Goal: Information Seeking & Learning: Learn about a topic

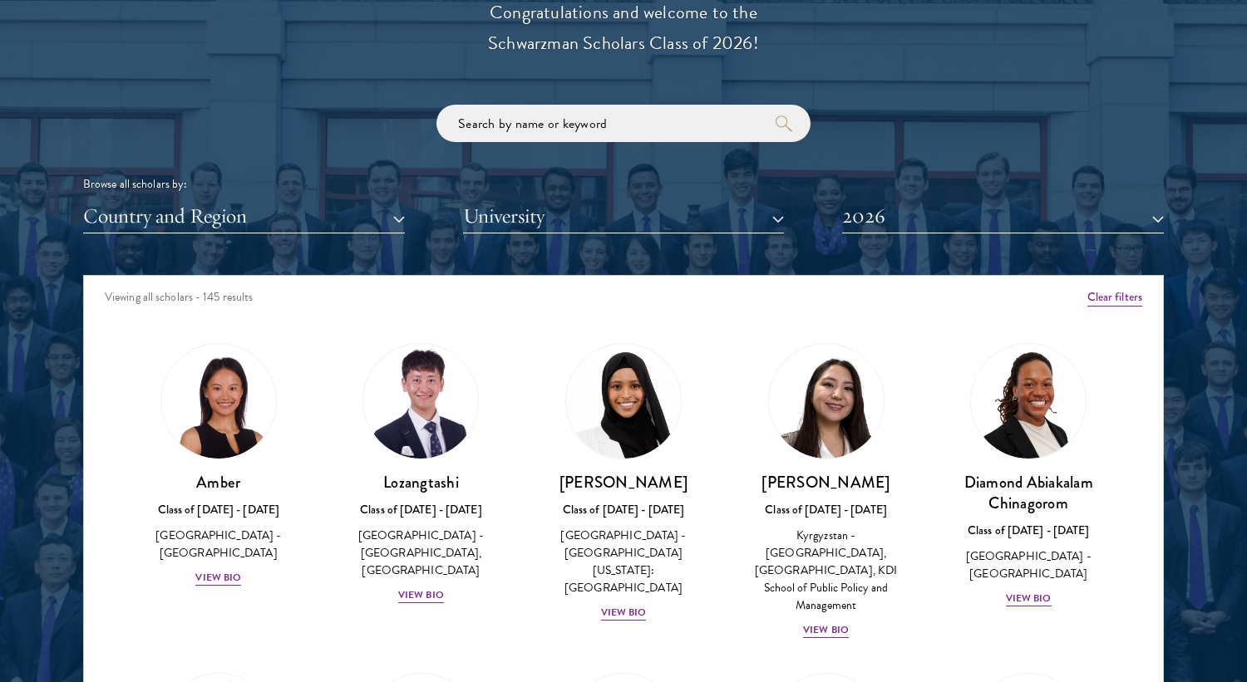
scroll to position [2120, 0]
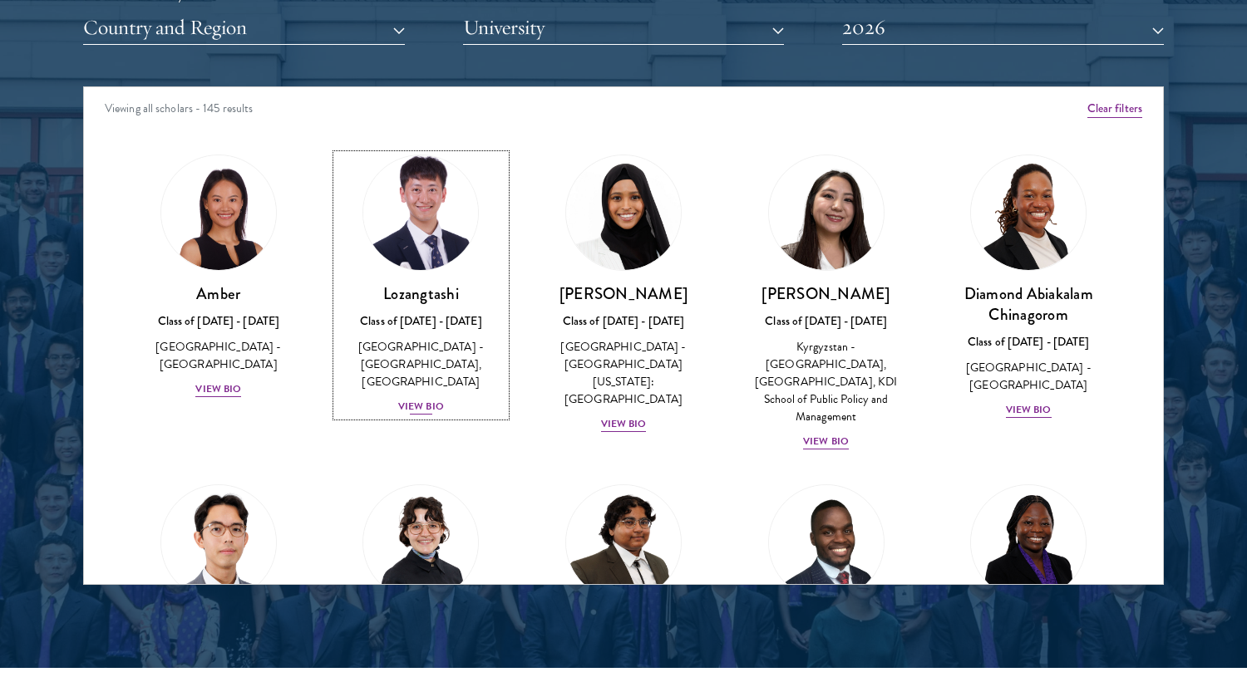
click at [416, 399] on div "View Bio" at bounding box center [421, 407] width 46 height 16
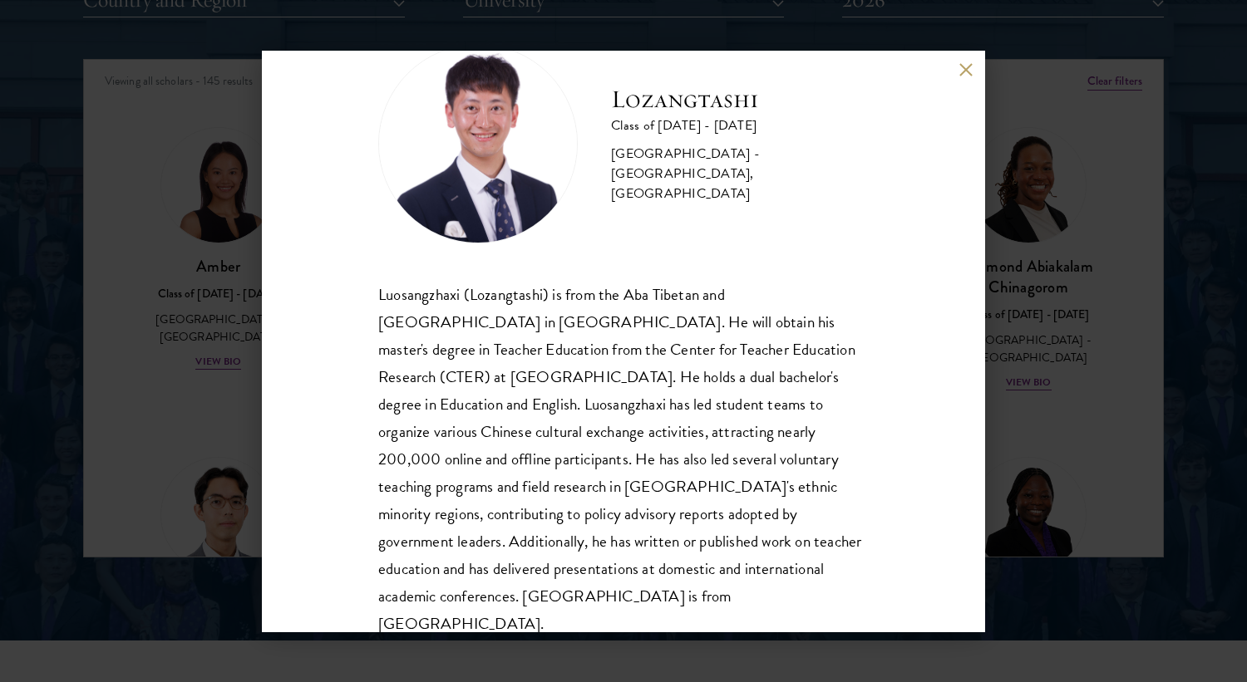
scroll to position [2178, 0]
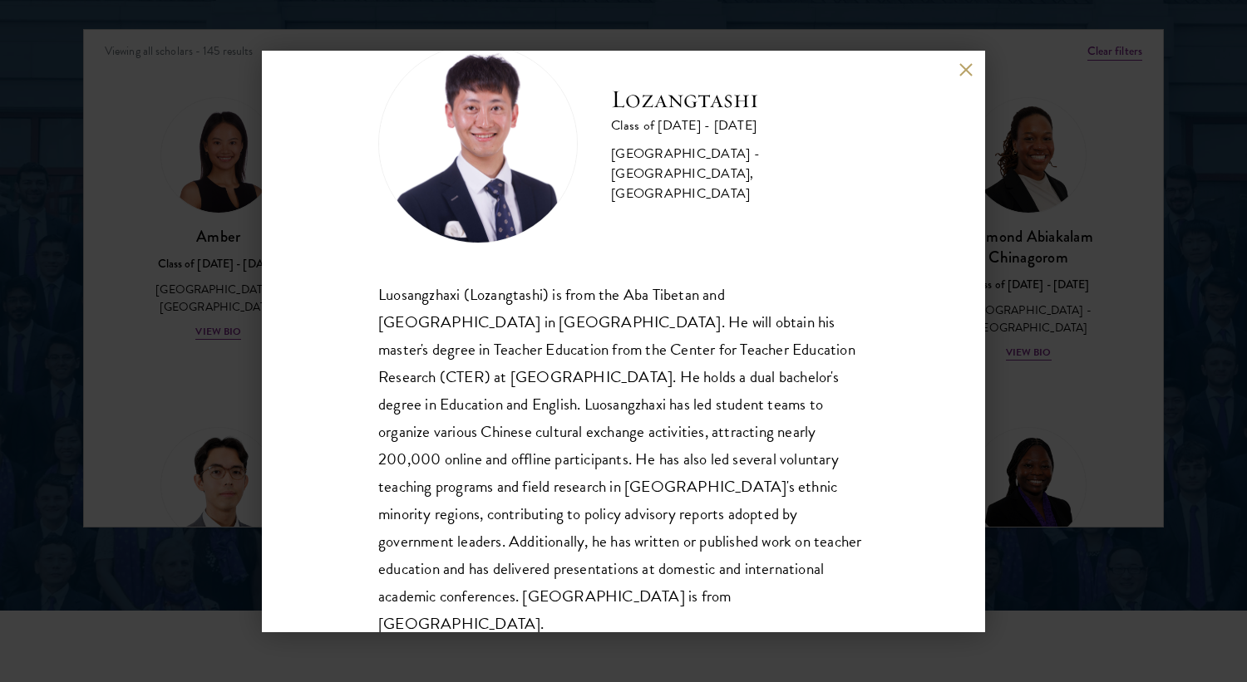
click at [1010, 398] on div "Lozangtashi Class of 2025 - 2026 China - South-Central Minzu University, Beijin…" at bounding box center [623, 341] width 1247 height 682
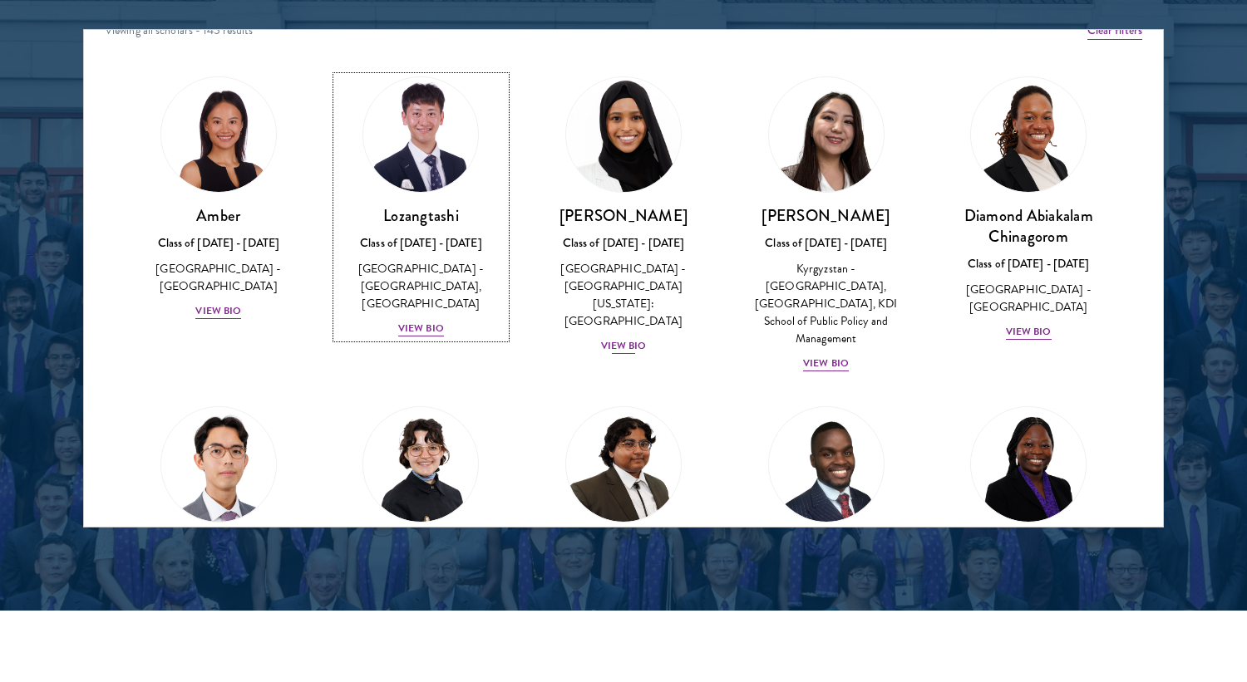
scroll to position [28, 0]
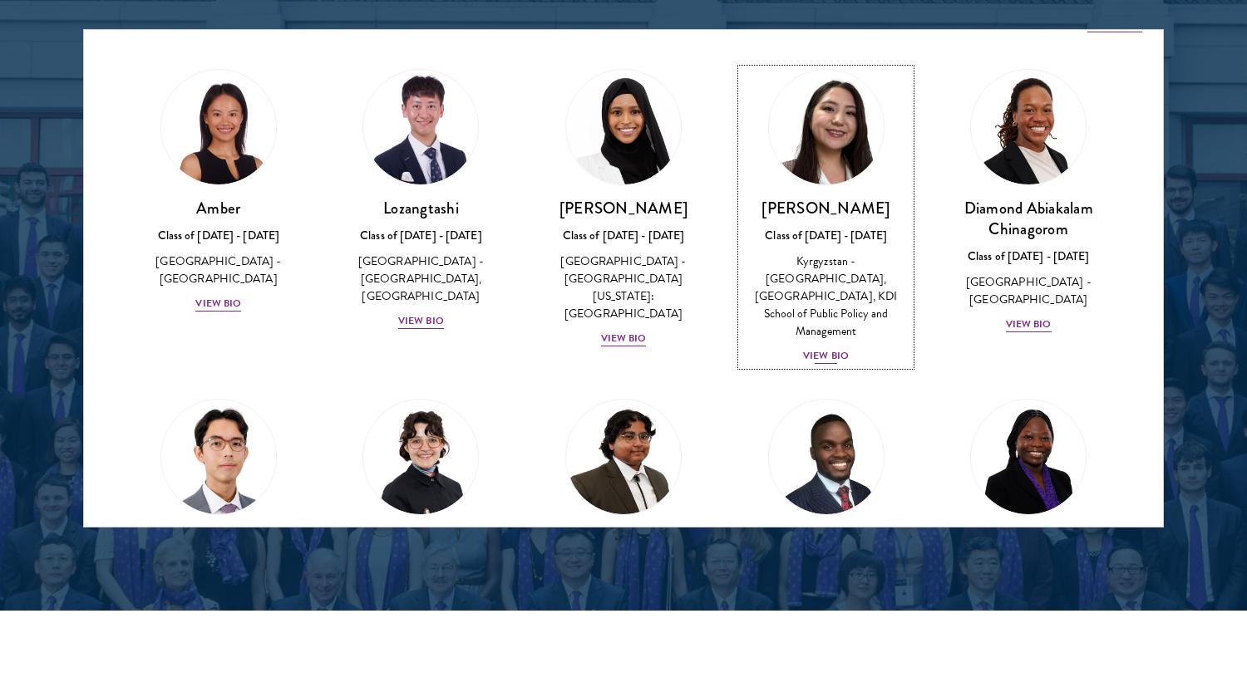
click at [818, 326] on div "Nurzada Abdivalieva Class of 2025 - 2026 Kyrgyzstan - American University of Ce…" at bounding box center [826, 282] width 170 height 168
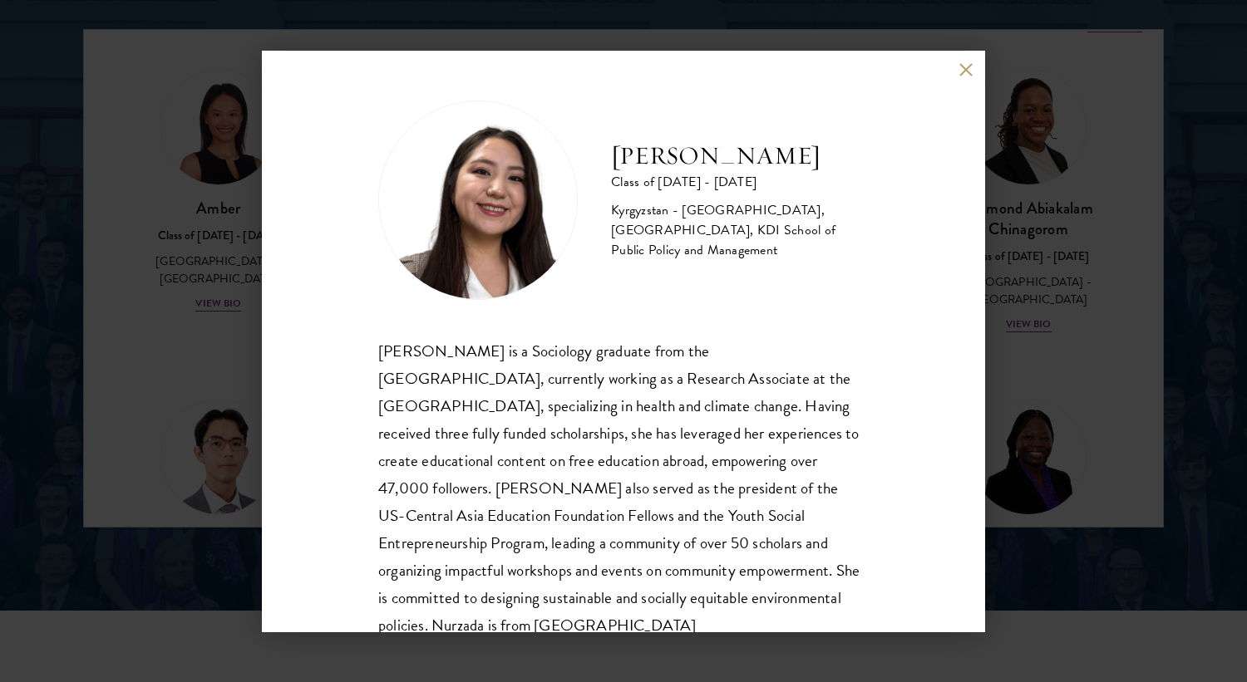
scroll to position [57, 0]
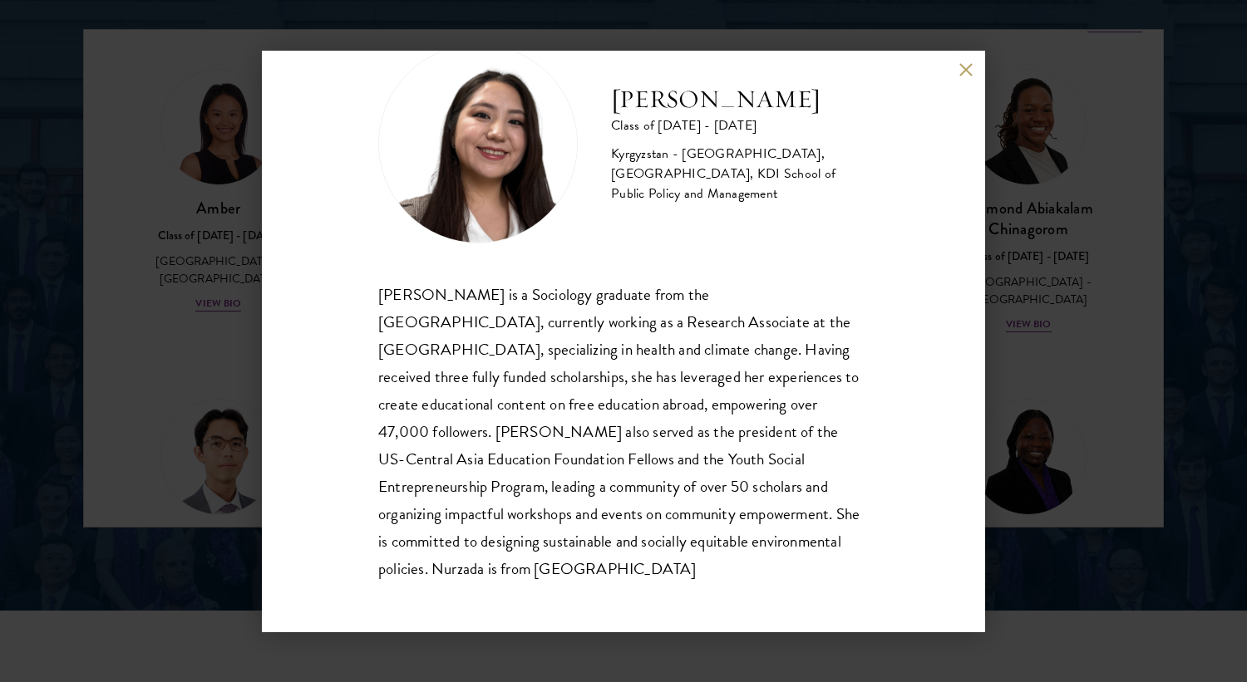
click at [1036, 418] on div "Nurzada Abdivalieva Class of 2025 - 2026 Kyrgyzstan - American University of Ce…" at bounding box center [623, 341] width 1247 height 682
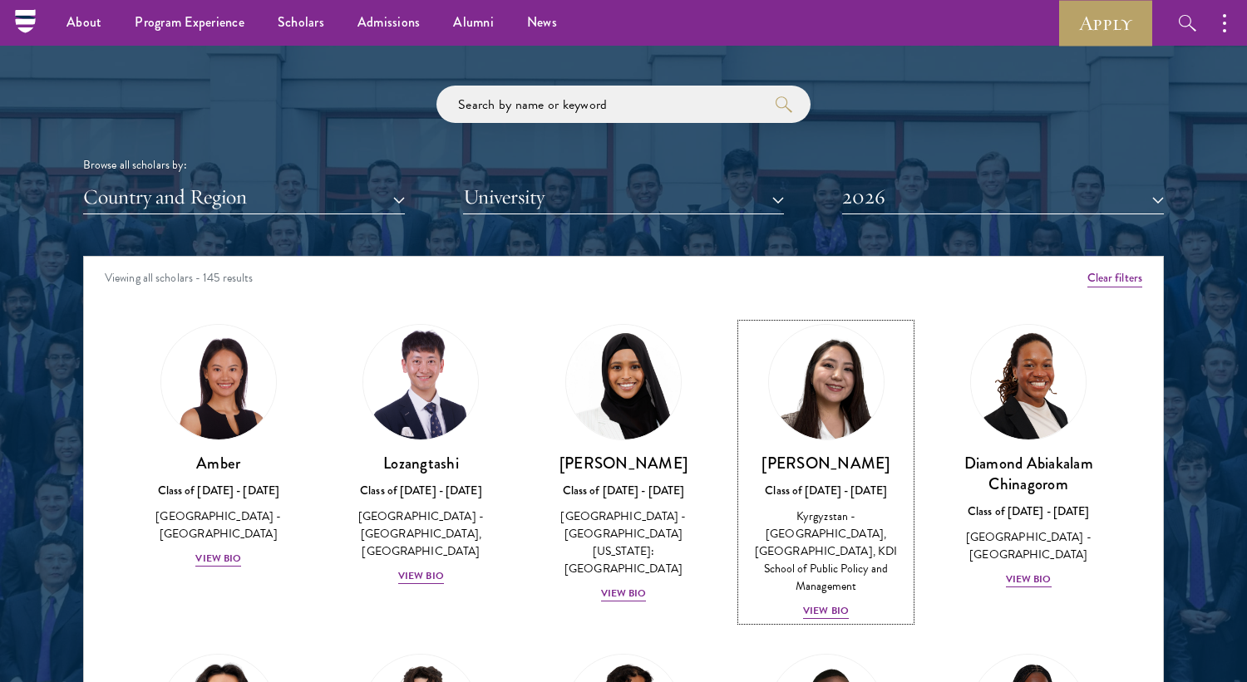
scroll to position [1918, 0]
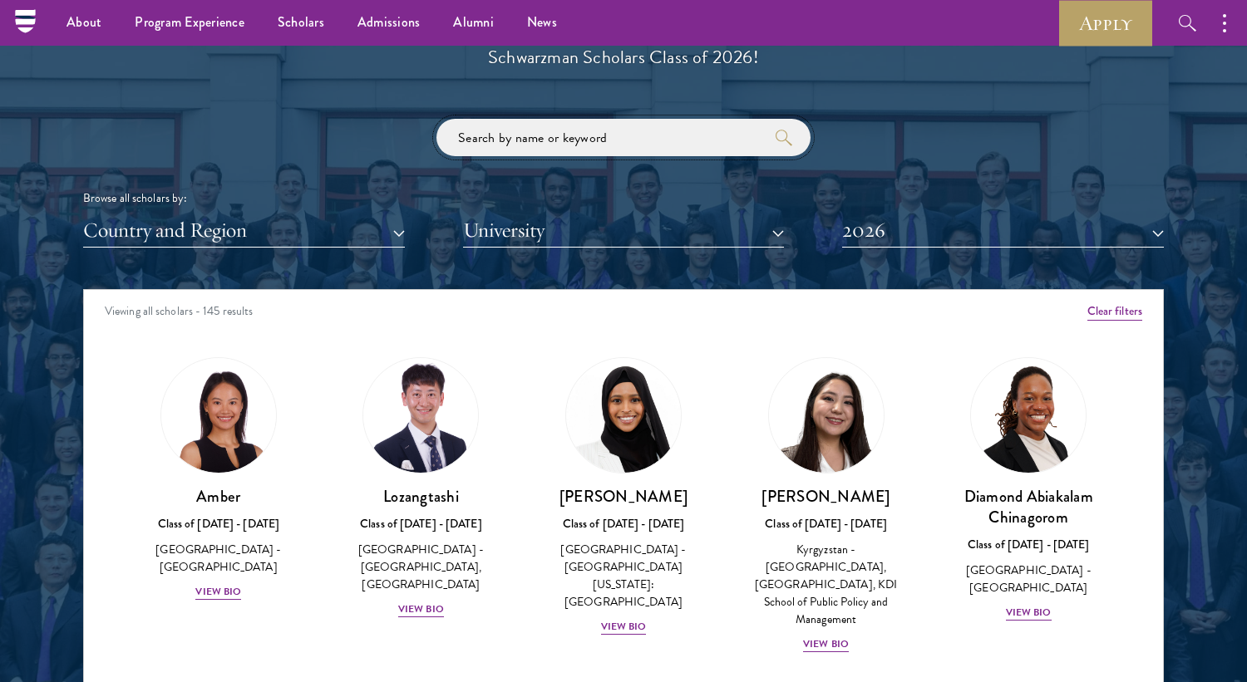
click at [629, 136] on input "search" at bounding box center [623, 137] width 374 height 37
type input "eva"
click button "submit" at bounding box center [0, 0] width 0 height 0
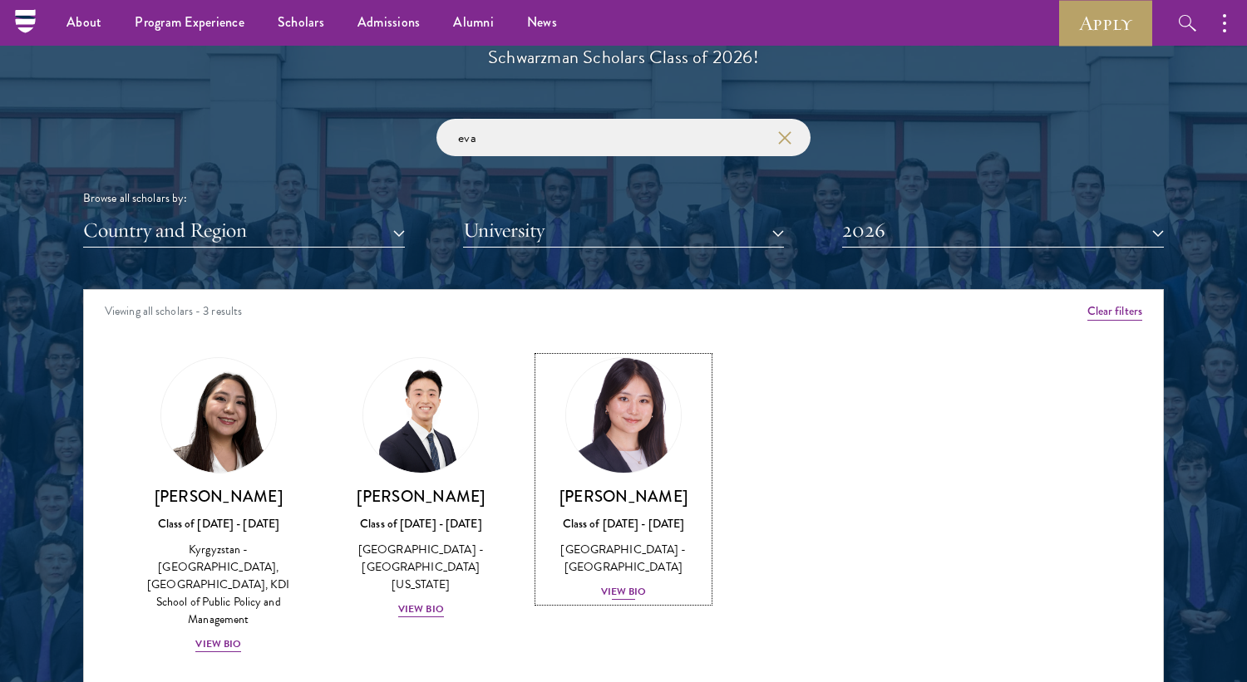
click at [633, 584] on div "View Bio" at bounding box center [624, 592] width 46 height 16
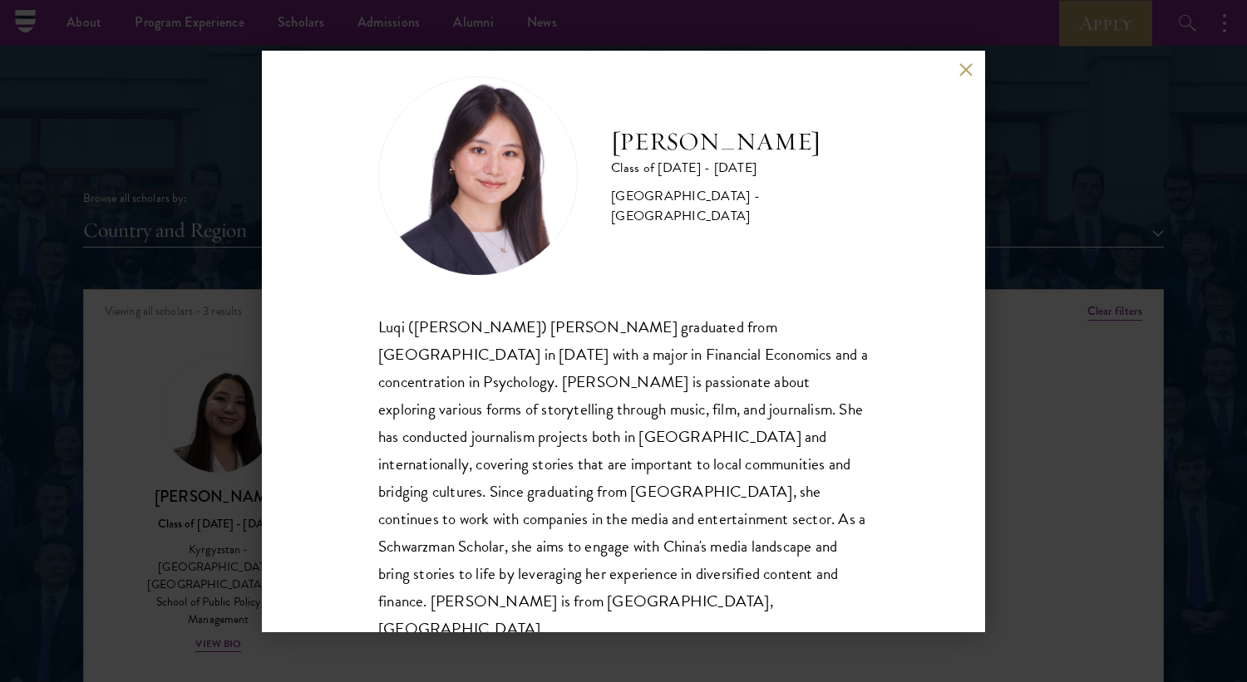
scroll to position [29, 0]
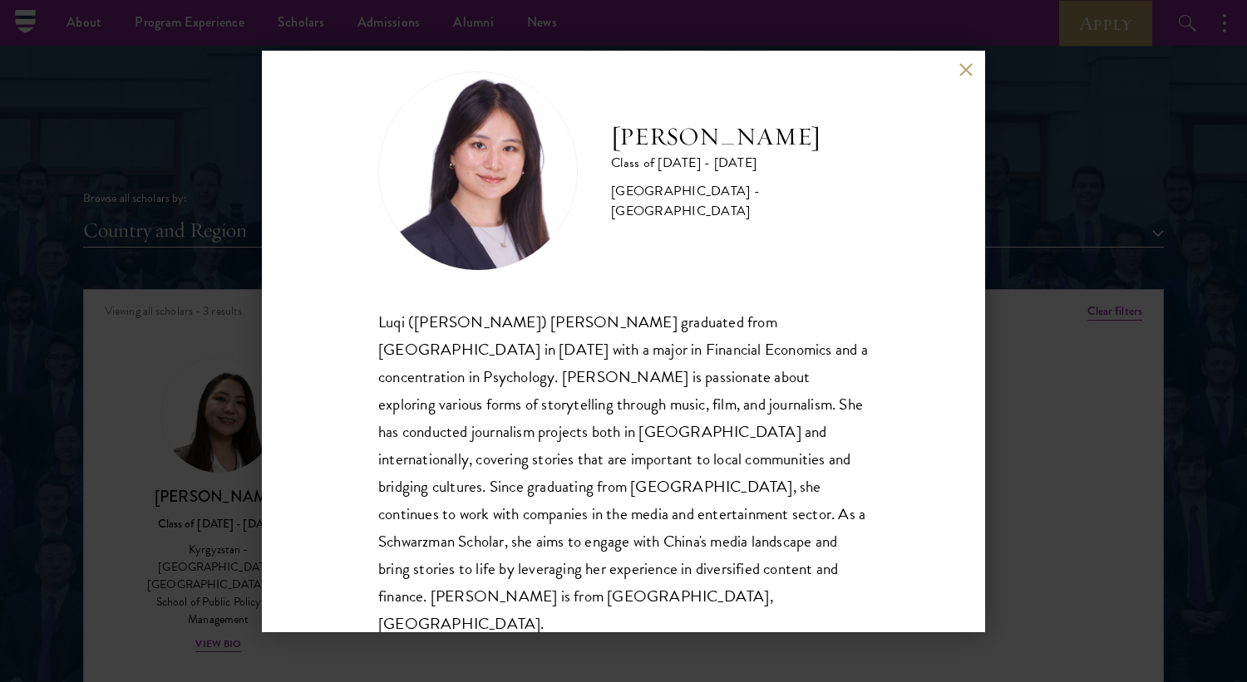
click at [1067, 399] on div "[PERSON_NAME] Class of [DATE] - [DATE] [GEOGRAPHIC_DATA] - [GEOGRAPHIC_DATA] Lu…" at bounding box center [623, 341] width 1247 height 682
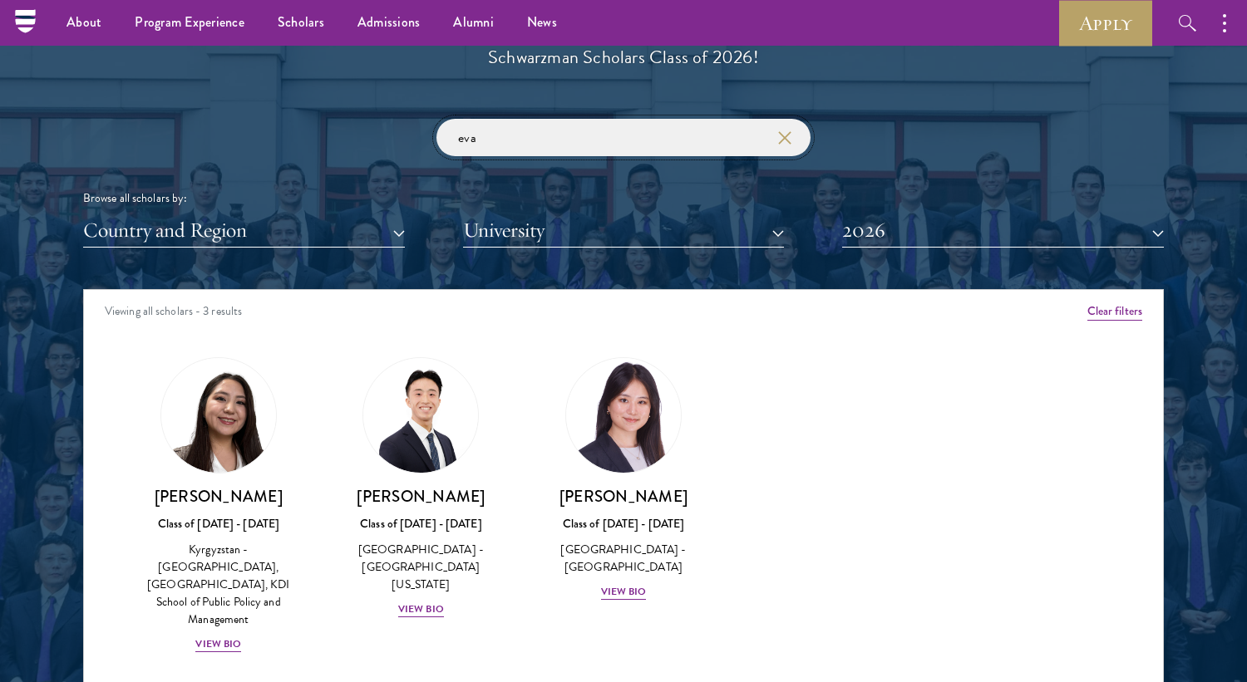
click at [641, 124] on input "eva" at bounding box center [623, 137] width 374 height 37
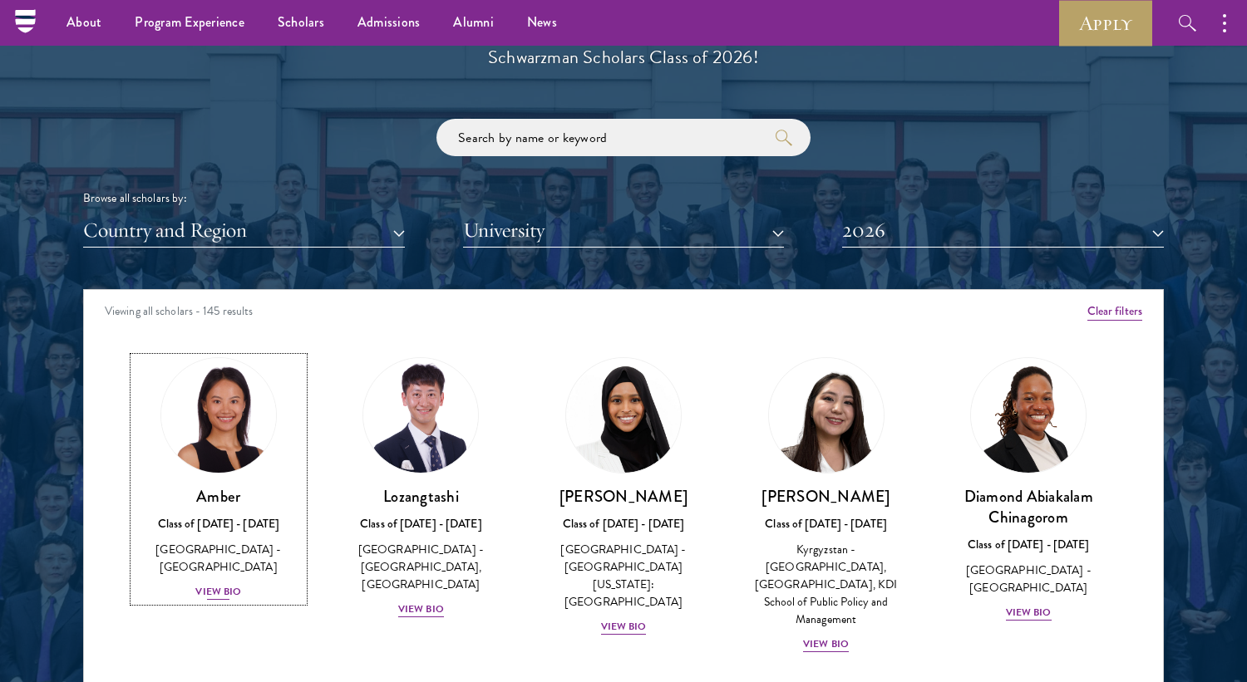
click at [230, 584] on div "View Bio" at bounding box center [218, 592] width 46 height 16
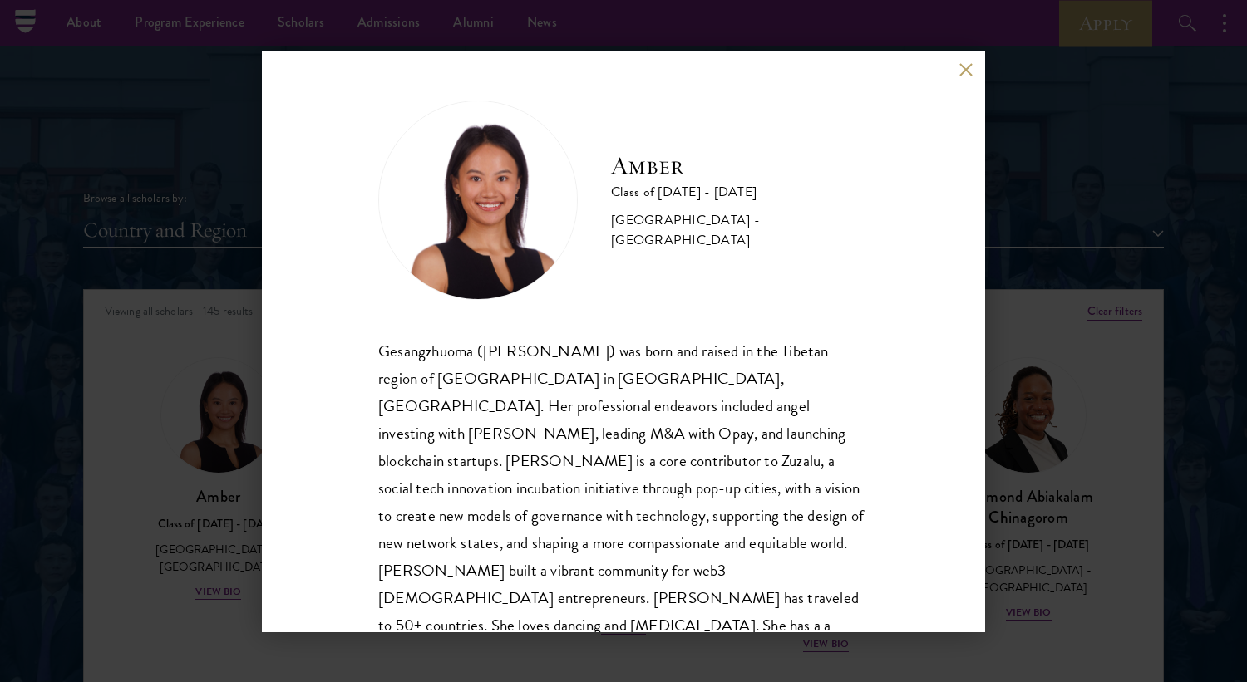
scroll to position [29, 0]
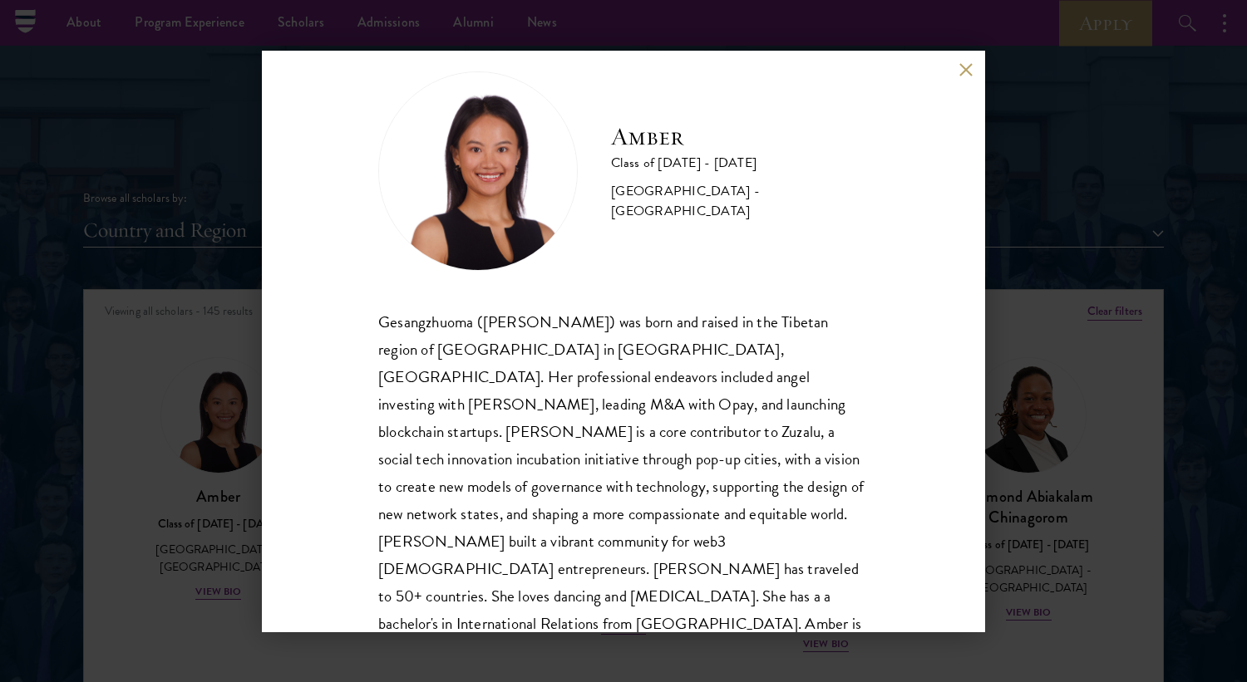
click at [1014, 239] on div "Amber Class of 2025 - 2026 China - Peking University Gesangzhuoma (Amber) was b…" at bounding box center [623, 341] width 1247 height 682
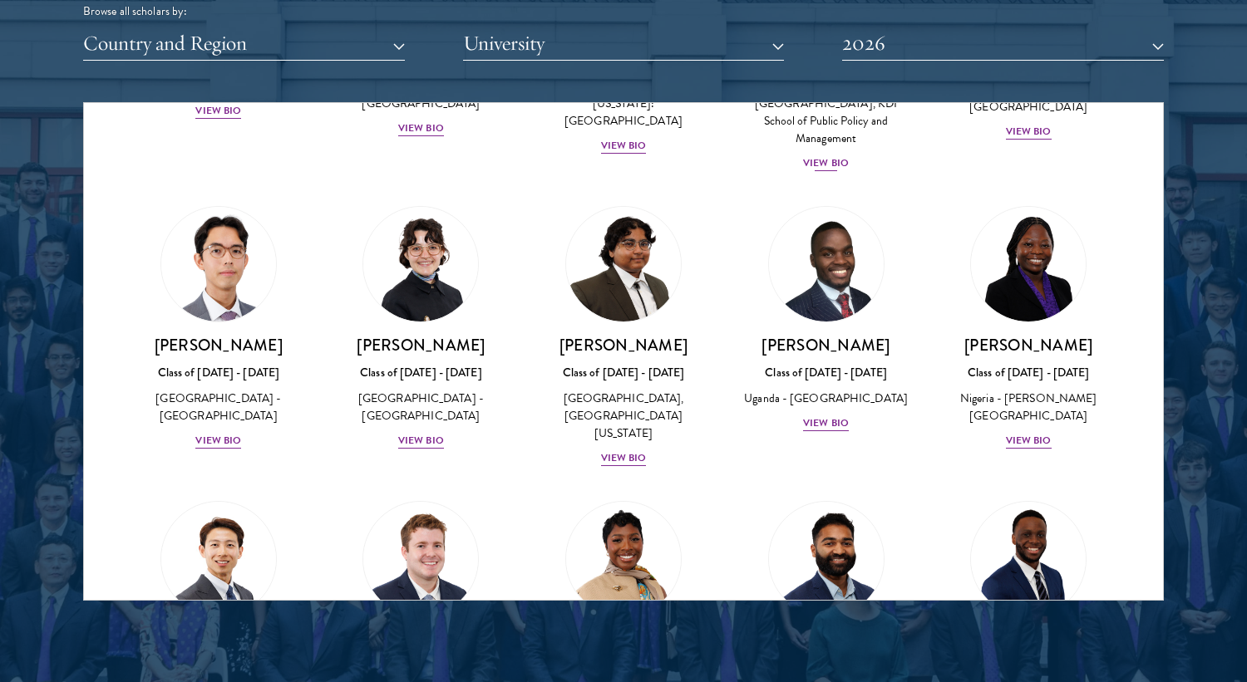
scroll to position [352, 0]
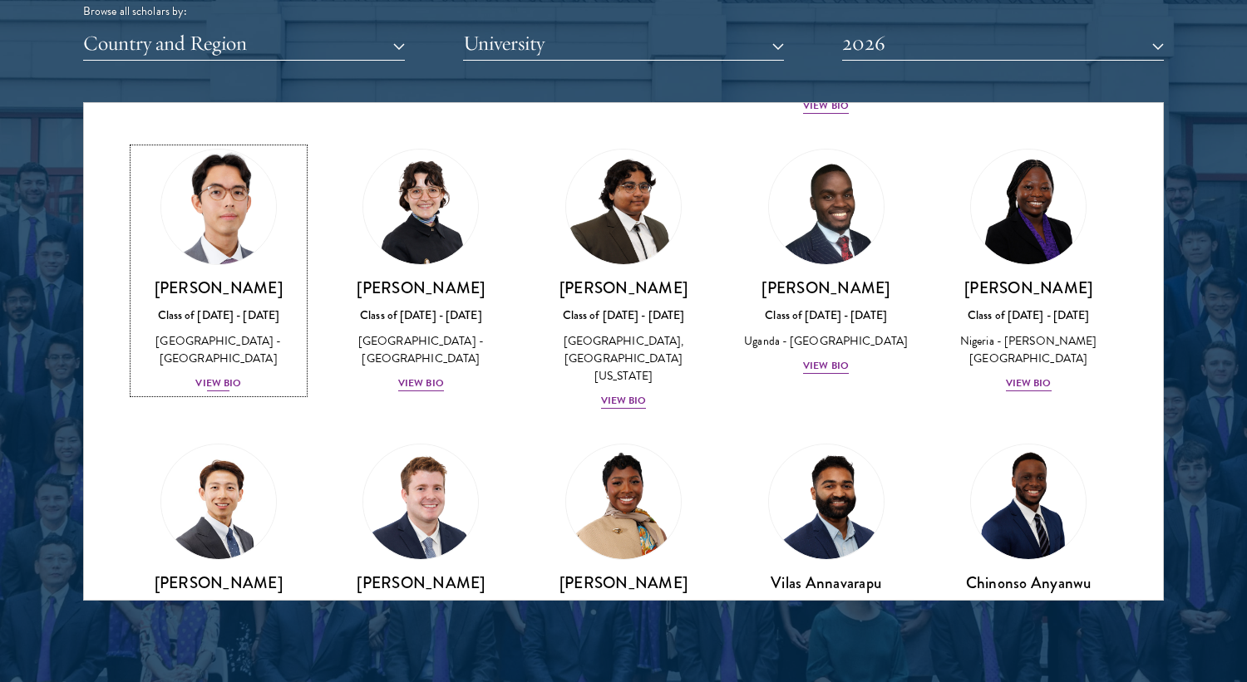
click at [212, 376] on div "View Bio" at bounding box center [218, 384] width 46 height 16
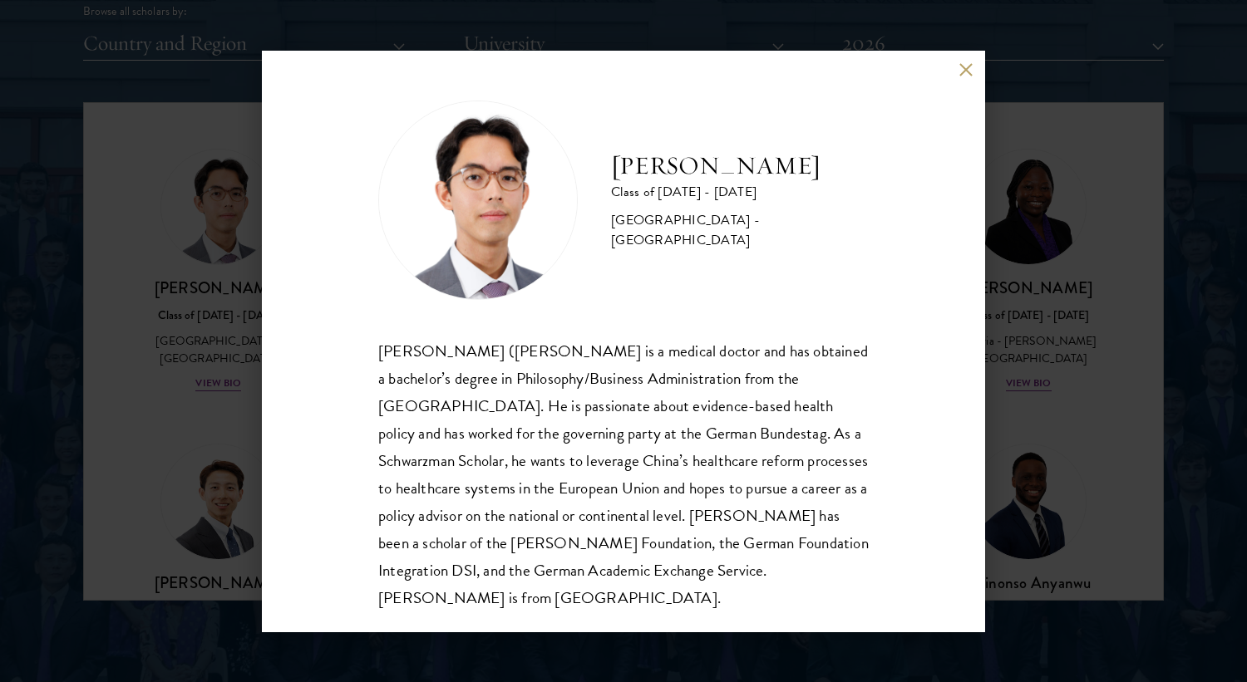
click at [967, 77] on div "Jason Adelhoefer Class of 2025 - 2026 Germany - Berlin Humboldt University Sieg…" at bounding box center [623, 342] width 723 height 582
click at [976, 69] on div "Jason Adelhoefer Class of 2025 - 2026 Germany - Berlin Humboldt University Sieg…" at bounding box center [623, 342] width 723 height 582
click at [967, 75] on button at bounding box center [965, 70] width 14 height 14
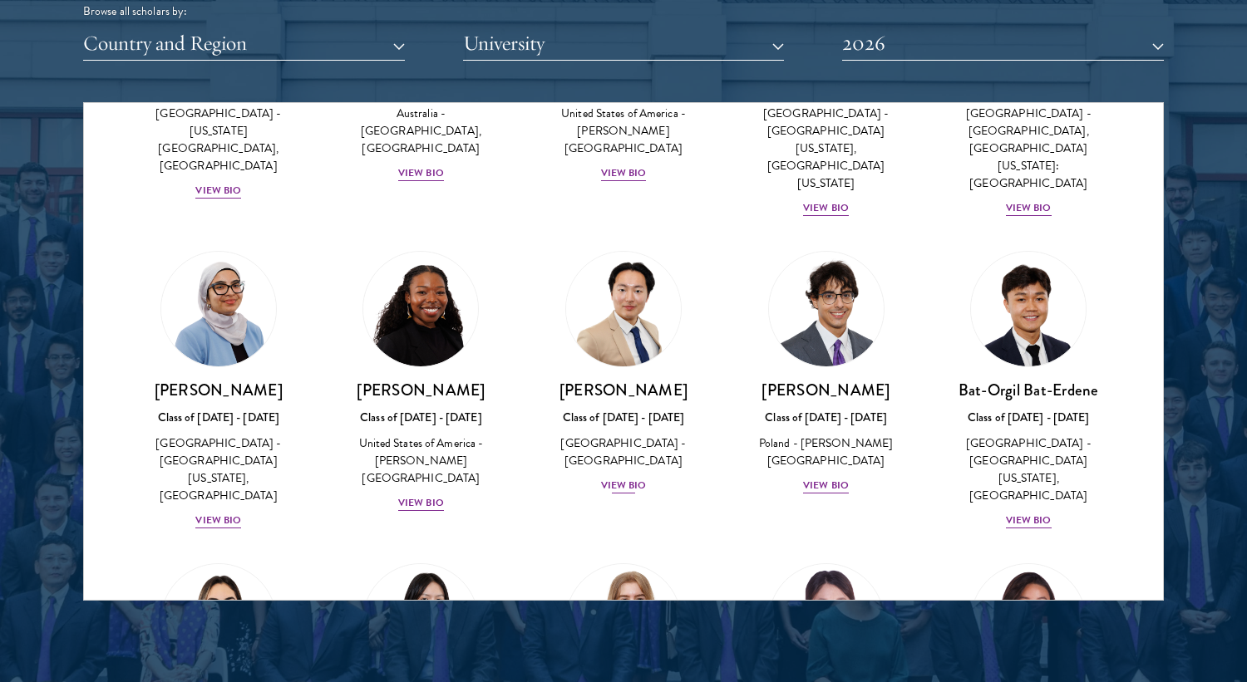
scroll to position [891, 0]
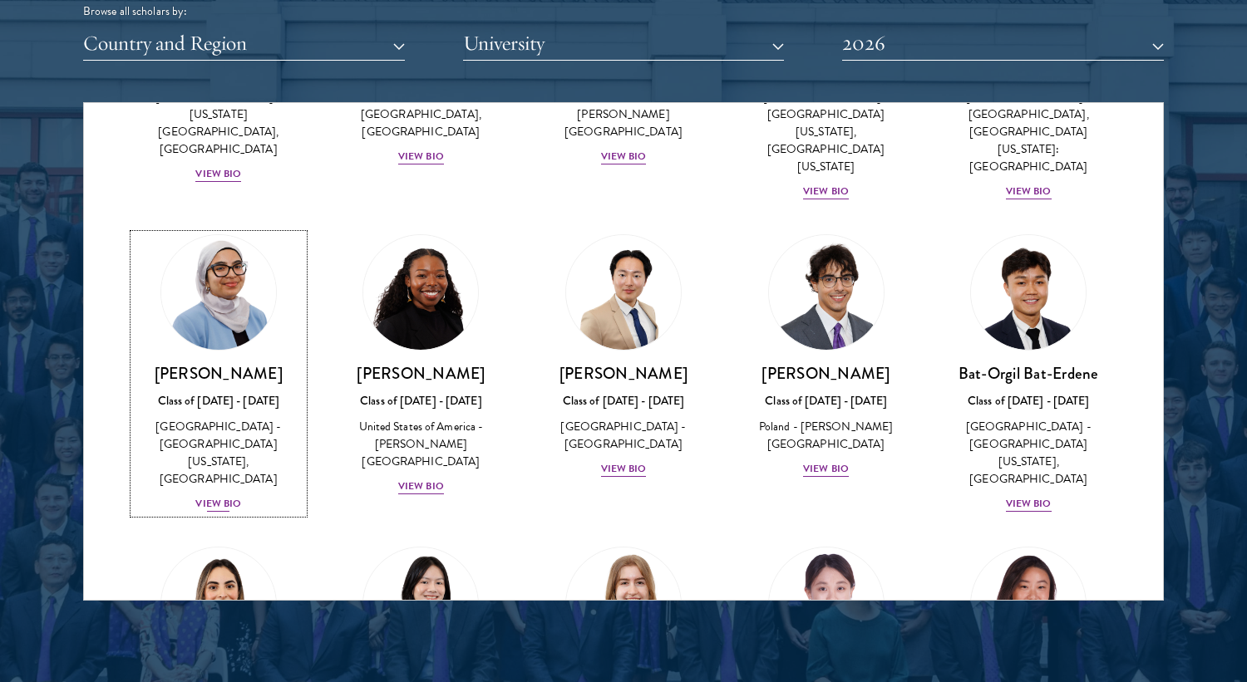
click at [226, 496] on div "View Bio" at bounding box center [218, 504] width 46 height 16
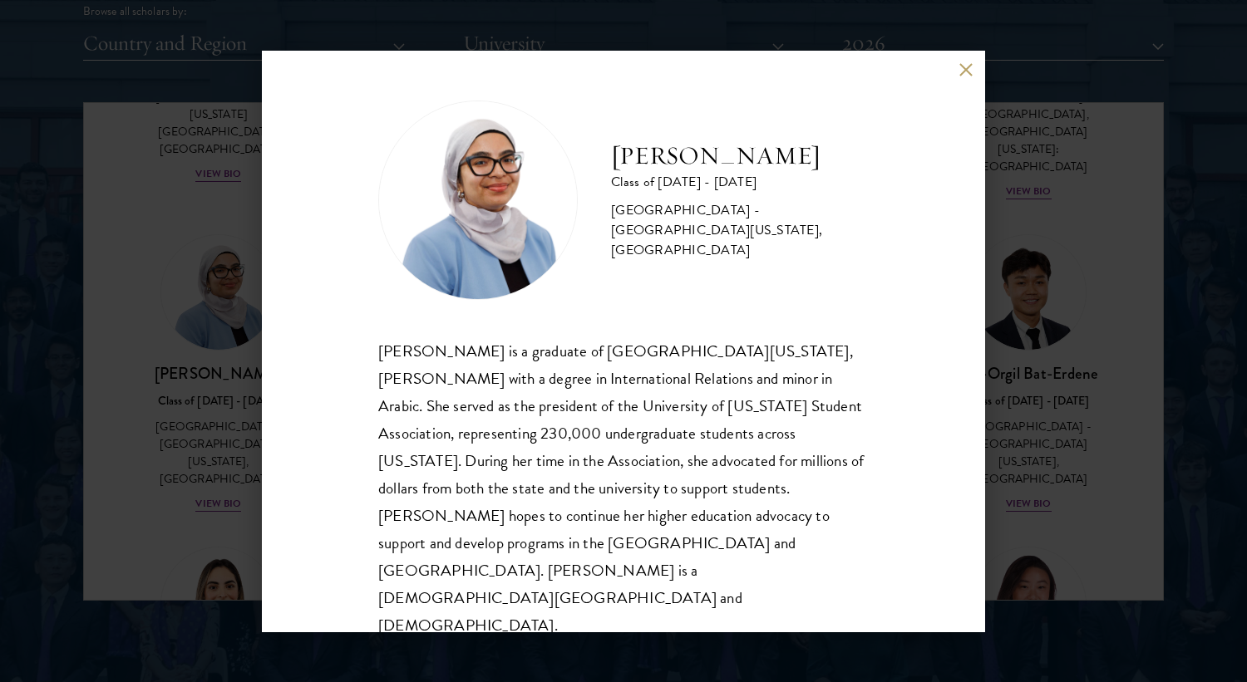
click at [94, 382] on div "Celene Aridin Class of 2025 - 2026 United States of America - University of Cal…" at bounding box center [623, 341] width 1247 height 682
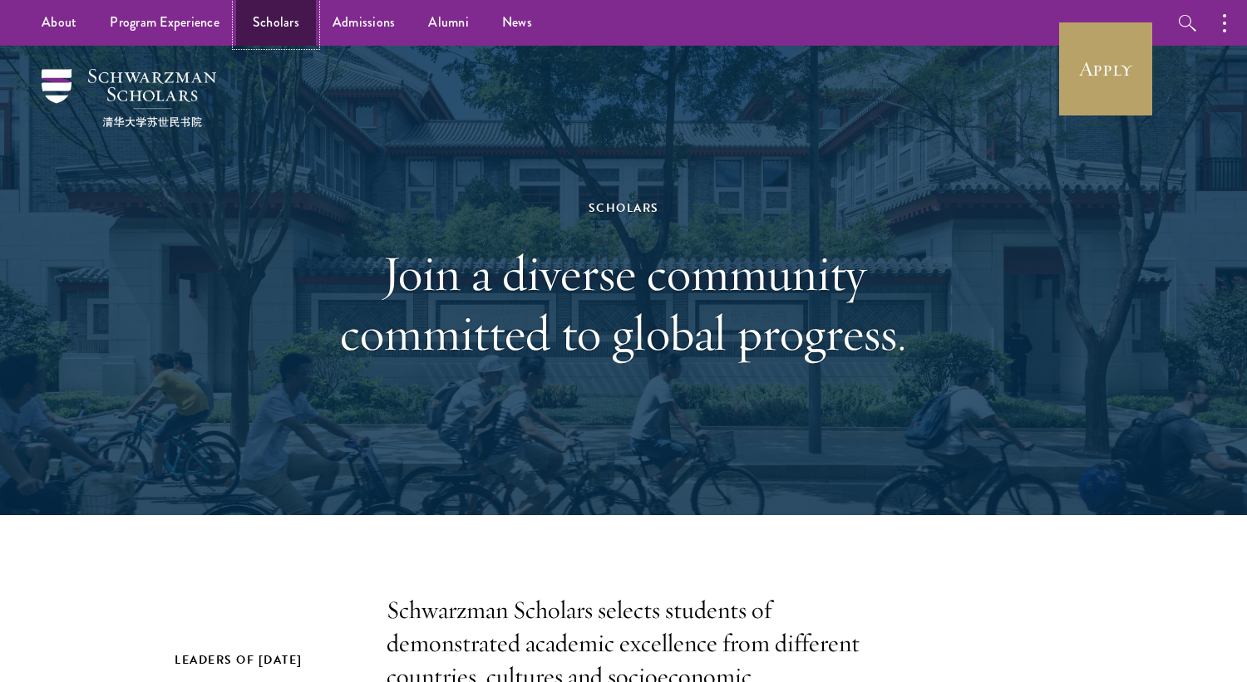
click at [290, 30] on link "Scholars" at bounding box center [276, 23] width 80 height 46
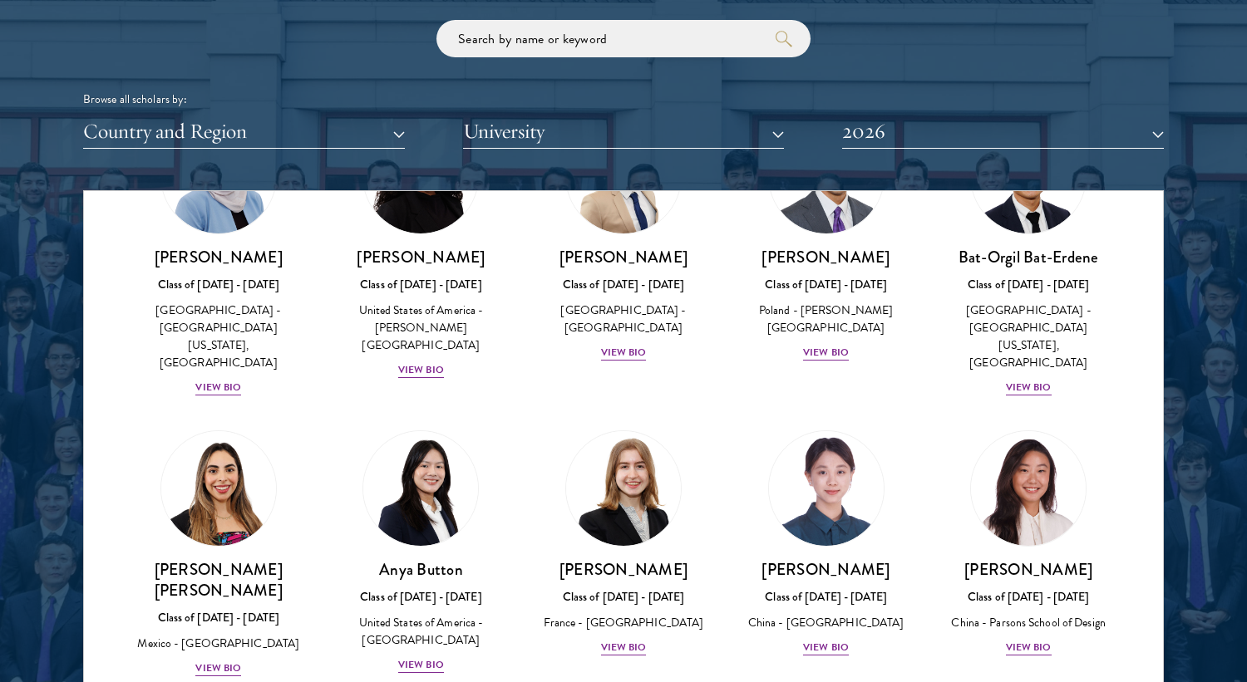
scroll to position [1129, 0]
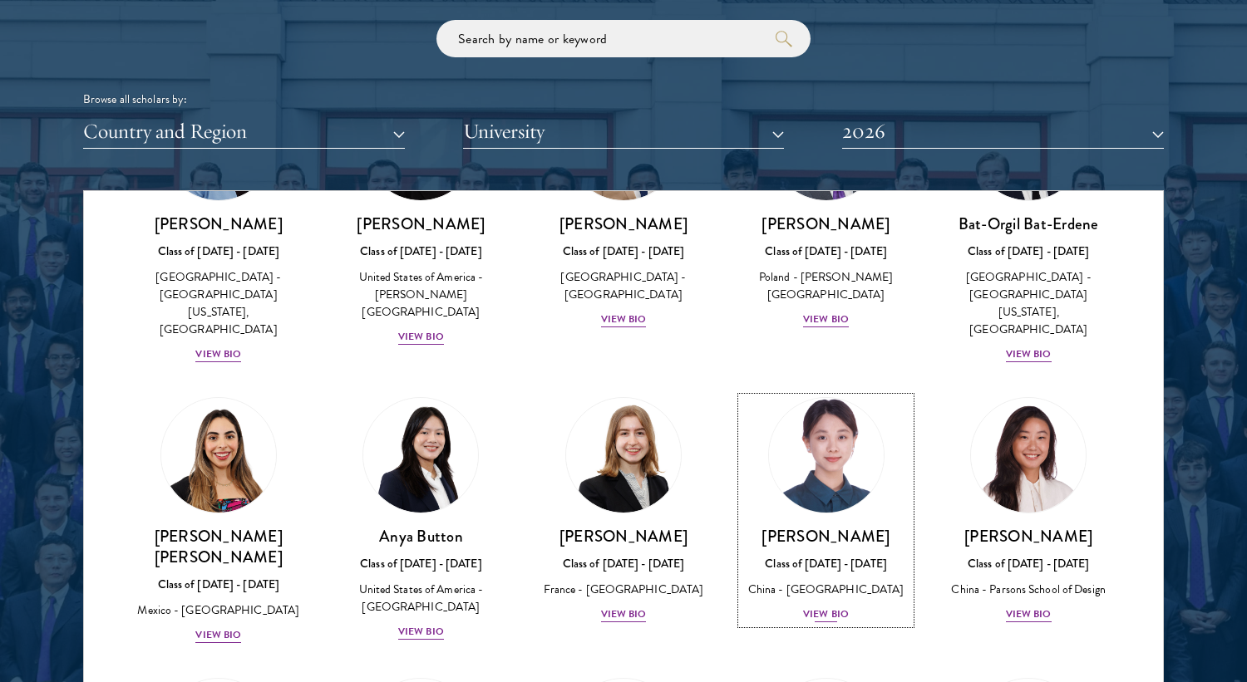
click at [836, 607] on div "View Bio" at bounding box center [826, 615] width 46 height 16
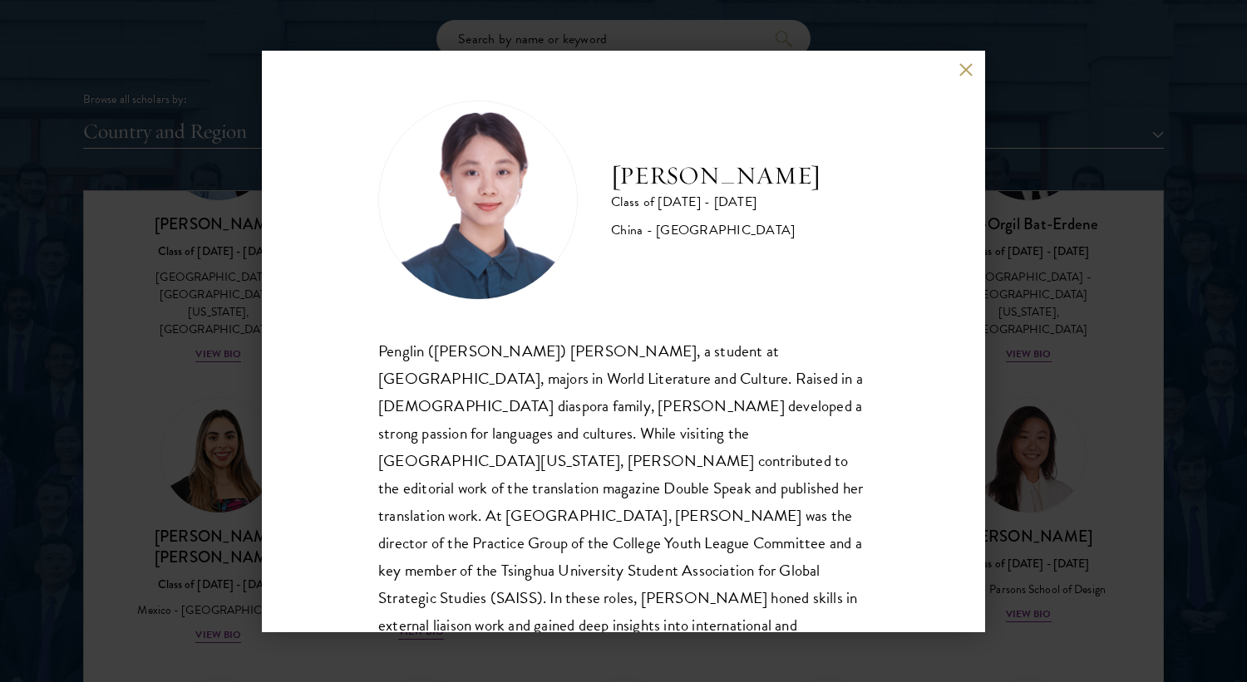
click at [1046, 438] on div "[PERSON_NAME] Class of [DATE] - [DATE] [GEOGRAPHIC_DATA] - [GEOGRAPHIC_DATA] Pe…" at bounding box center [623, 341] width 1247 height 682
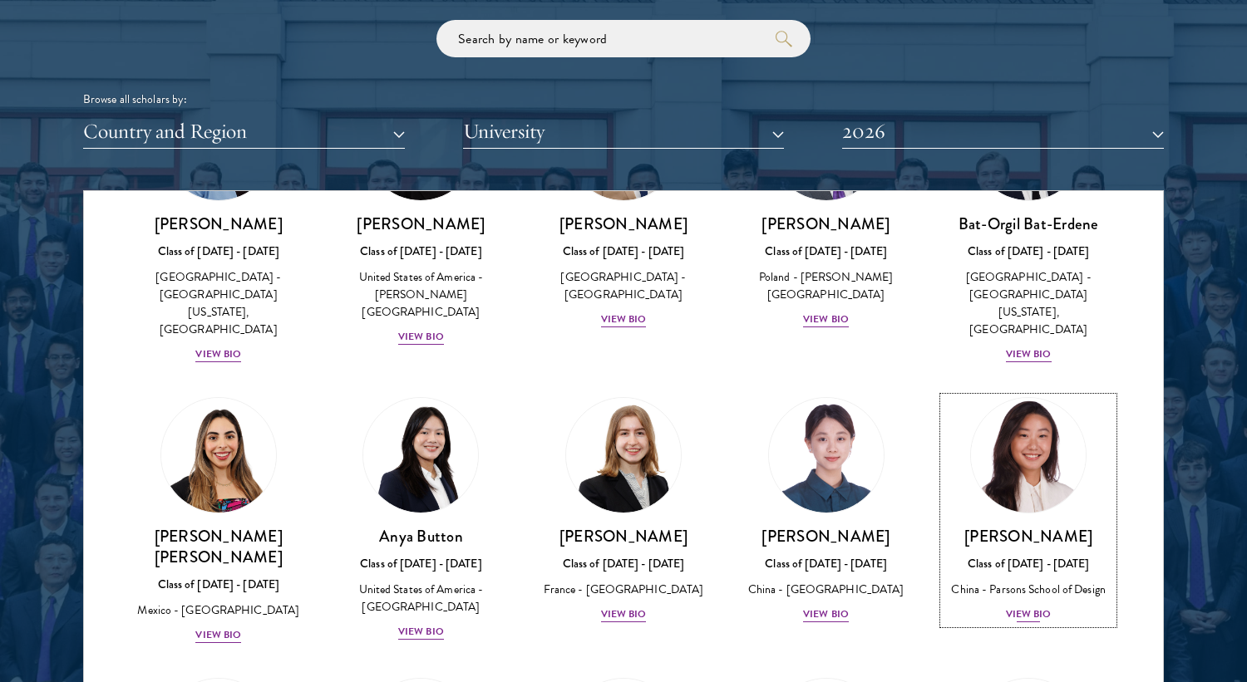
click at [1030, 581] on div "China - Parsons School of Design" at bounding box center [1028, 589] width 170 height 17
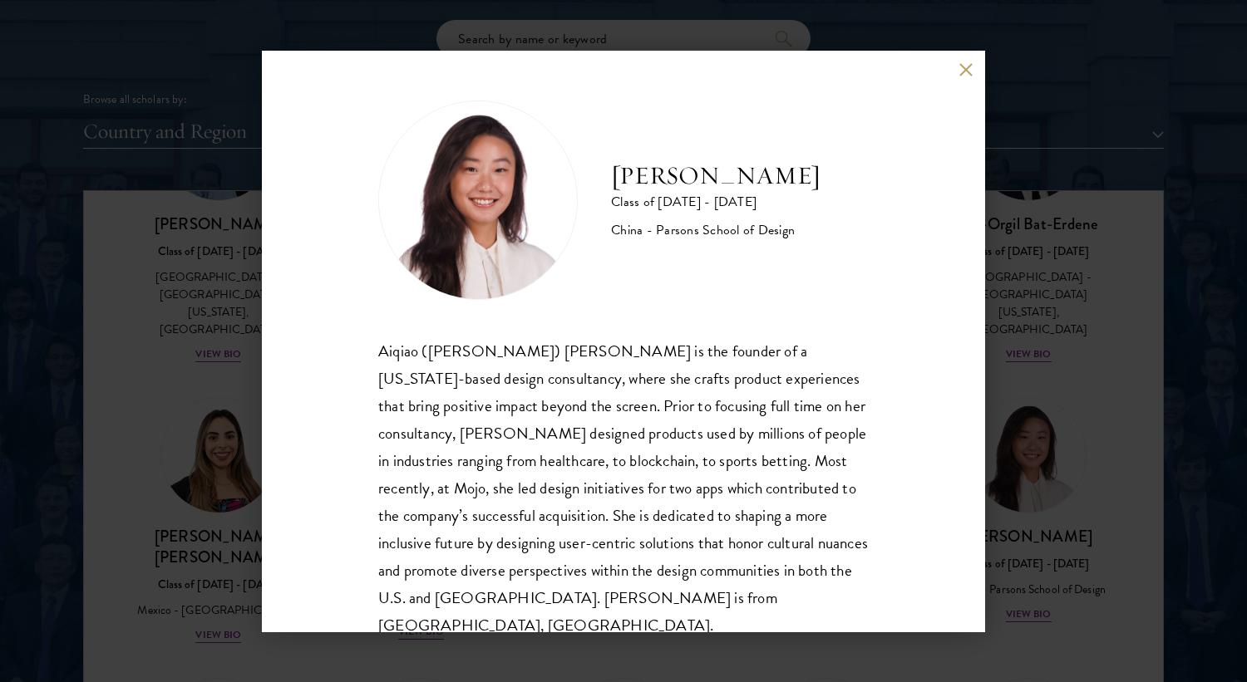
scroll to position [29, 0]
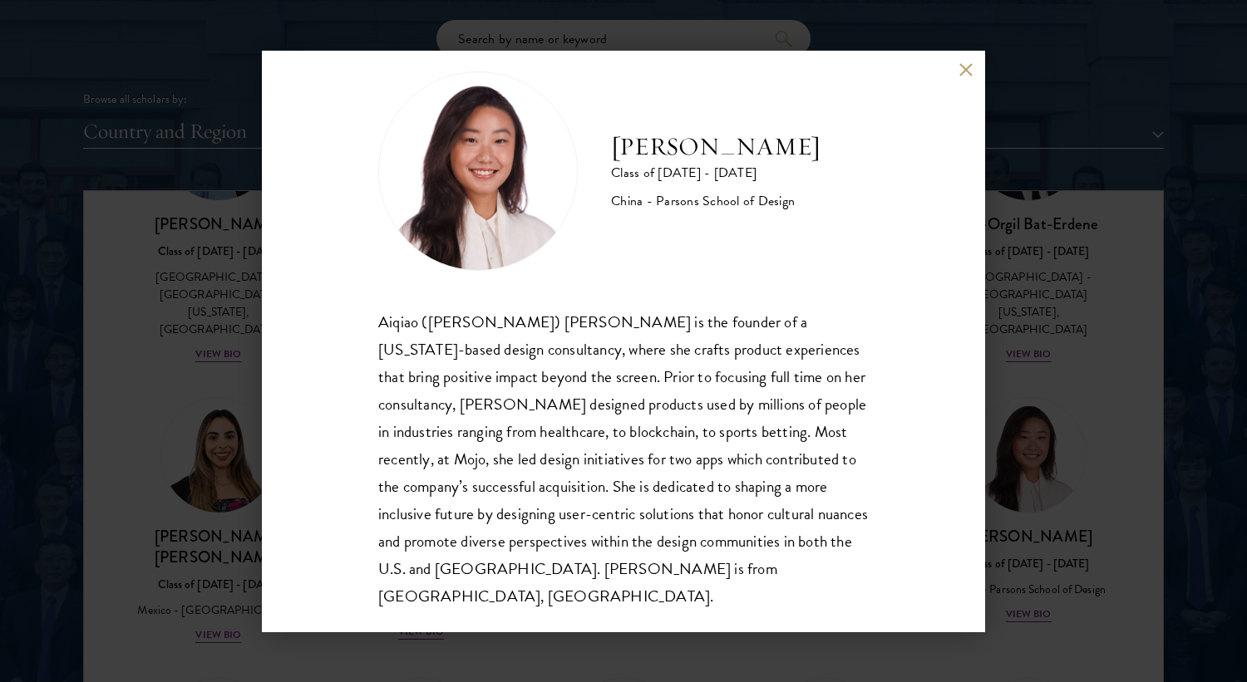
click at [1014, 549] on div "[PERSON_NAME] Class of [DATE] - [DATE] China - [PERSON_NAME] School of Design […" at bounding box center [623, 341] width 1247 height 682
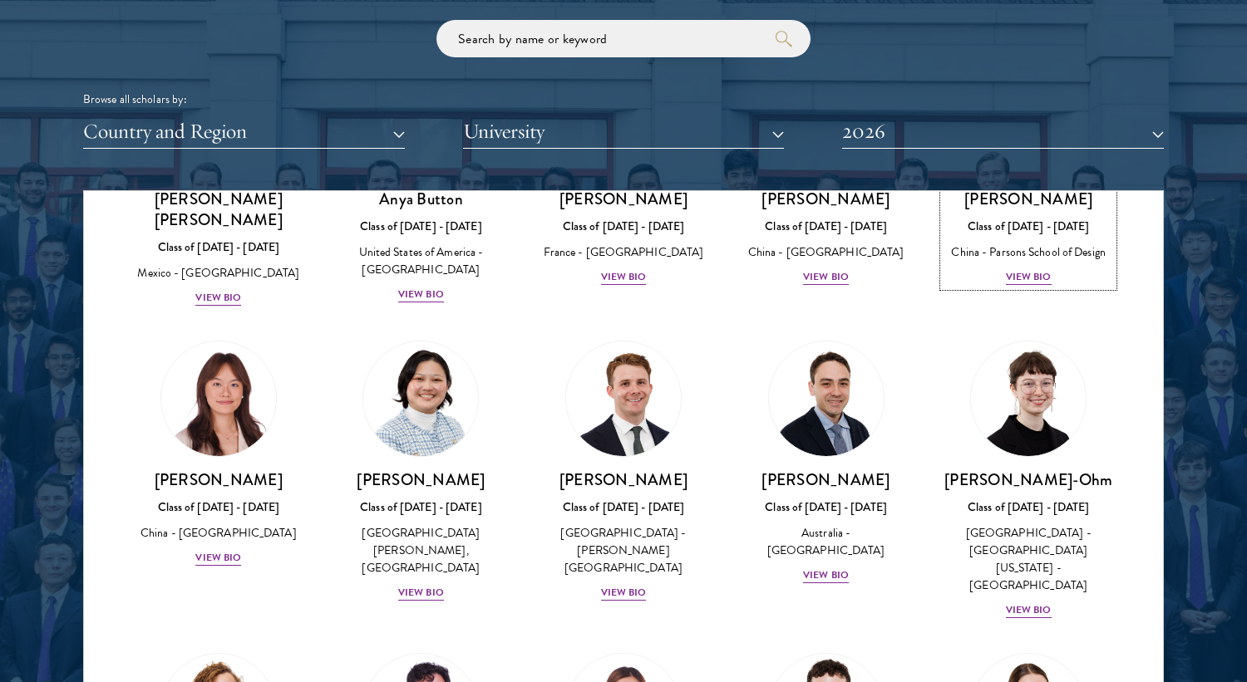
scroll to position [1470, 0]
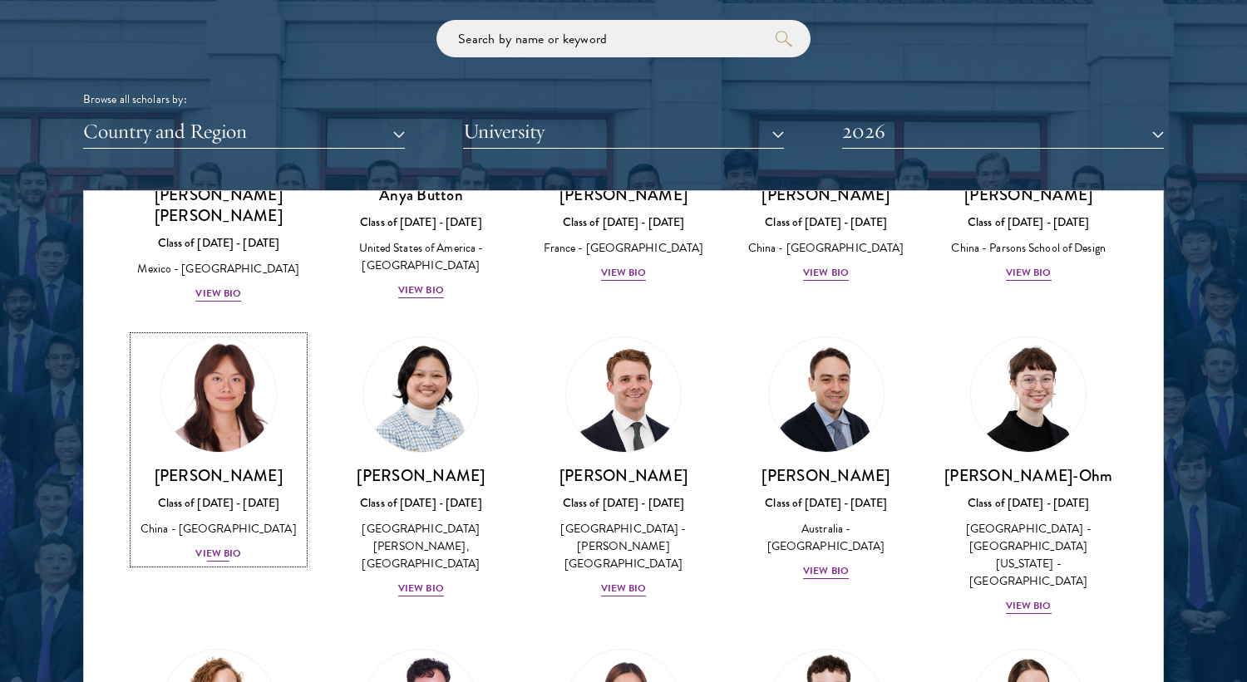
click at [208, 520] on div "China - [GEOGRAPHIC_DATA]" at bounding box center [219, 528] width 170 height 17
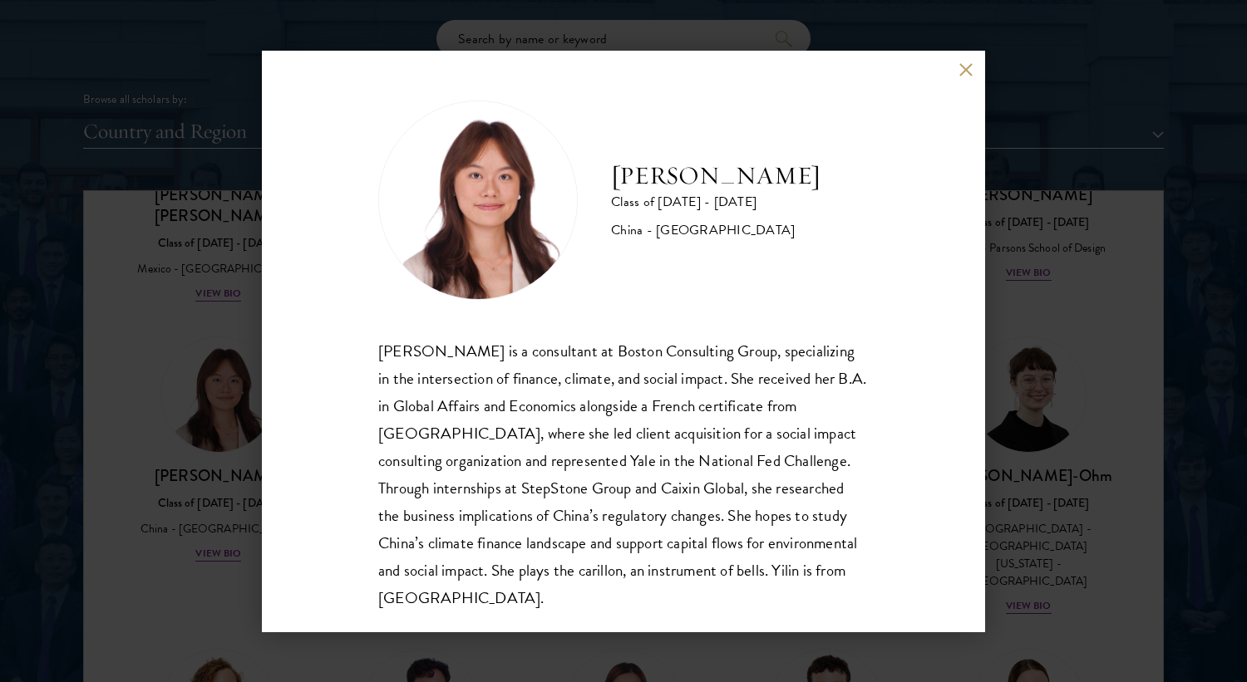
scroll to position [29, 0]
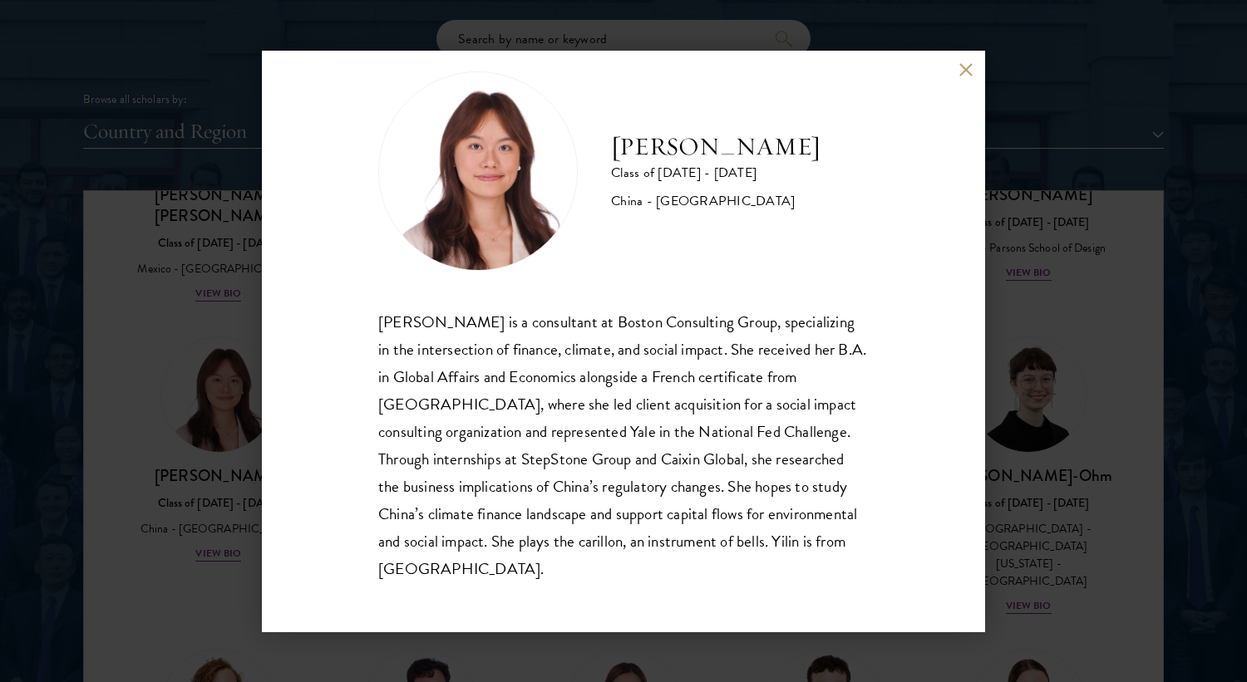
click at [260, 412] on div "[PERSON_NAME] Class of [DATE] - [DATE] [GEOGRAPHIC_DATA] - [GEOGRAPHIC_DATA] [P…" at bounding box center [623, 341] width 1247 height 682
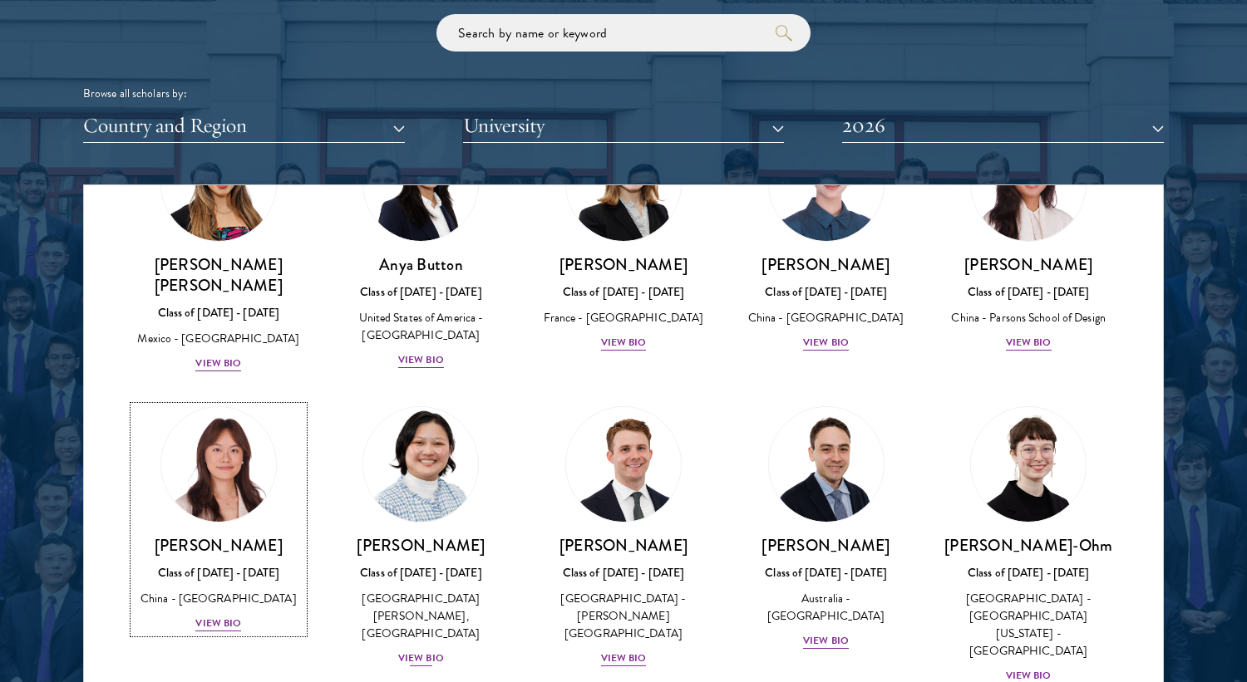
scroll to position [1397, 0]
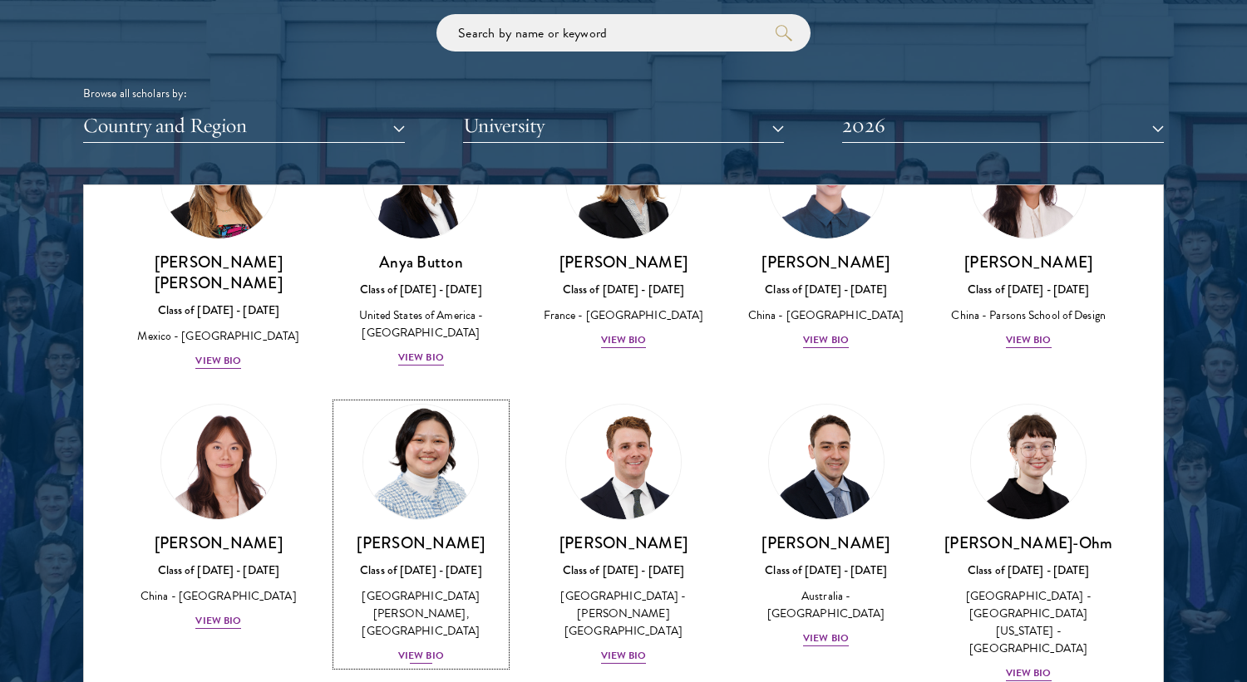
click at [430, 648] on div "View Bio" at bounding box center [421, 656] width 46 height 16
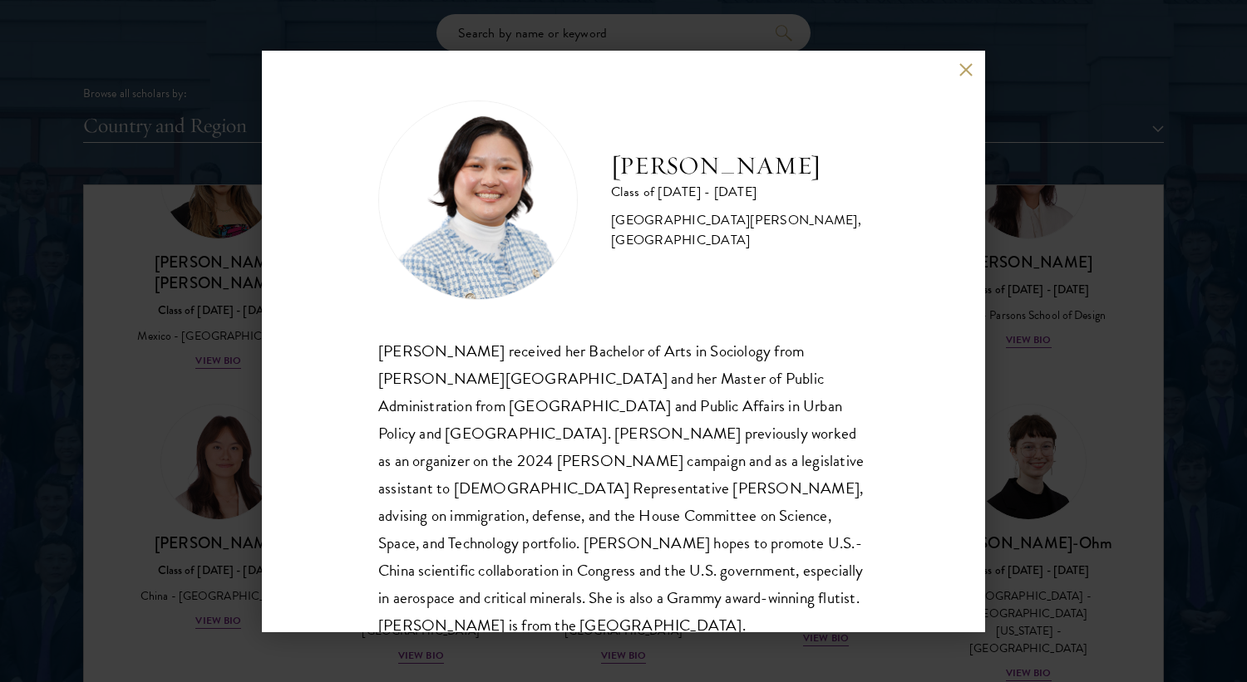
scroll to position [29, 0]
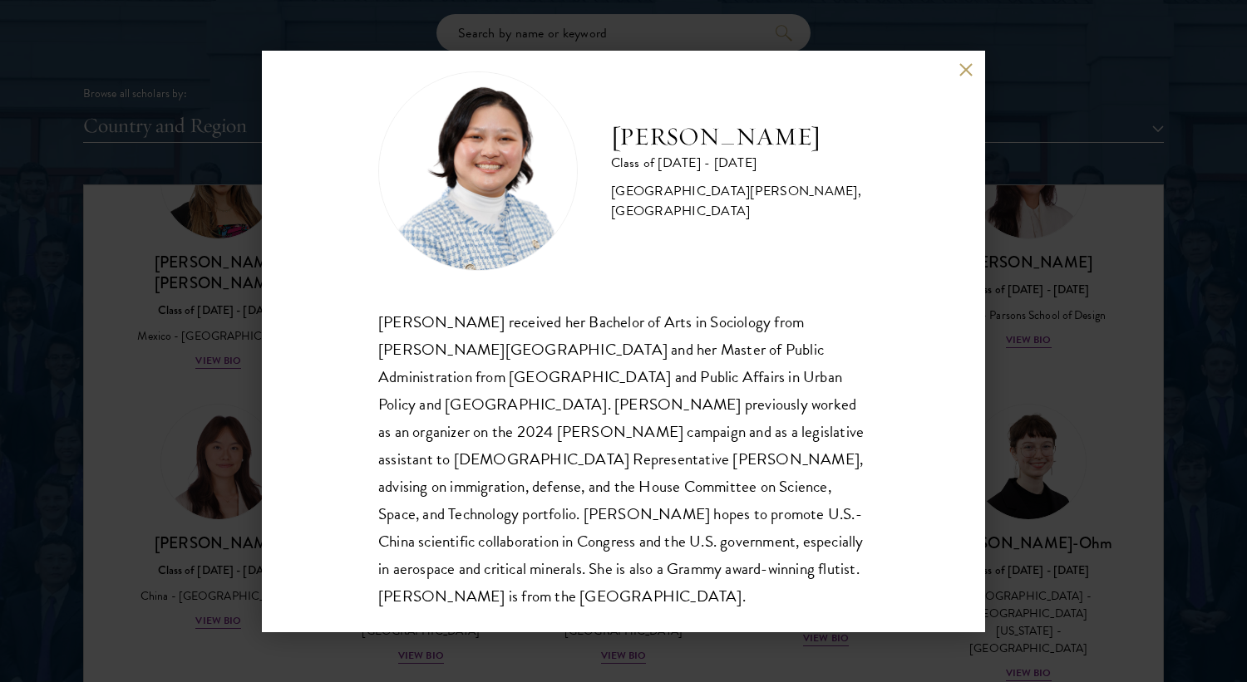
click at [177, 490] on div "[PERSON_NAME] Class of [DATE] - [DATE] [GEOGRAPHIC_DATA] - [PERSON_NAME][GEOGRA…" at bounding box center [623, 341] width 1247 height 682
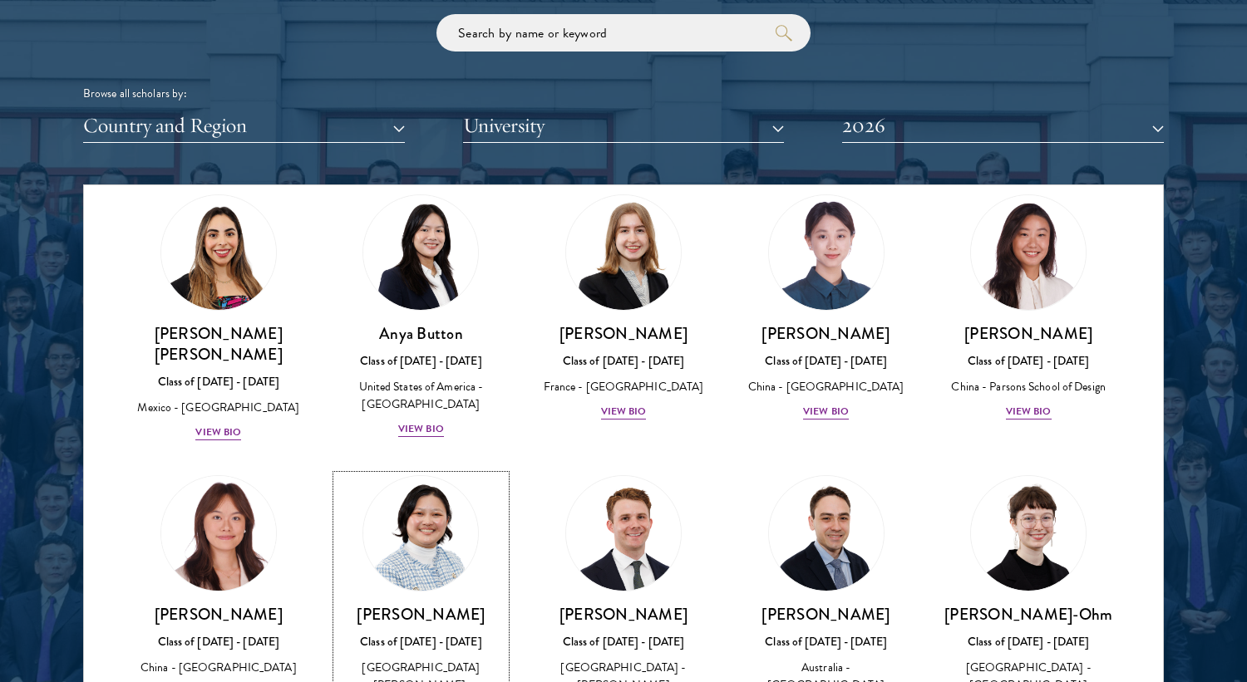
scroll to position [1334, 0]
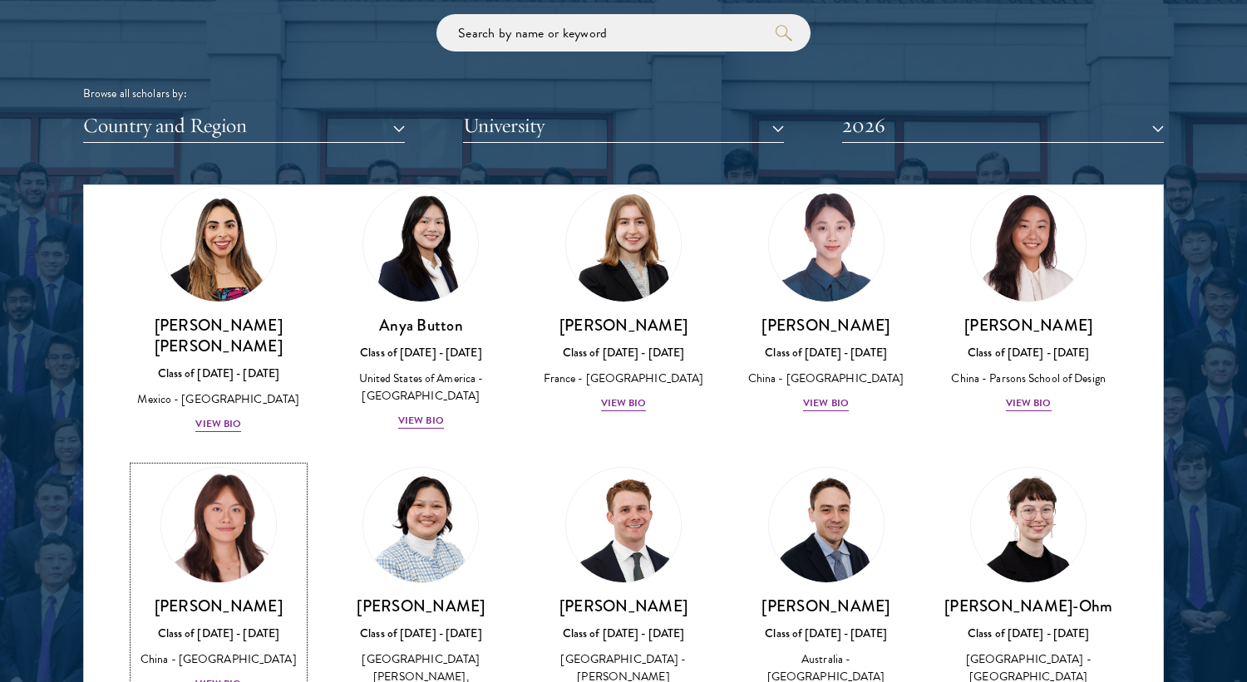
click at [206, 651] on div "China - [GEOGRAPHIC_DATA]" at bounding box center [219, 659] width 170 height 17
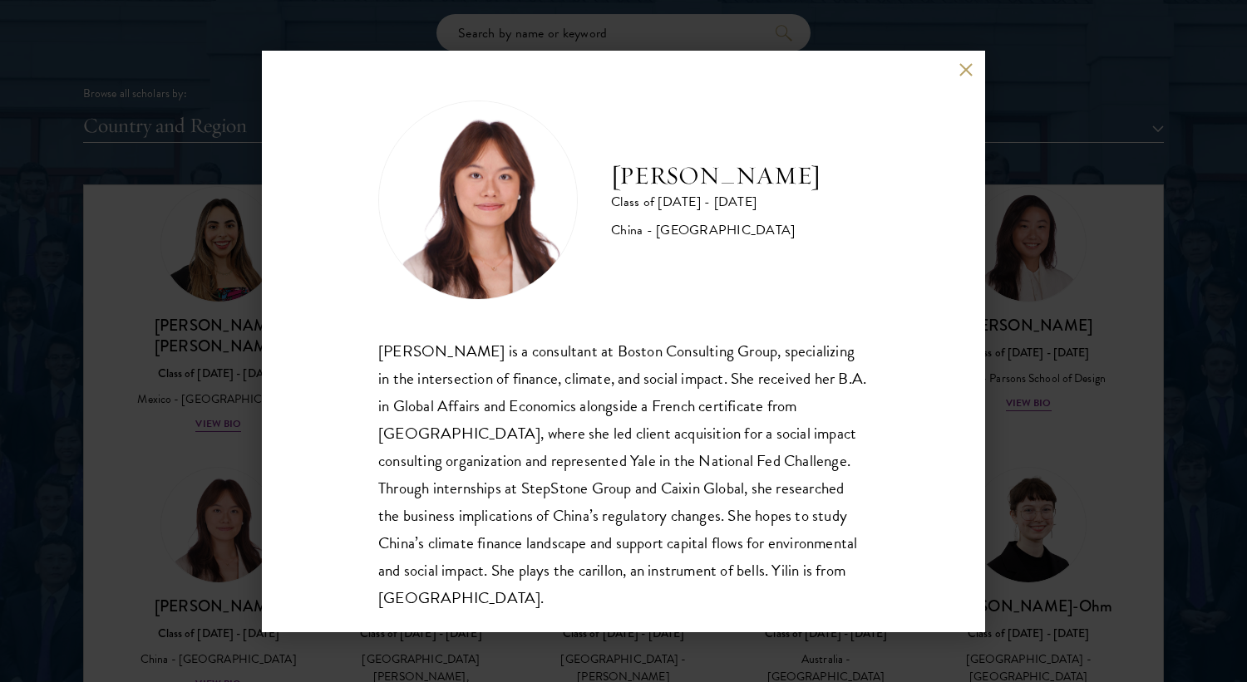
scroll to position [28, 0]
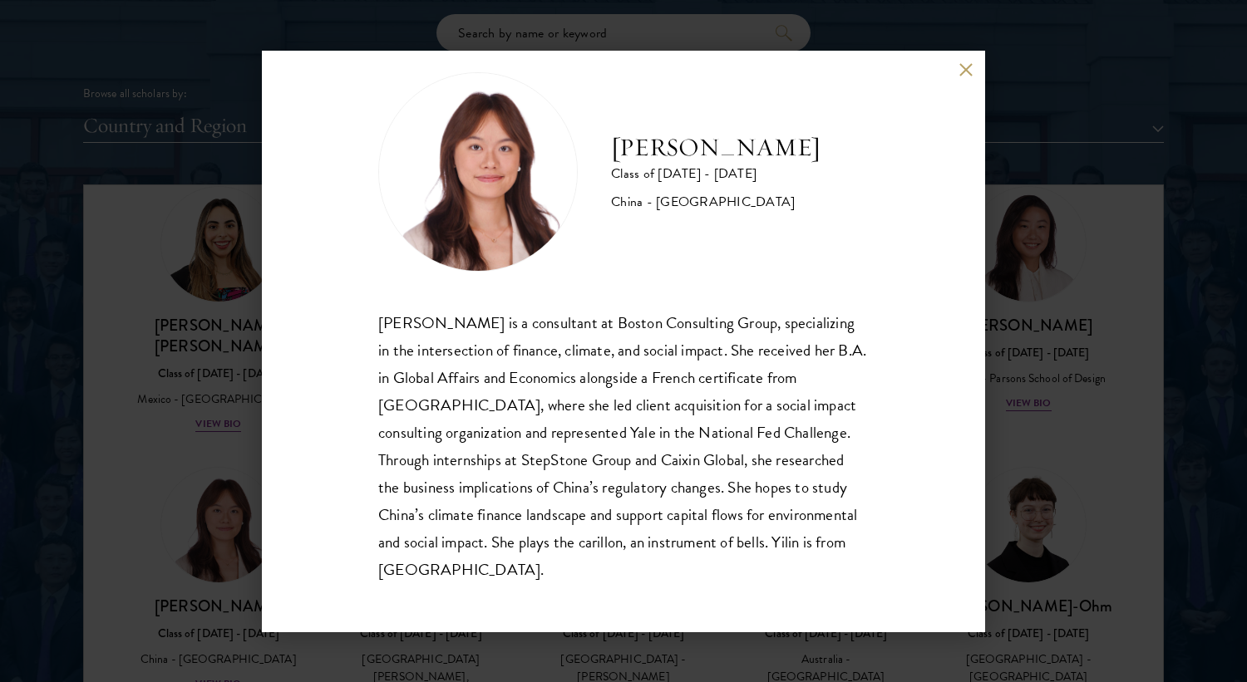
click at [182, 535] on div "[PERSON_NAME] Class of [DATE] - [DATE] [GEOGRAPHIC_DATA] - [GEOGRAPHIC_DATA] [P…" at bounding box center [623, 341] width 1247 height 682
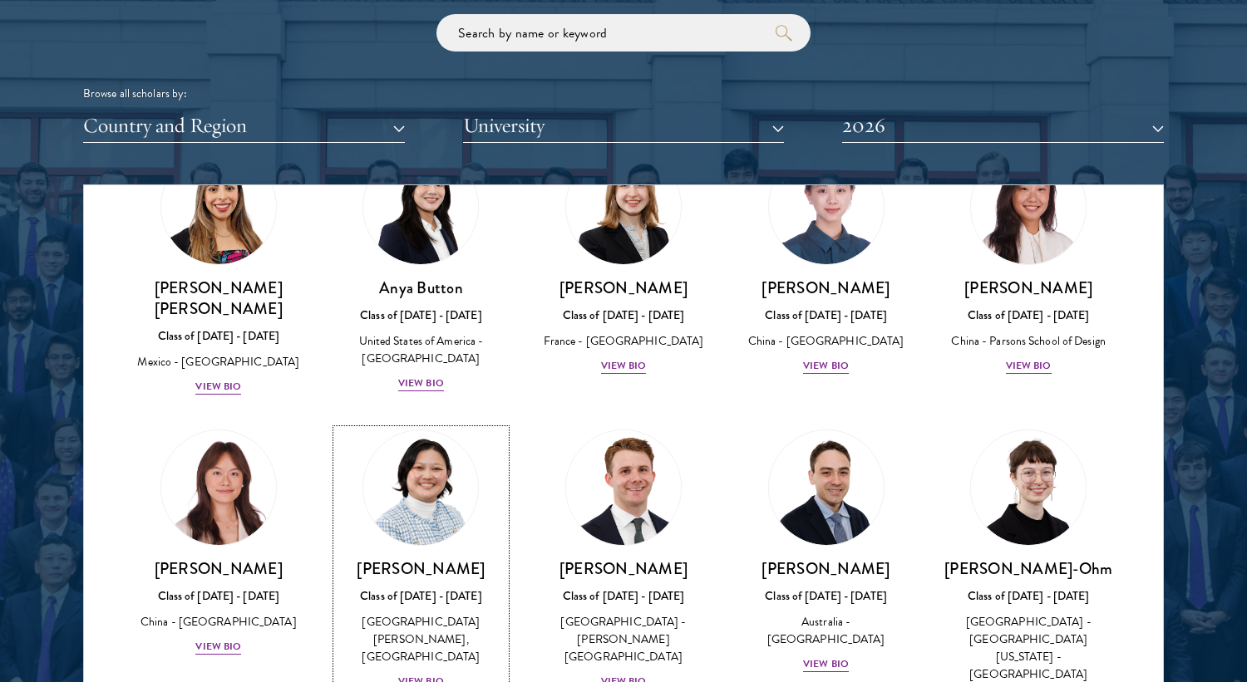
scroll to position [1389, 0]
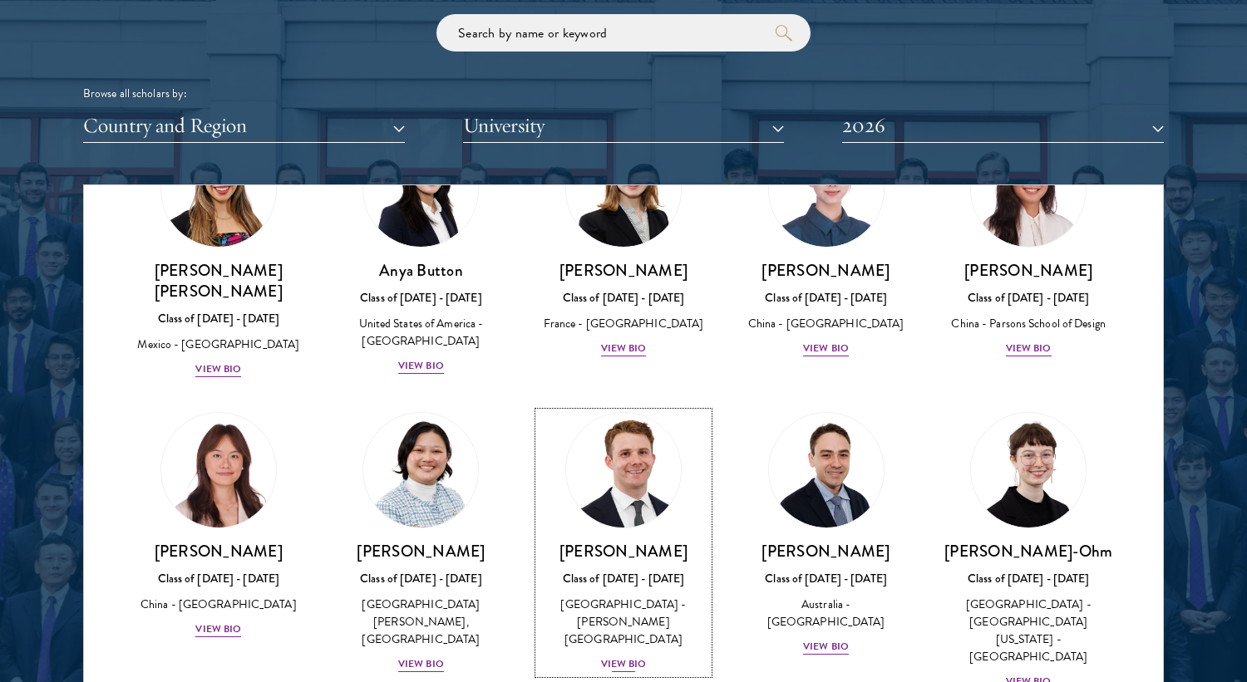
click at [619, 596] on div "[GEOGRAPHIC_DATA] - [PERSON_NAME][GEOGRAPHIC_DATA]" at bounding box center [624, 622] width 170 height 52
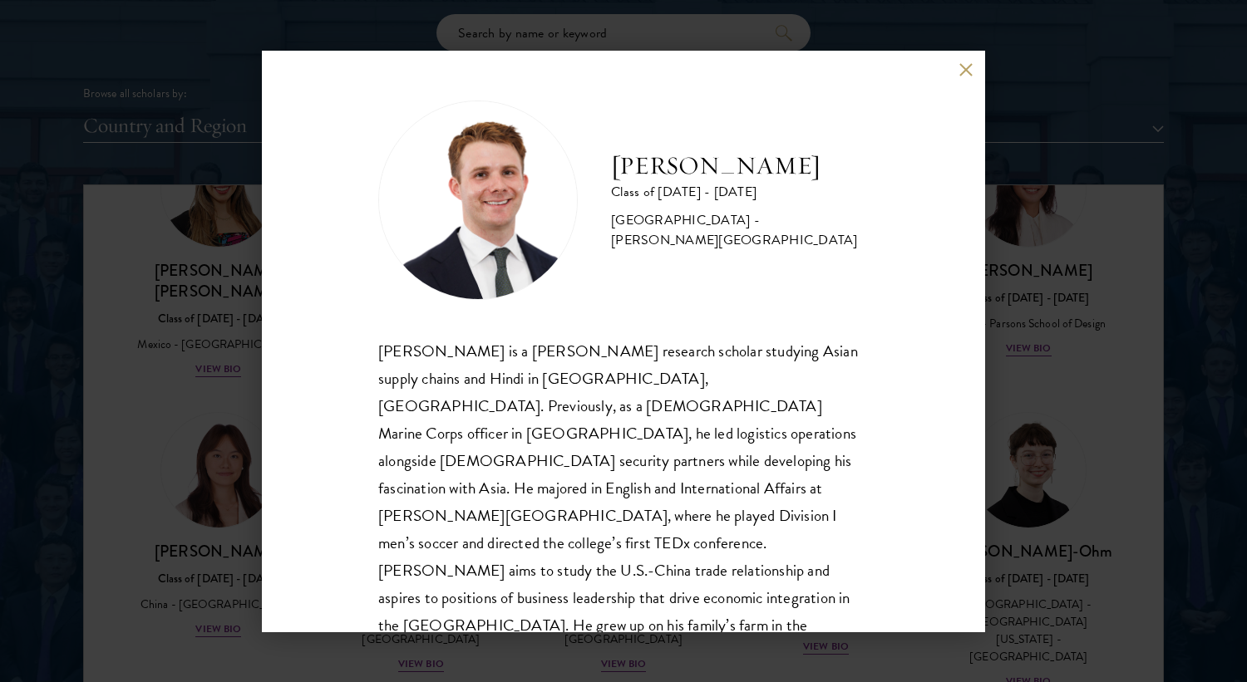
click at [1104, 515] on div "[PERSON_NAME] Class of [DATE] - [DATE] [GEOGRAPHIC_DATA] - [PERSON_NAME][GEOGRA…" at bounding box center [623, 341] width 1247 height 682
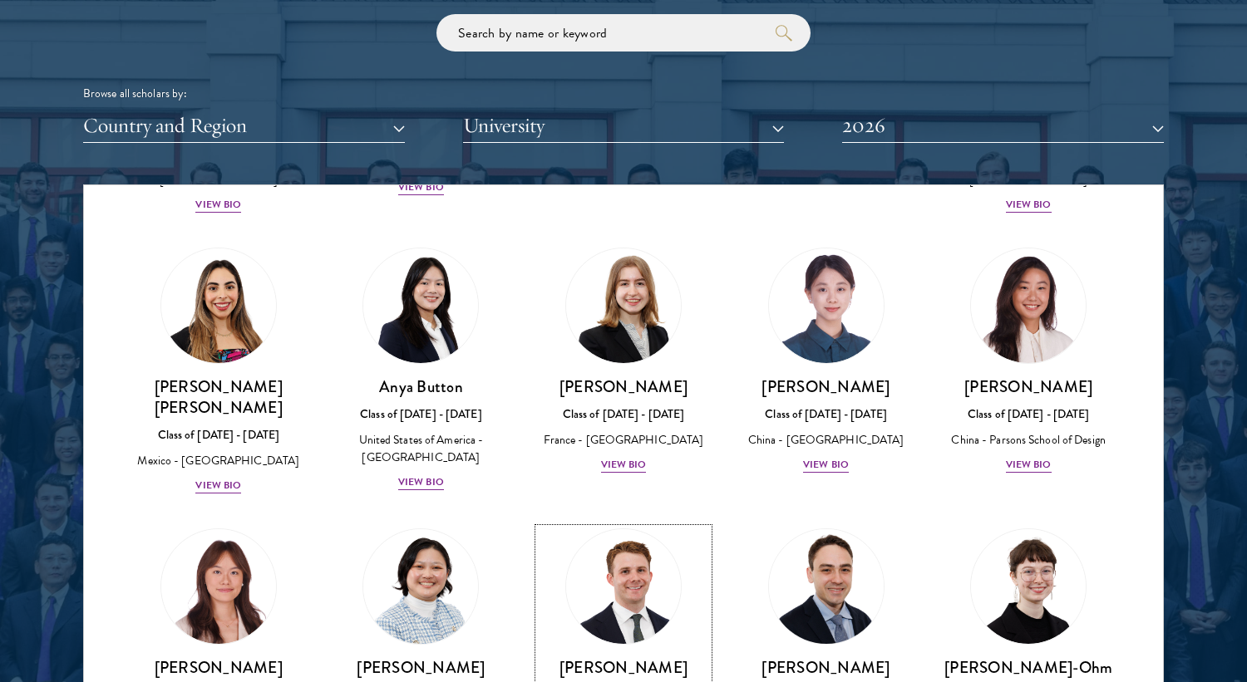
scroll to position [1347, 0]
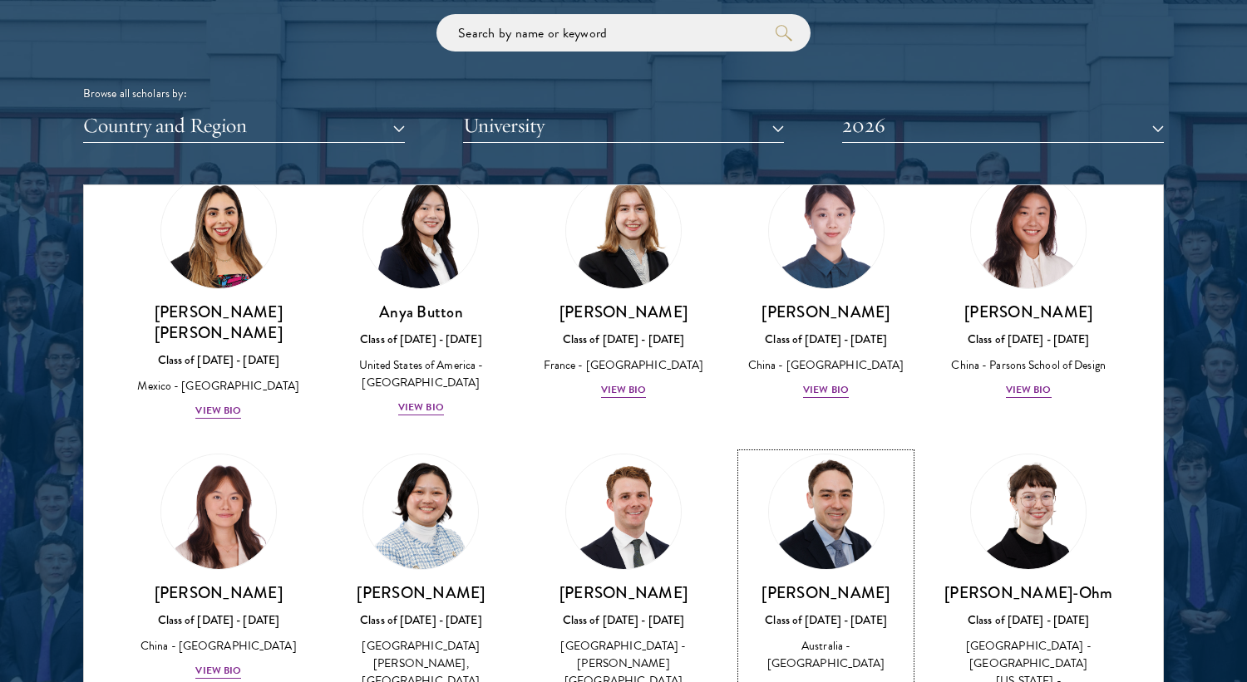
click at [839, 638] on div "Australia - [GEOGRAPHIC_DATA]" at bounding box center [826, 655] width 170 height 35
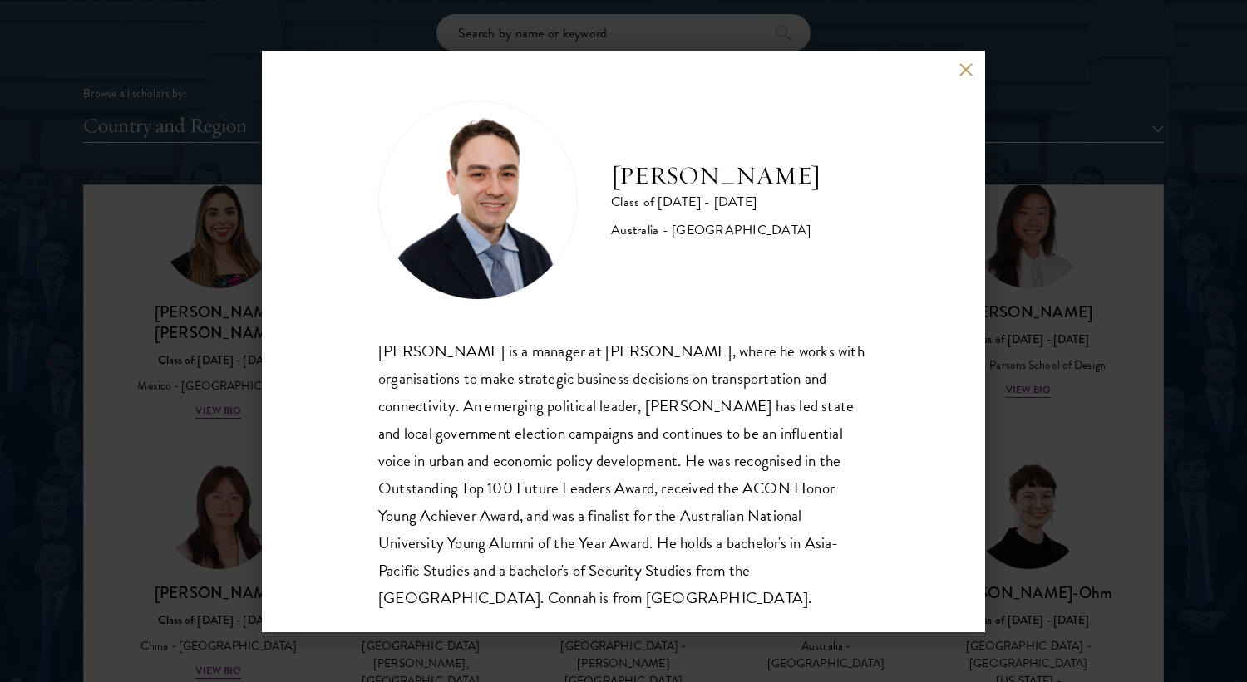
click at [1046, 529] on div "[PERSON_NAME] Class of [DATE] - [DATE] [GEOGRAPHIC_DATA] - [GEOGRAPHIC_DATA] [P…" at bounding box center [623, 341] width 1247 height 682
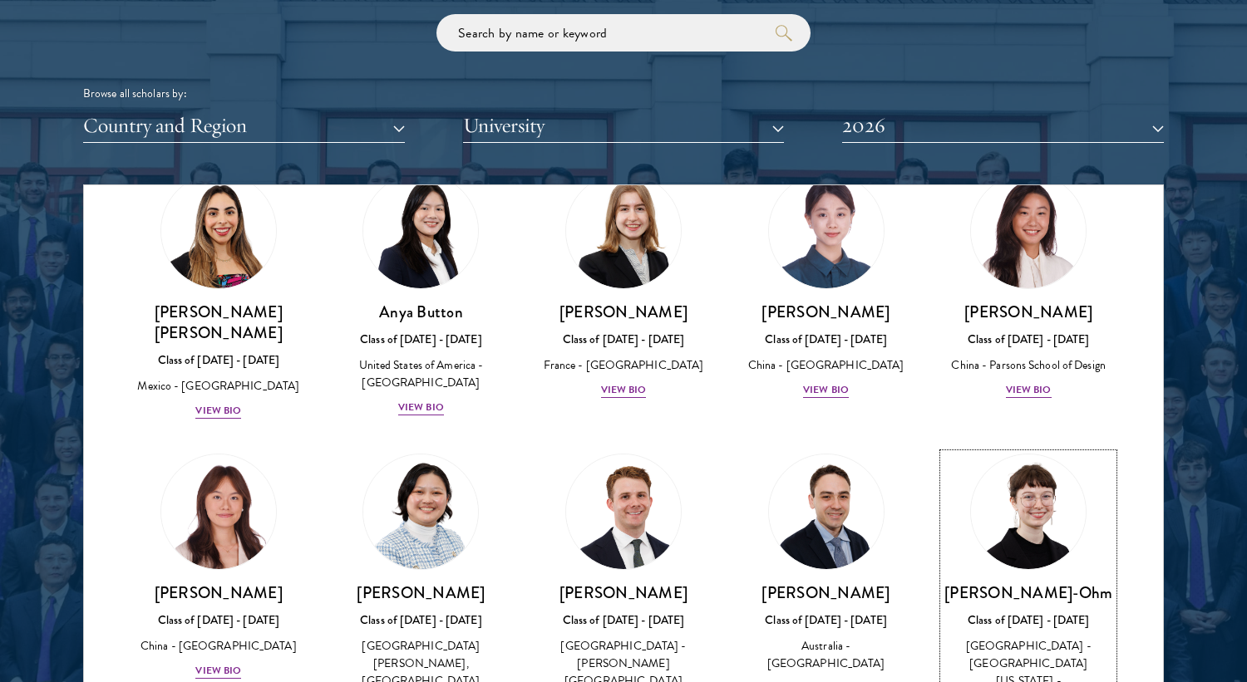
scroll to position [1273, 0]
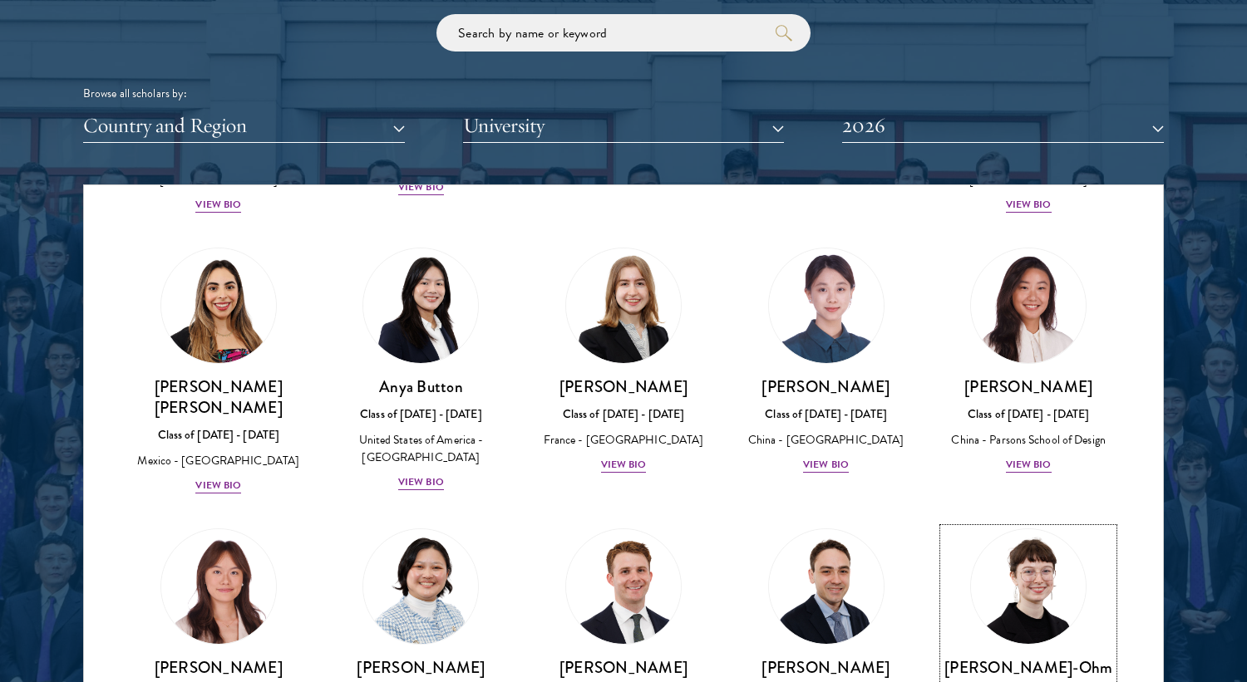
click at [1022, 549] on img at bounding box center [1028, 586] width 115 height 115
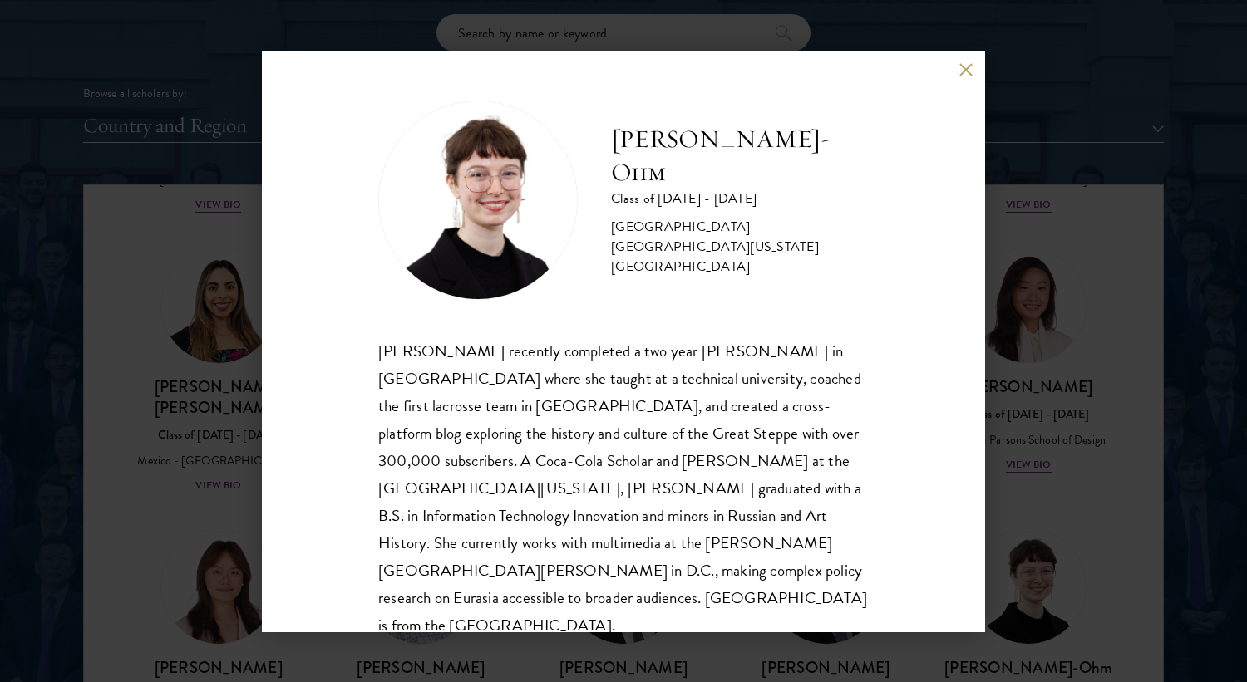
click at [1011, 556] on div "[PERSON_NAME]-Ohm Class of [DATE] - [DATE] [GEOGRAPHIC_DATA] - [GEOGRAPHIC_DATA…" at bounding box center [623, 341] width 1247 height 682
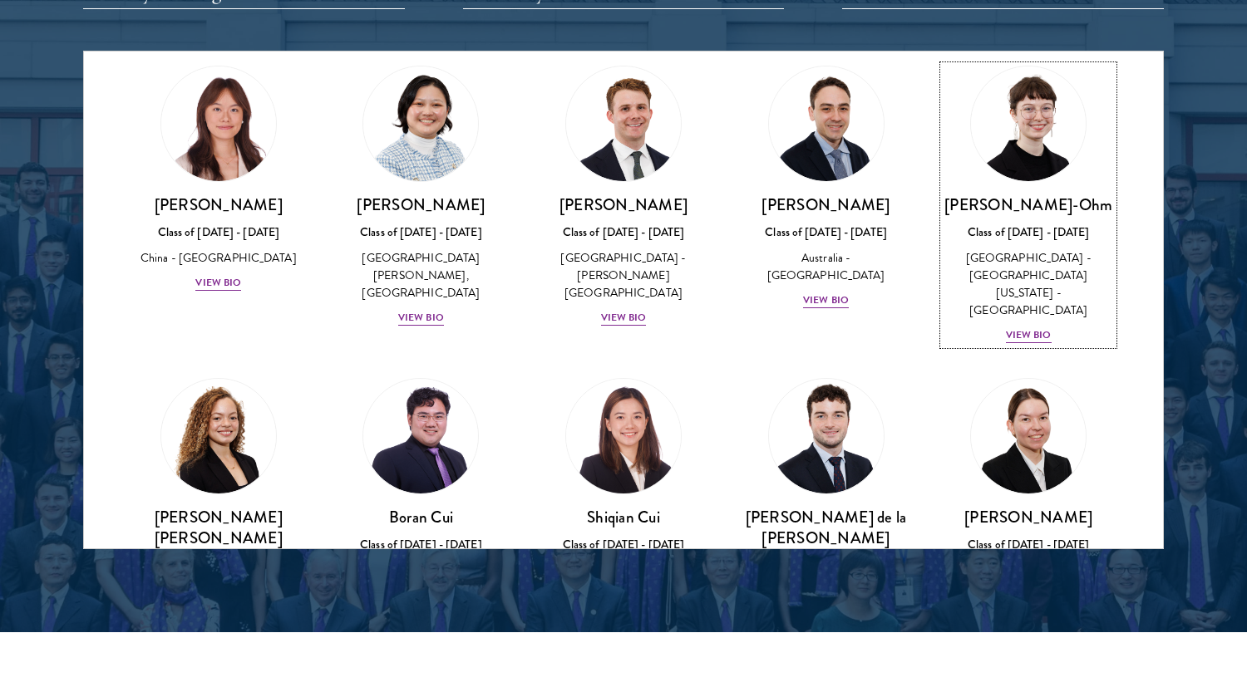
scroll to position [1604, 0]
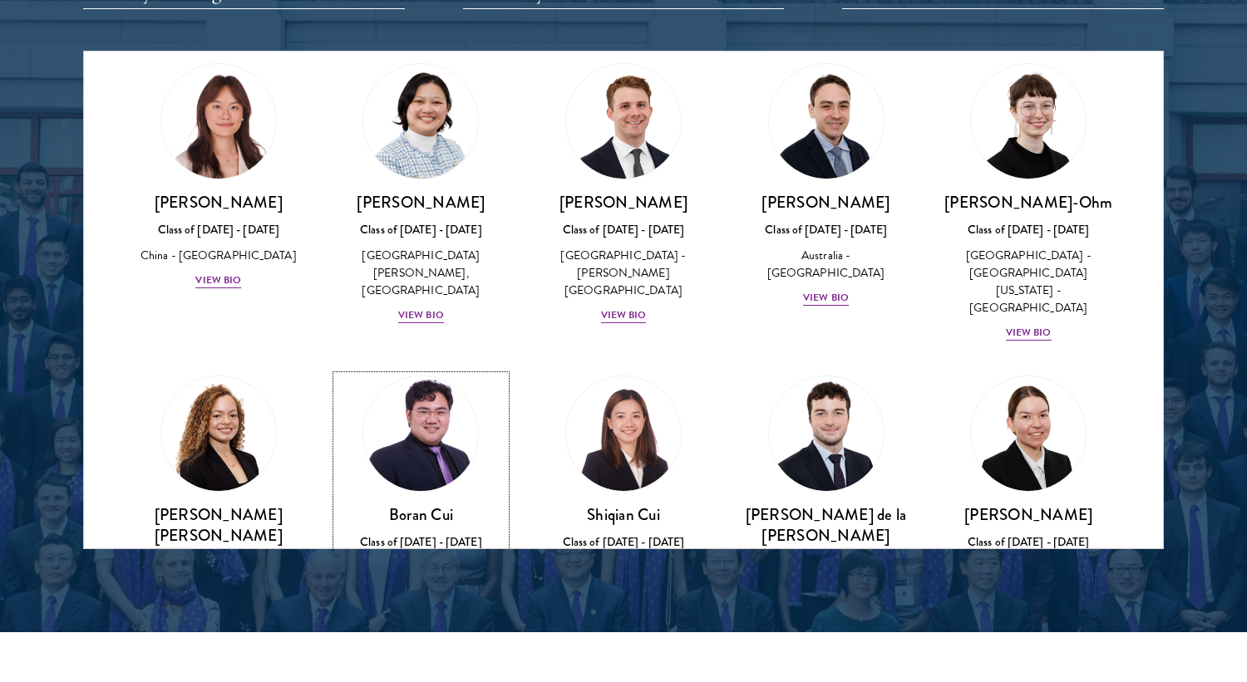
click at [421, 559] on div "China - [GEOGRAPHIC_DATA]" at bounding box center [422, 567] width 170 height 17
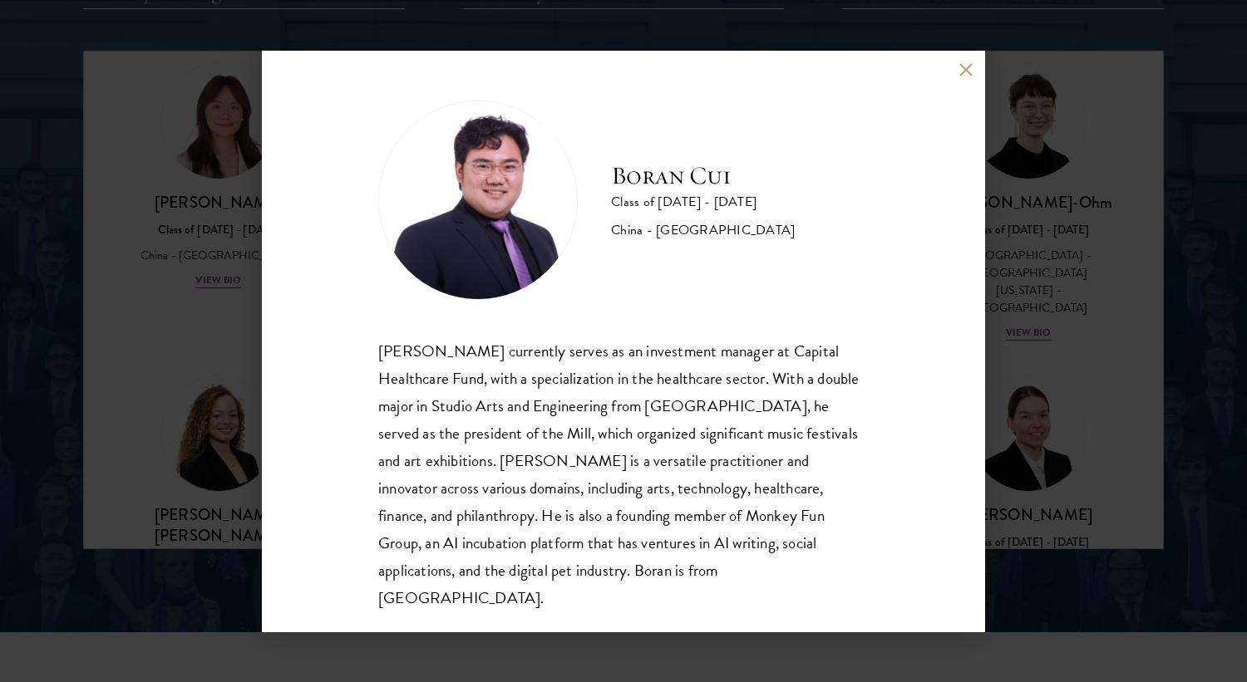
click at [996, 511] on div "[PERSON_NAME] Class of [DATE] - [DATE] [GEOGRAPHIC_DATA] - [GEOGRAPHIC_DATA] [P…" at bounding box center [623, 341] width 1247 height 682
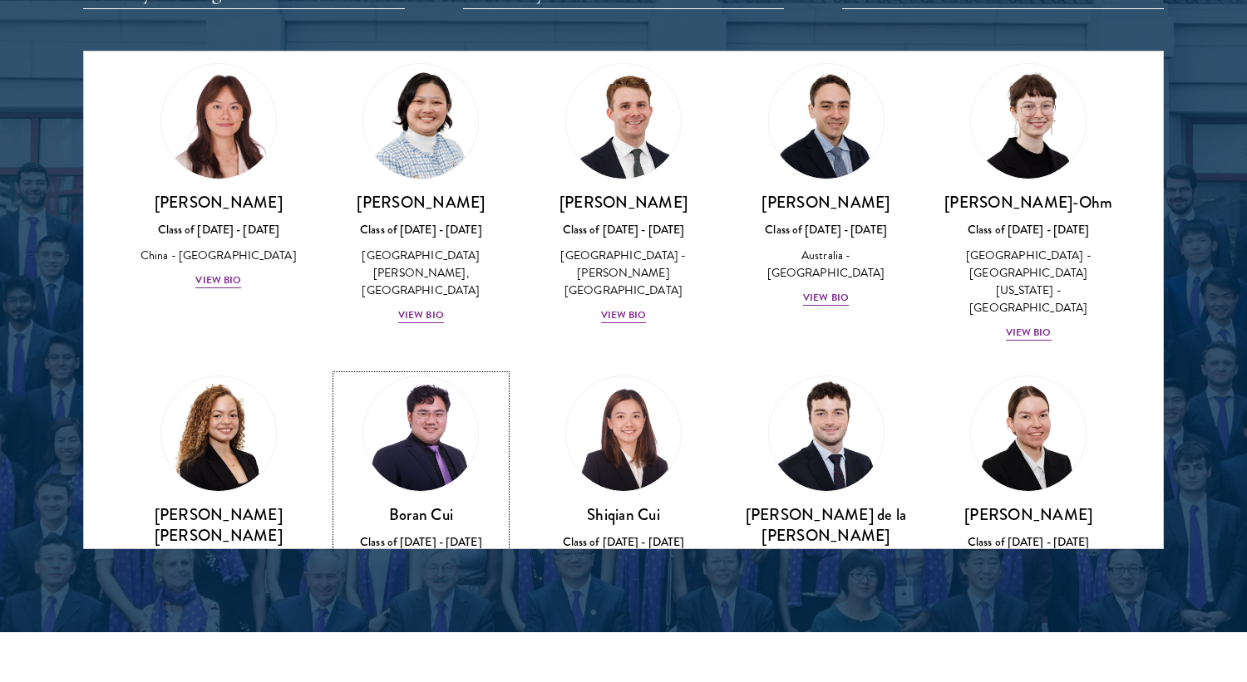
scroll to position [1667, 0]
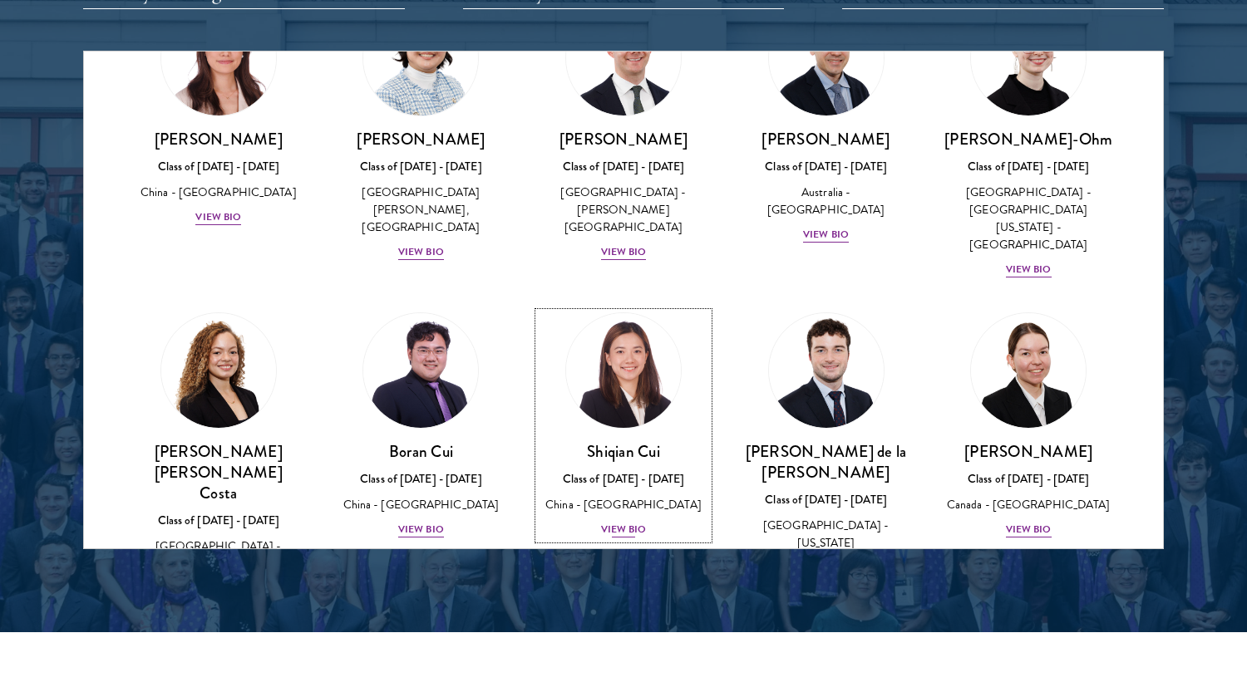
click at [599, 470] on div "Class of [DATE] - [DATE]" at bounding box center [624, 478] width 170 height 17
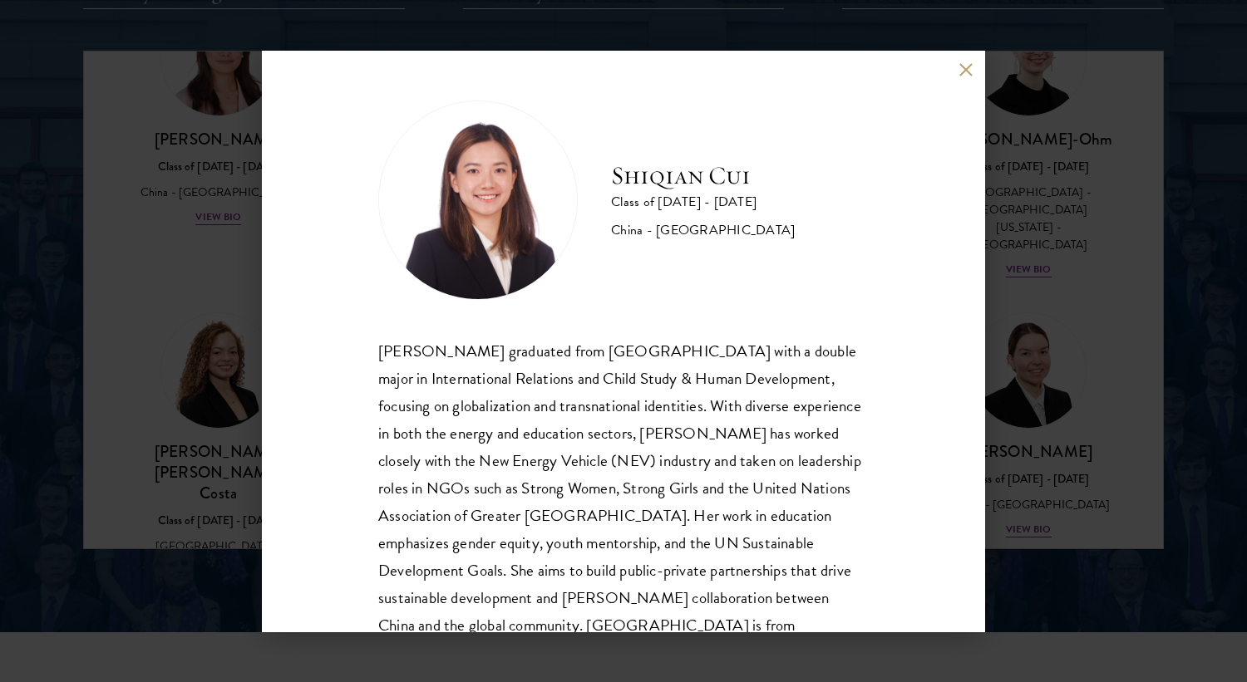
scroll to position [57, 0]
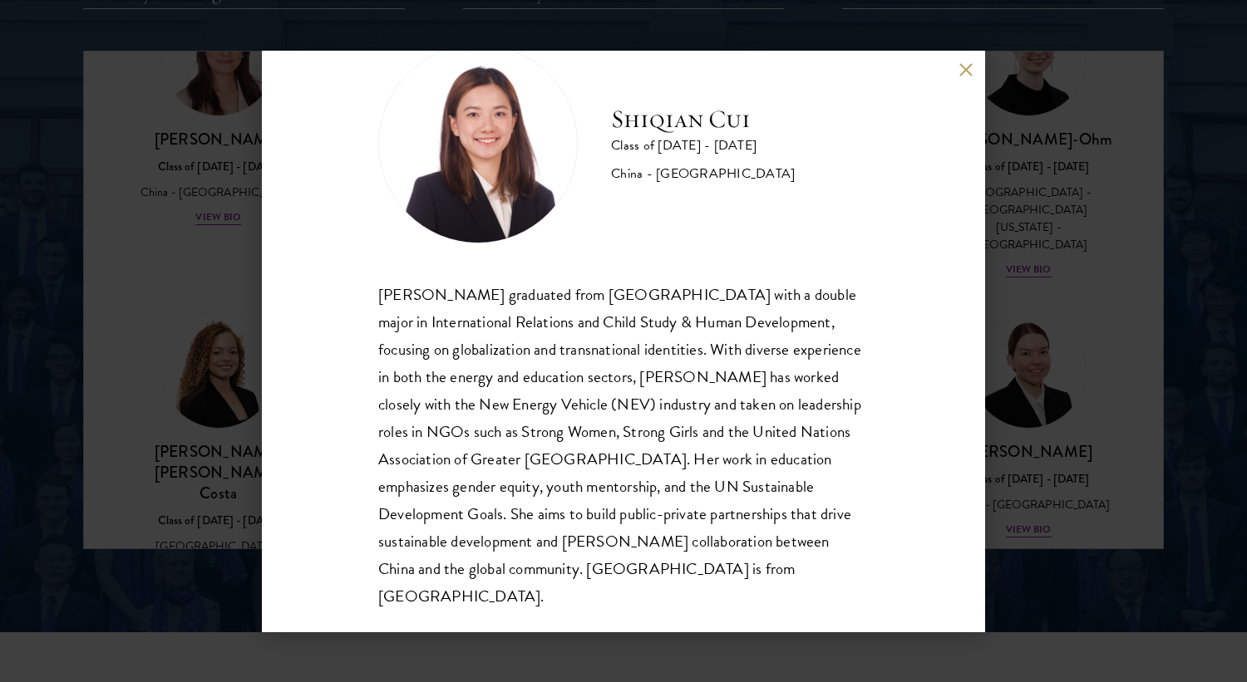
click at [1027, 163] on div "[PERSON_NAME] Class of [DATE] - [DATE] [GEOGRAPHIC_DATA] - [GEOGRAPHIC_DATA] [P…" at bounding box center [623, 341] width 1247 height 682
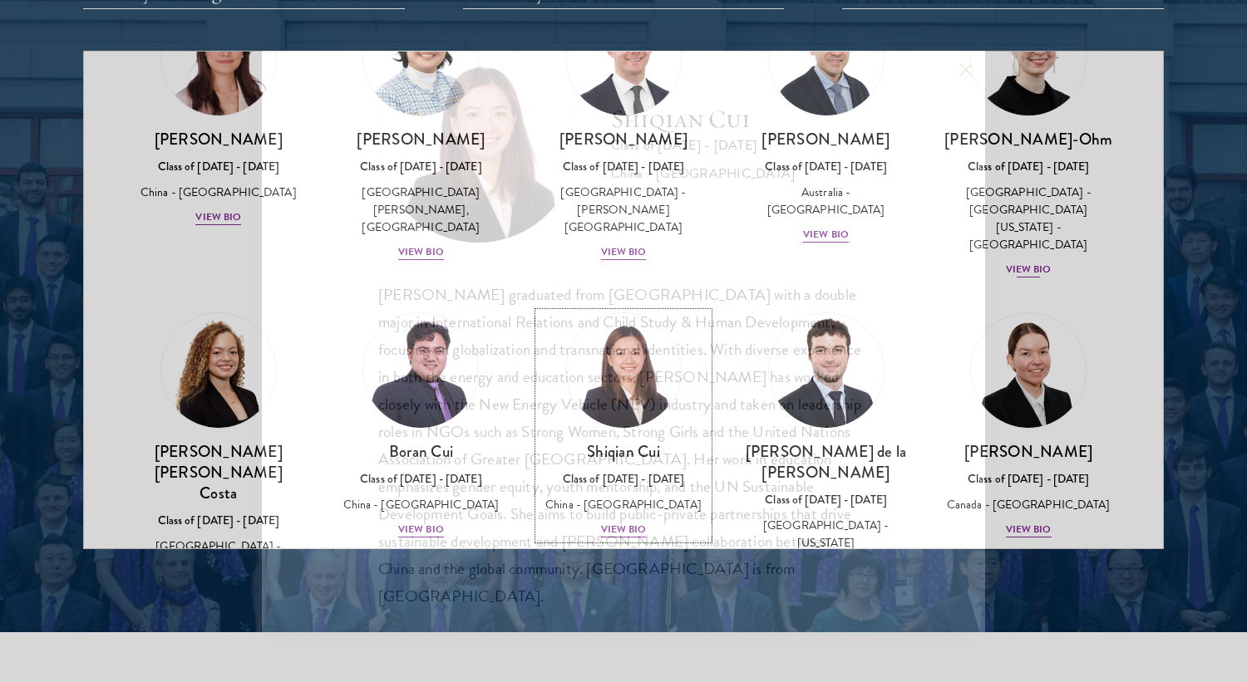
scroll to position [1667, 0]
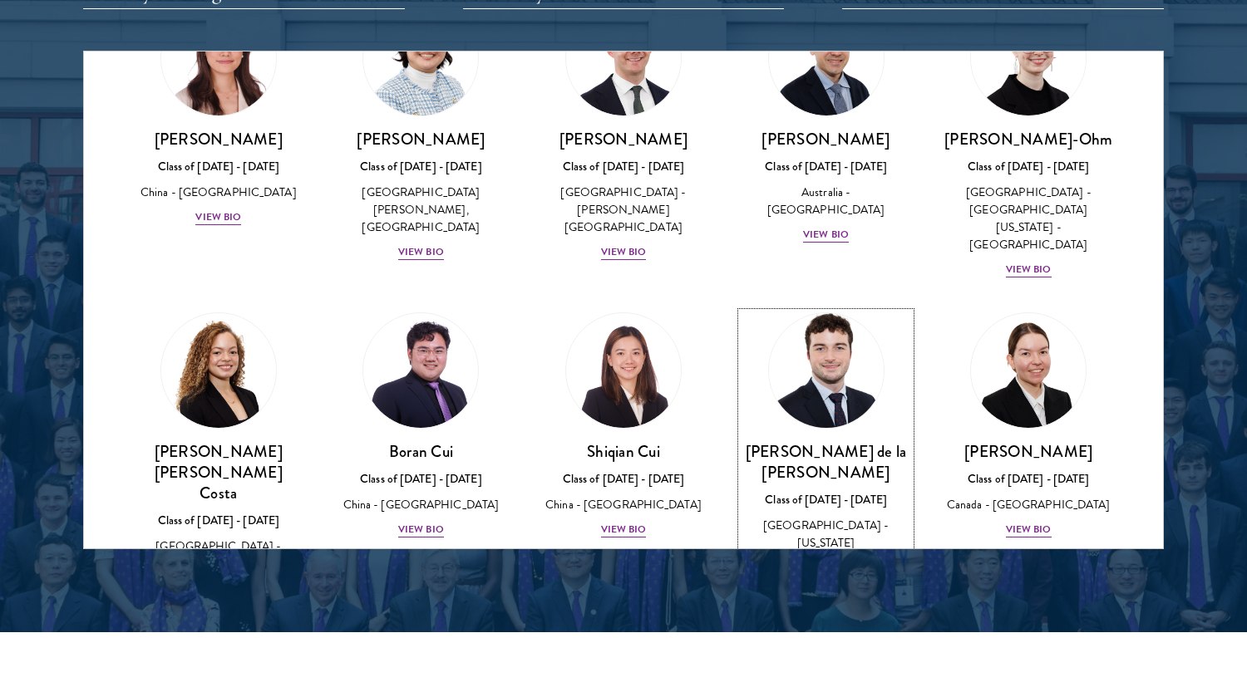
click at [828, 517] on div "[GEOGRAPHIC_DATA] - [US_STATE][GEOGRAPHIC_DATA], [GEOGRAPHIC_DATA]" at bounding box center [826, 552] width 170 height 70
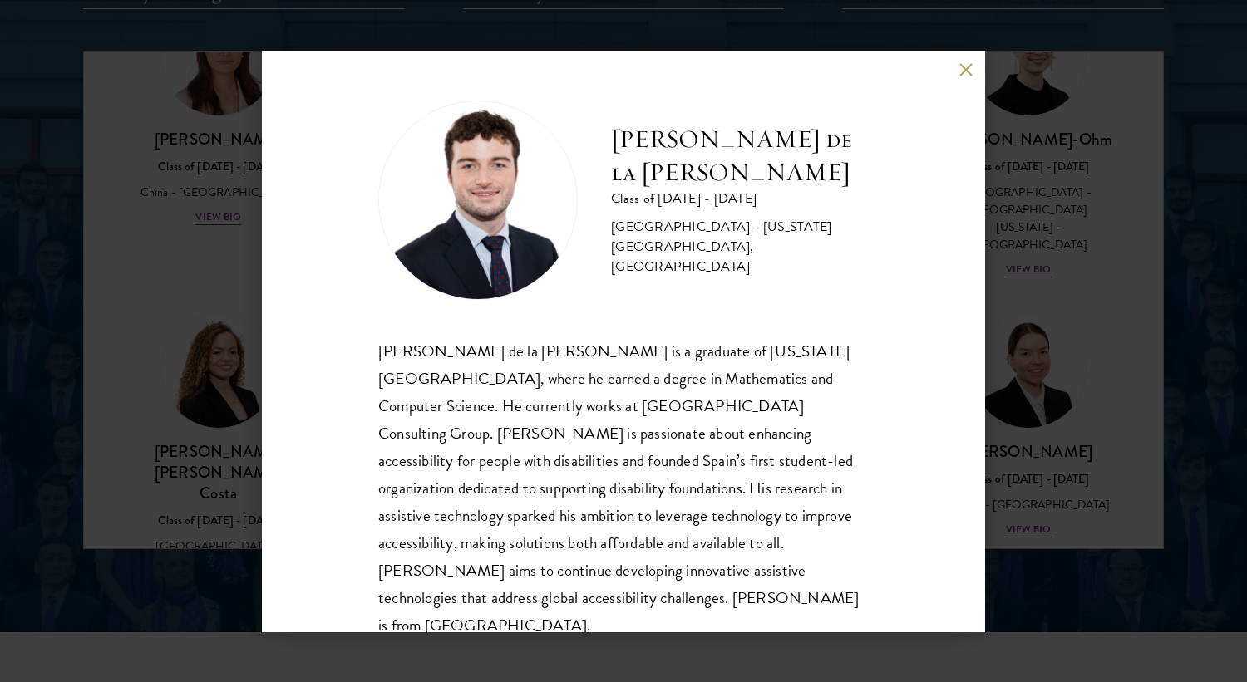
click at [1057, 447] on div "[PERSON_NAME] de la [PERSON_NAME] Class of [DATE] - [DATE] [GEOGRAPHIC_DATA] - …" at bounding box center [623, 341] width 1247 height 682
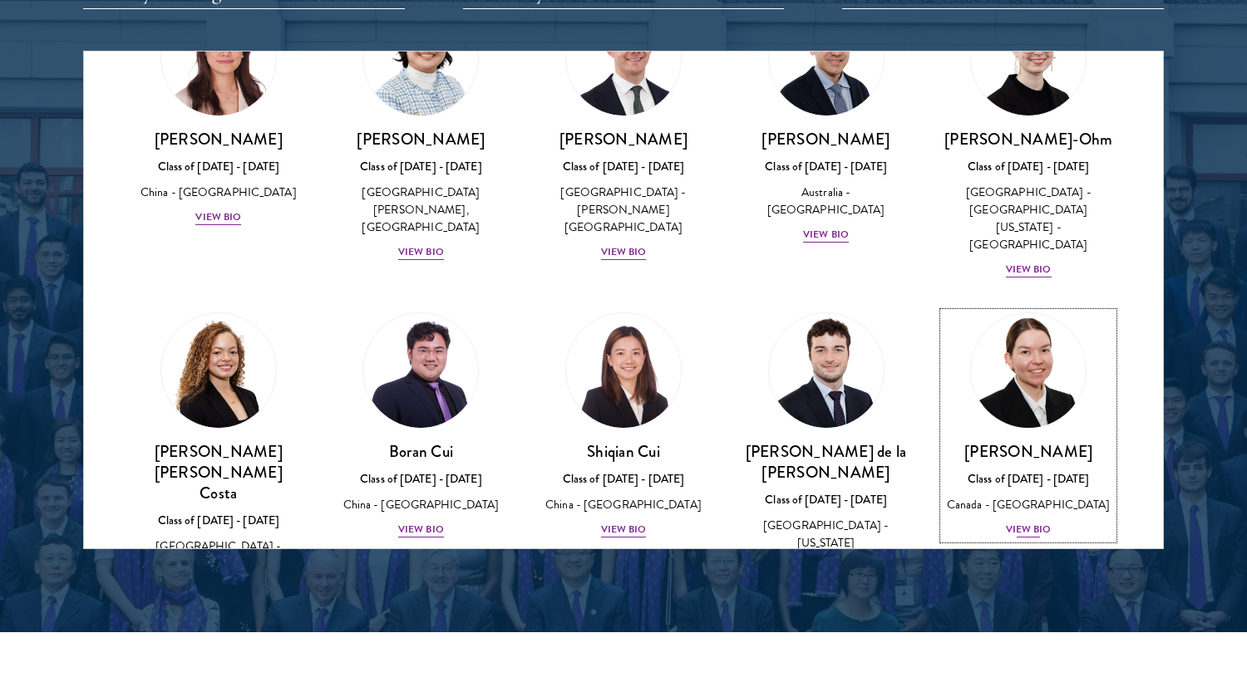
click at [1039, 470] on div "Class of [DATE] - [DATE]" at bounding box center [1028, 478] width 170 height 17
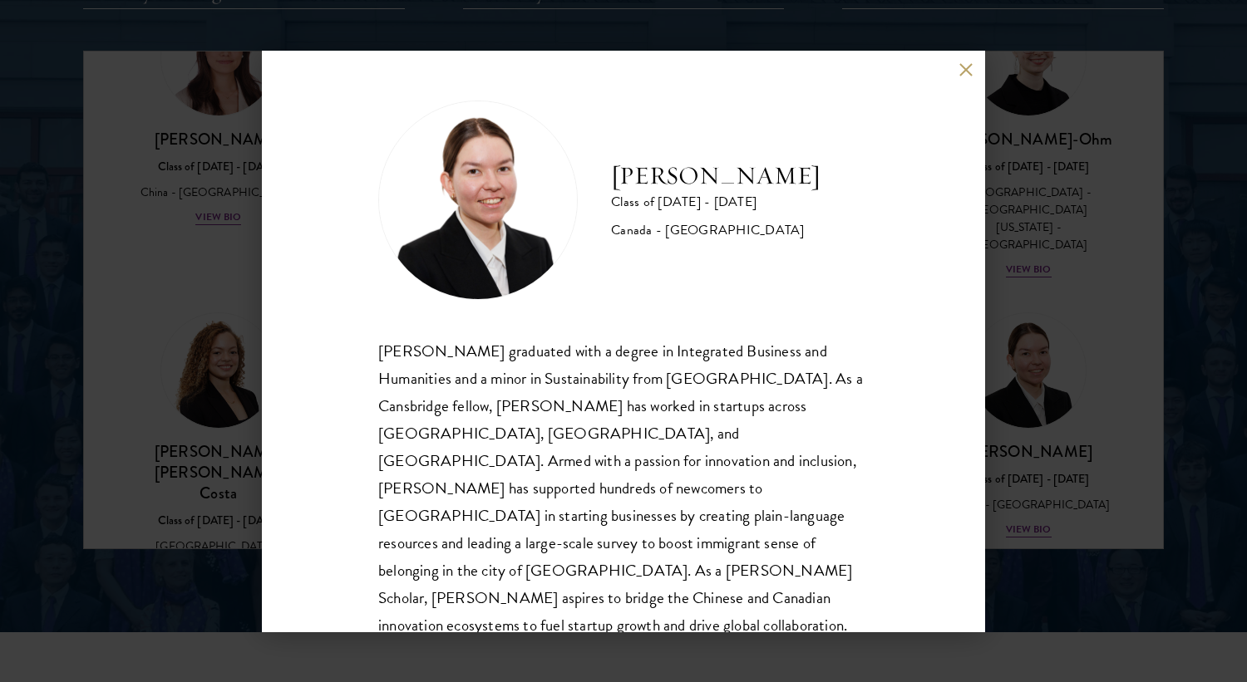
click at [1113, 385] on div "[PERSON_NAME] Class of [DATE] - [DATE] [GEOGRAPHIC_DATA] - [GEOGRAPHIC_DATA] [P…" at bounding box center [623, 341] width 1247 height 682
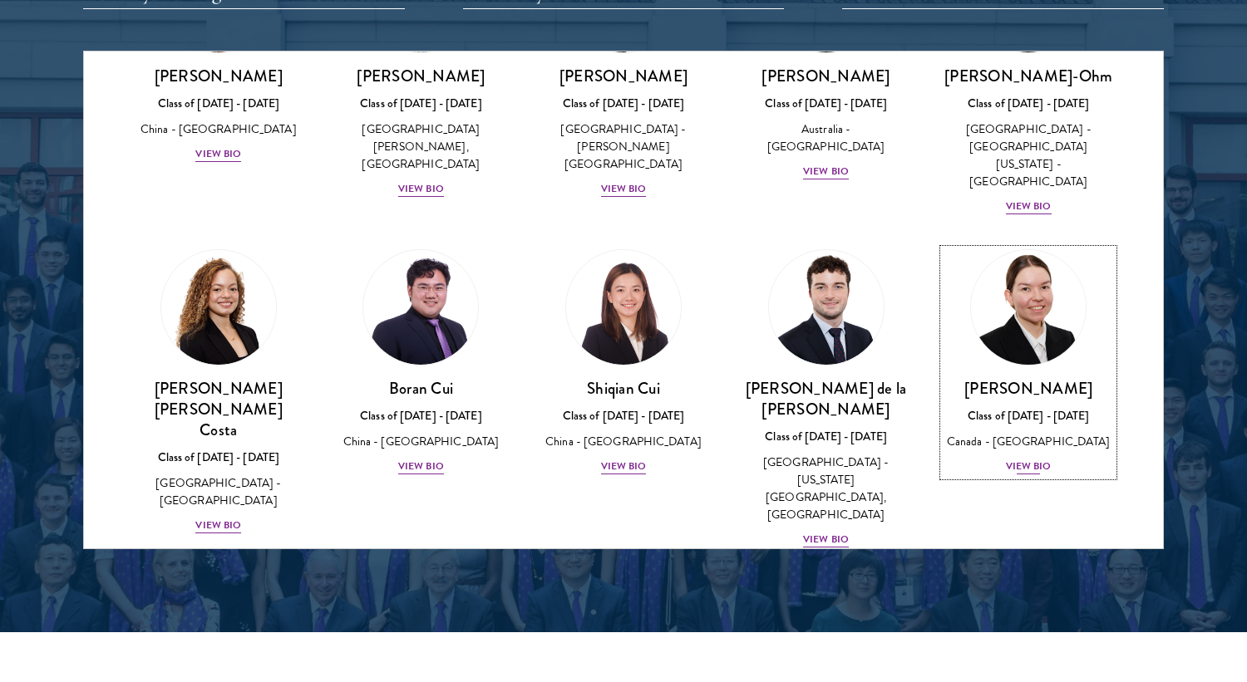
scroll to position [1951, 0]
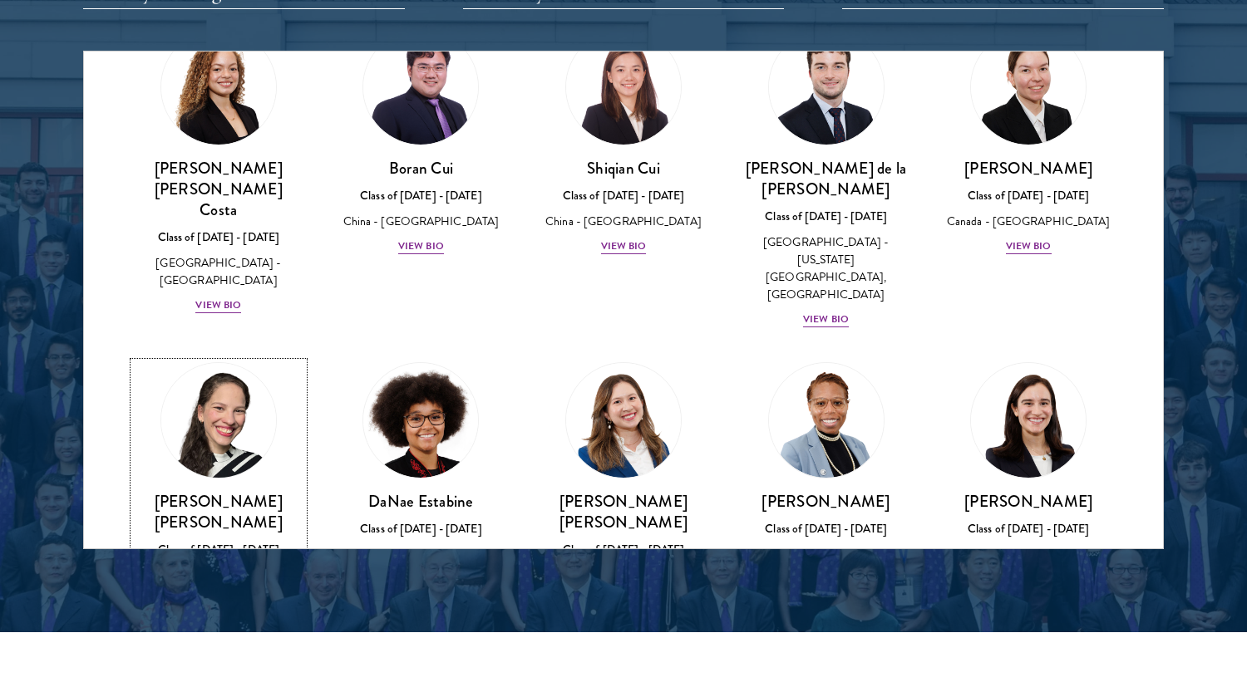
click at [269, 362] on link "[PERSON_NAME] [PERSON_NAME] Class of [DATE] - [DATE] [GEOGRAPHIC_DATA] - [GEOGR…" at bounding box center [219, 503] width 170 height 283
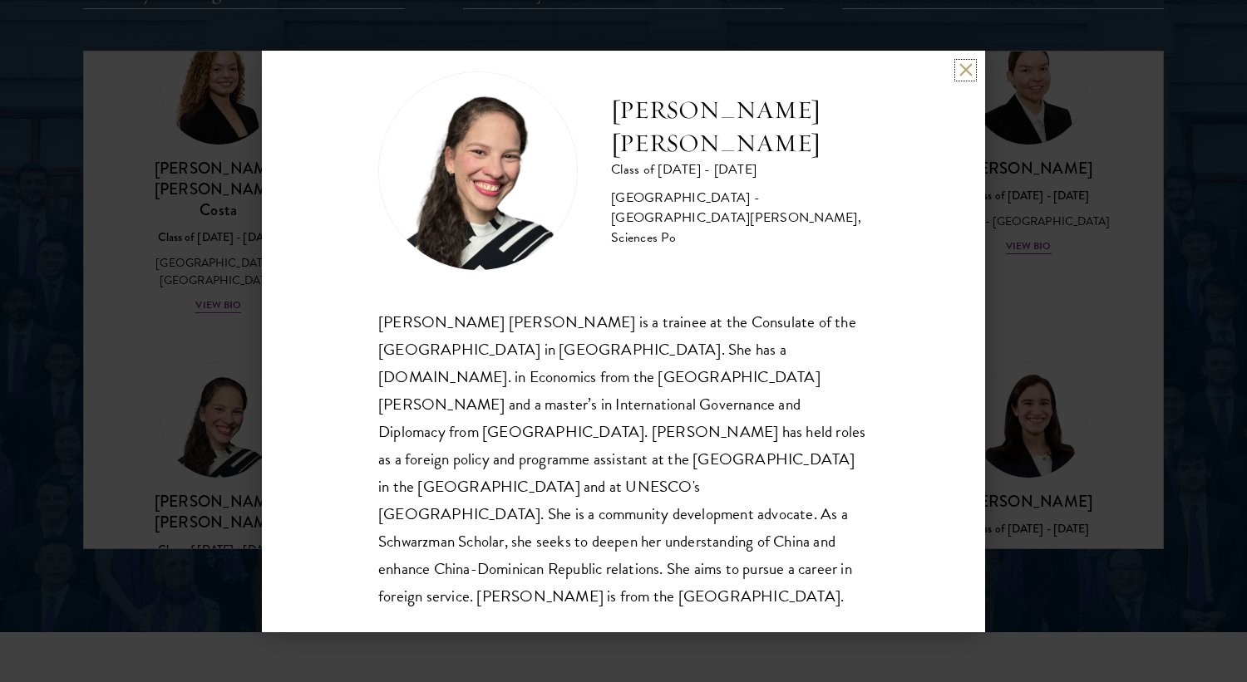
scroll to position [2177, 0]
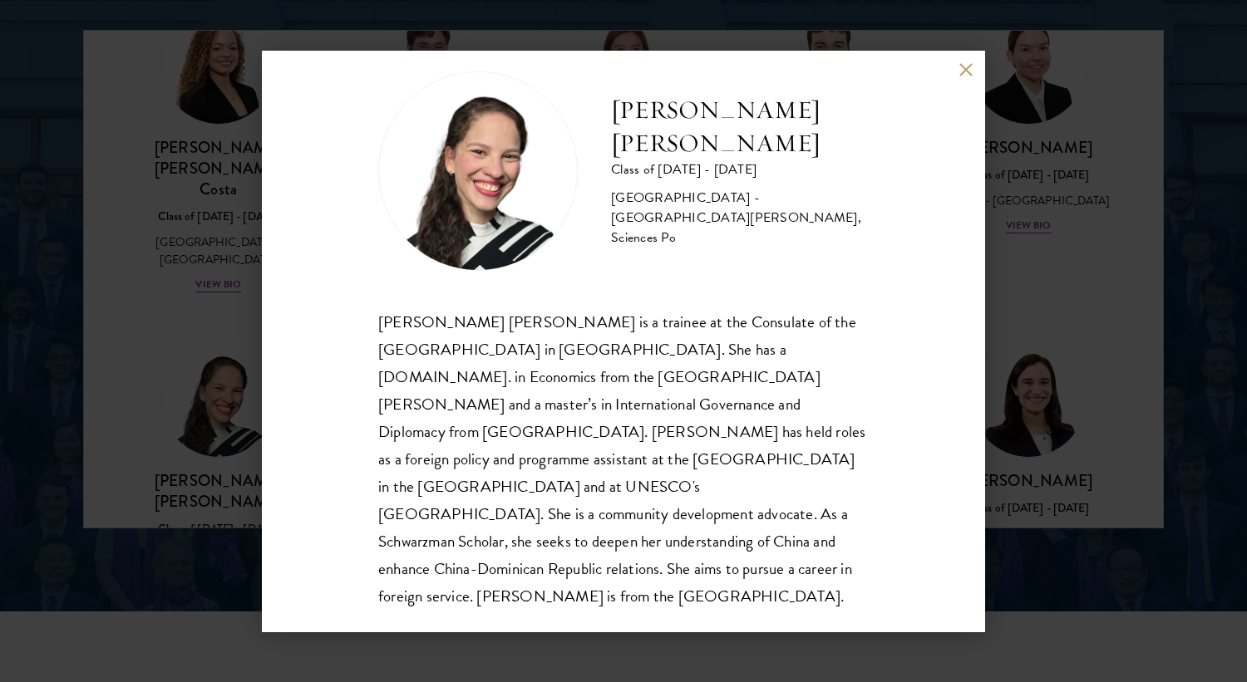
click at [1037, 317] on div "[PERSON_NAME] [PERSON_NAME] Class of [DATE] - [DATE] [GEOGRAPHIC_DATA] - [GEOGR…" at bounding box center [623, 341] width 1247 height 682
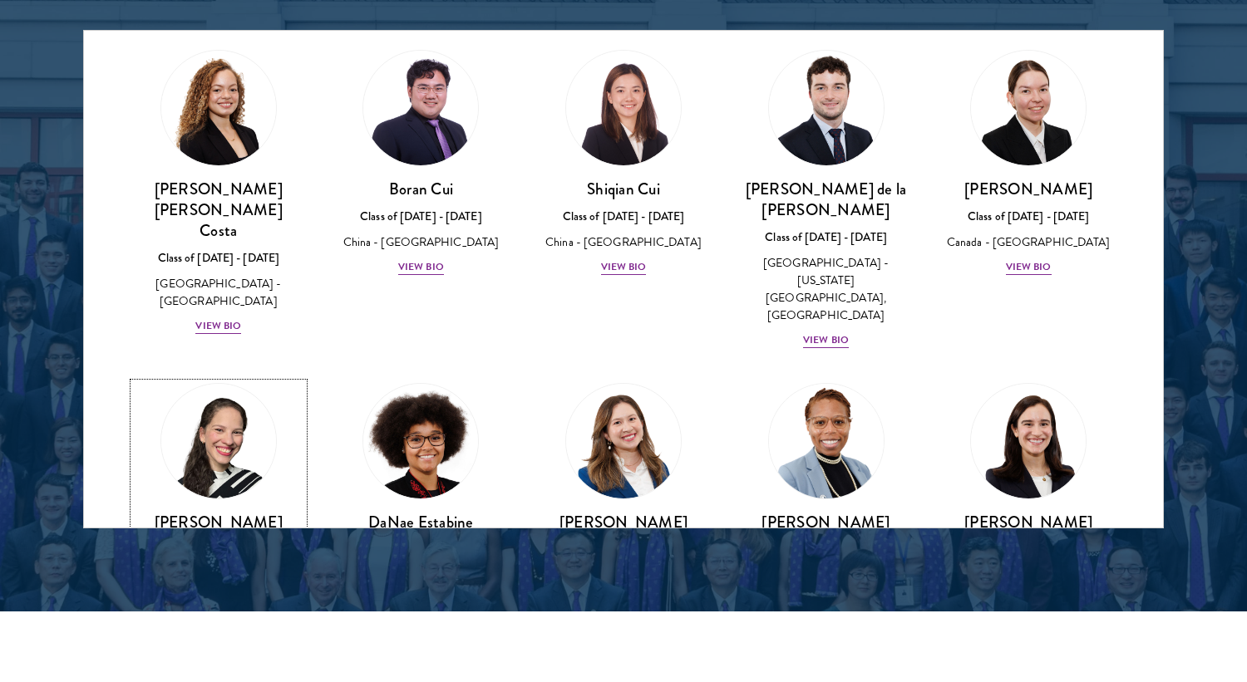
scroll to position [1949, 0]
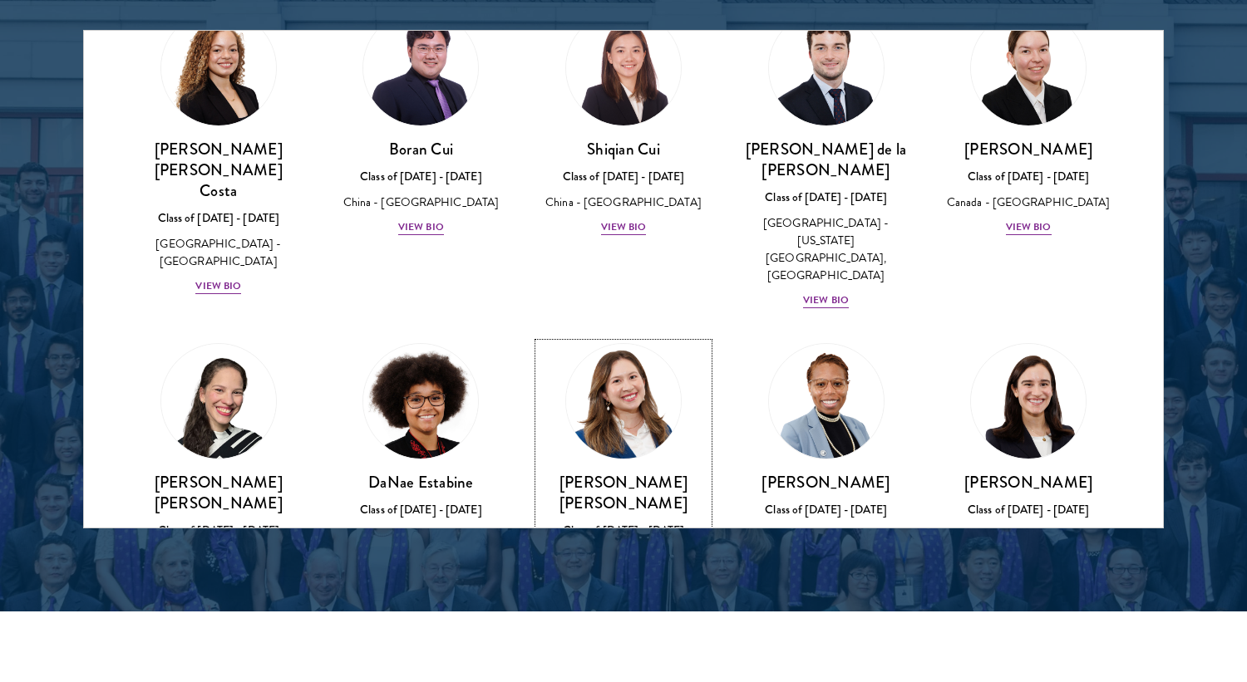
click at [588, 548] on div "United States of America - [PERSON_NAME][GEOGRAPHIC_DATA]" at bounding box center [624, 574] width 170 height 52
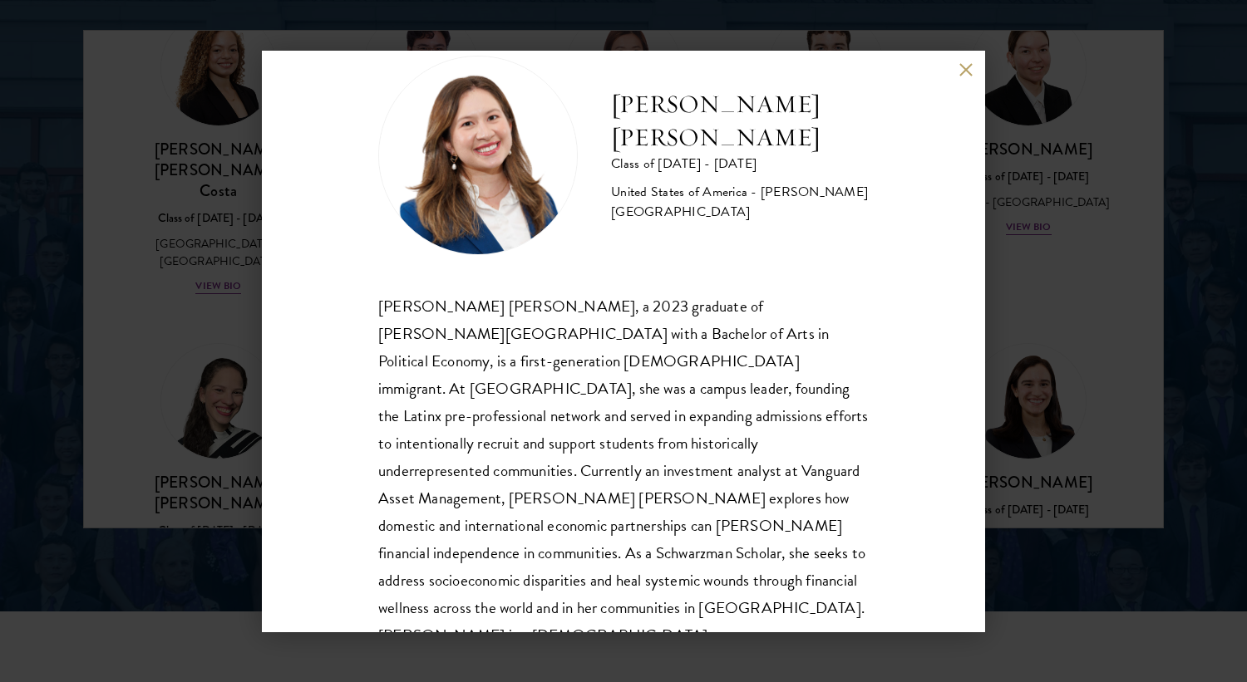
scroll to position [49, 0]
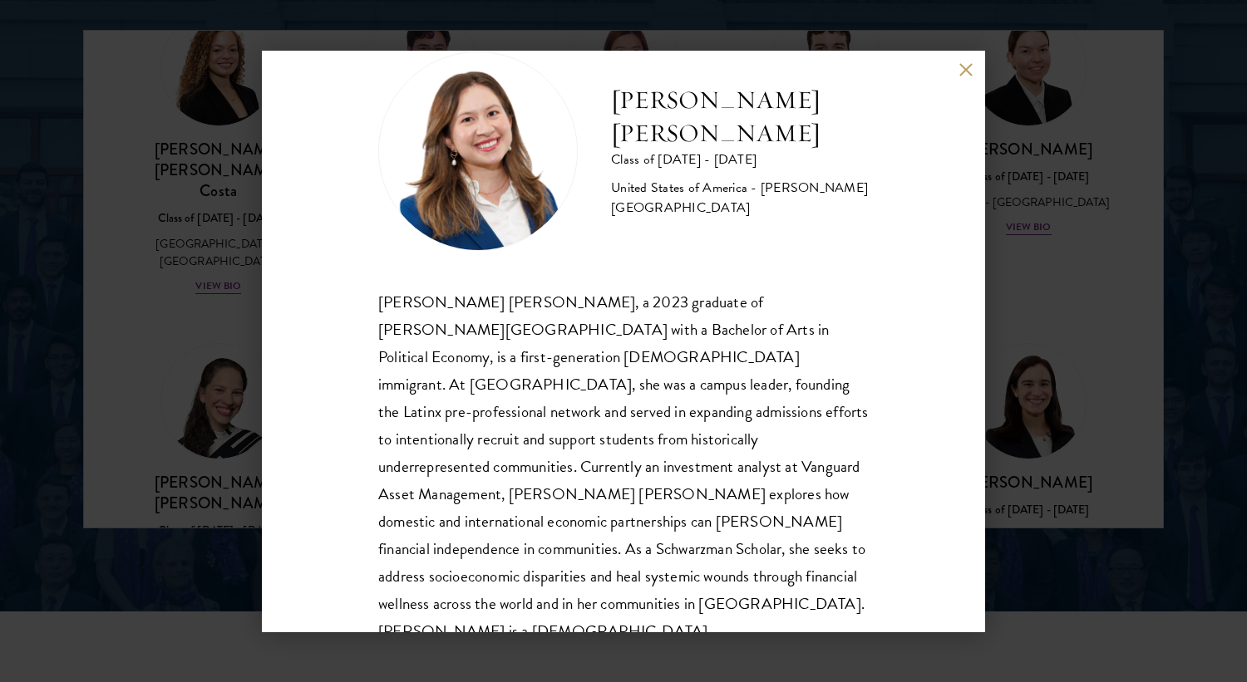
click at [973, 377] on div "[PERSON_NAME] [PERSON_NAME] Class of [DATE] - [DATE] [GEOGRAPHIC_DATA] - [PERSO…" at bounding box center [623, 342] width 723 height 582
click at [1090, 350] on div "[PERSON_NAME] [PERSON_NAME] Class of [DATE] - [DATE] [GEOGRAPHIC_DATA] - [PERSO…" at bounding box center [623, 341] width 1247 height 682
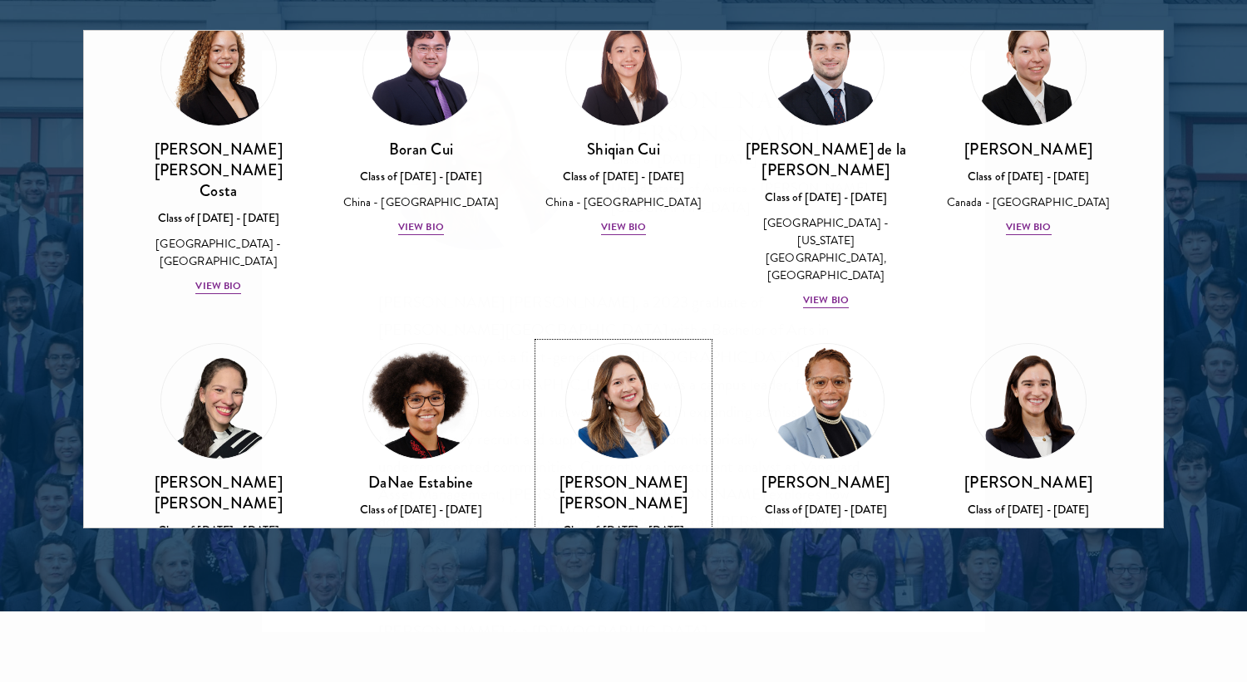
scroll to position [1849, 0]
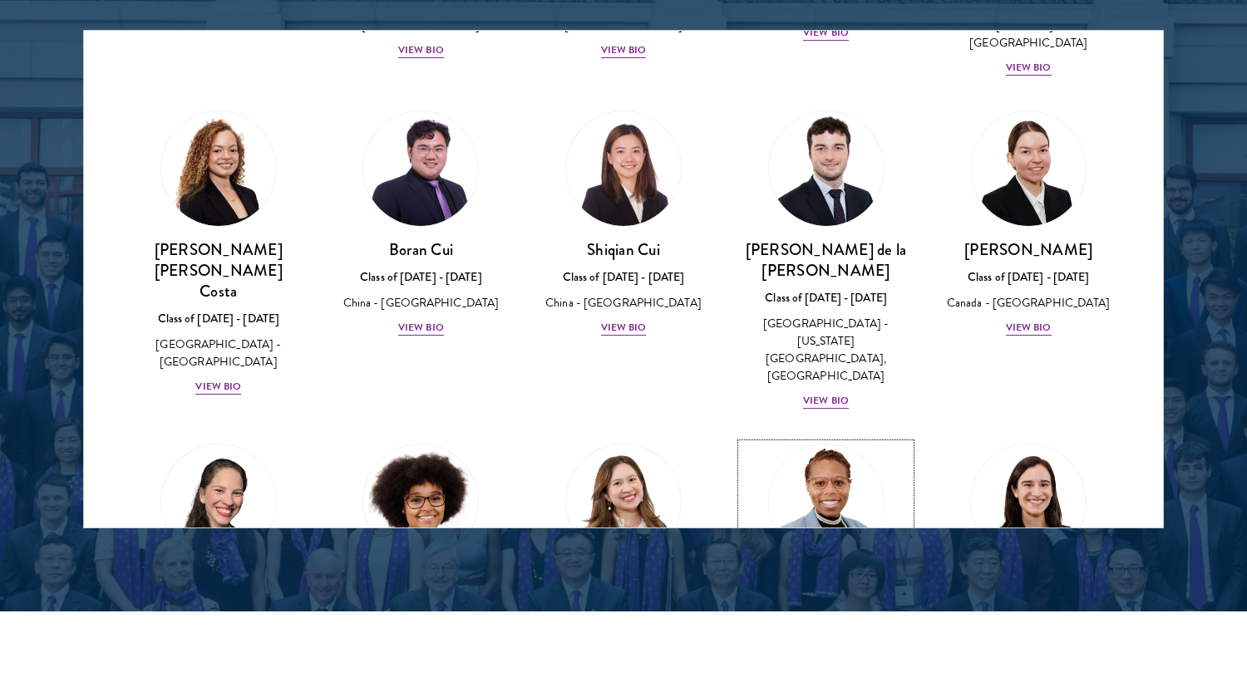
click at [837, 439] on img at bounding box center [826, 502] width 126 height 126
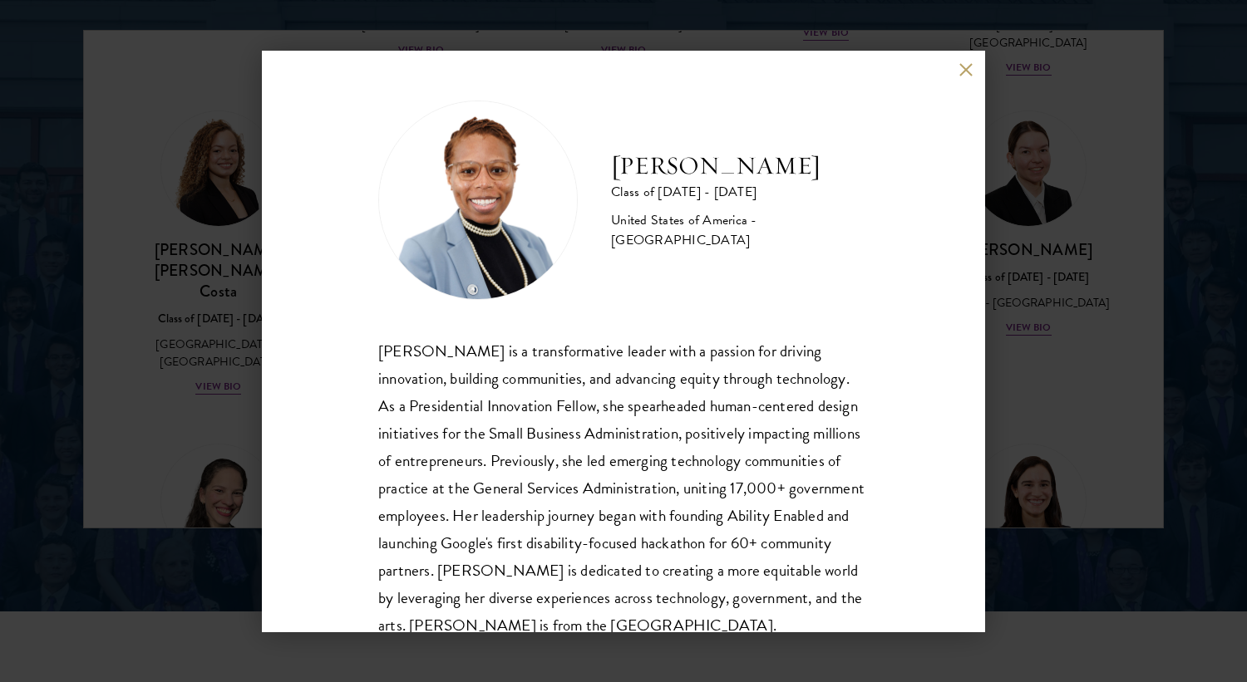
click at [1051, 413] on div "[PERSON_NAME] Class of [DATE] - [DATE] [GEOGRAPHIC_DATA] - [GEOGRAPHIC_DATA] [P…" at bounding box center [623, 341] width 1247 height 682
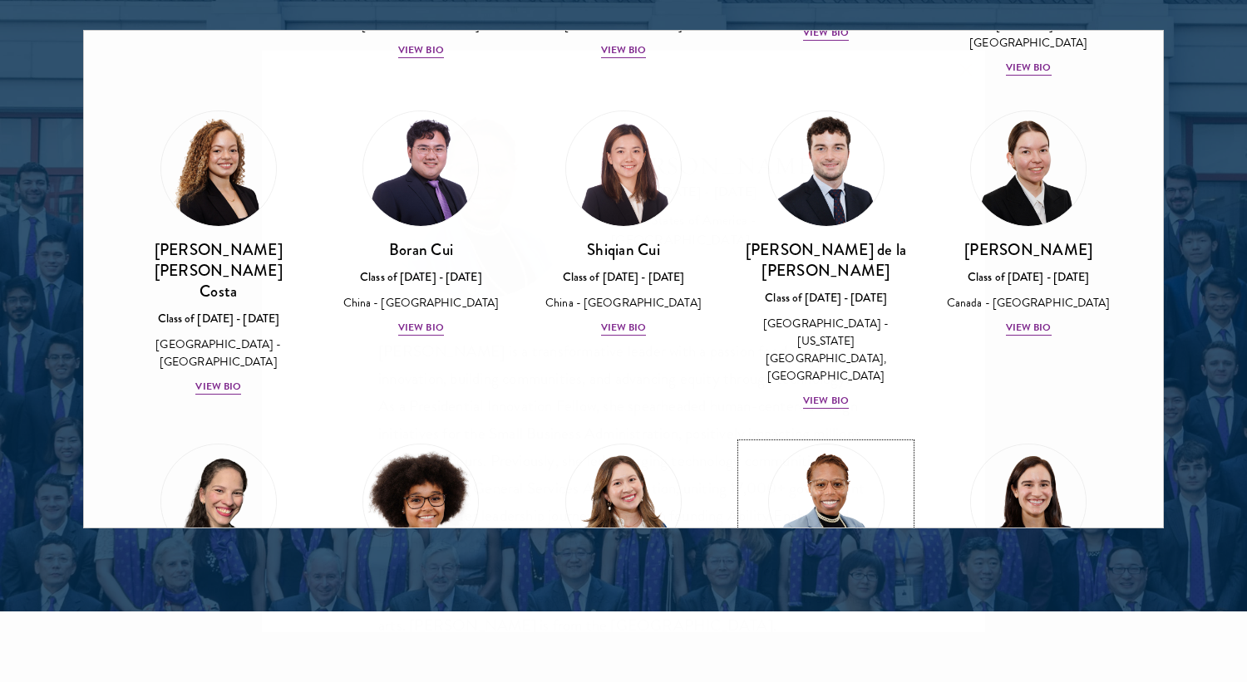
scroll to position [1849, 0]
click at [1046, 573] on div "[PERSON_NAME] Class of [DATE] - [DATE] [GEOGRAPHIC_DATA] - [GEOGRAPHIC_DATA] Vi…" at bounding box center [1028, 631] width 170 height 116
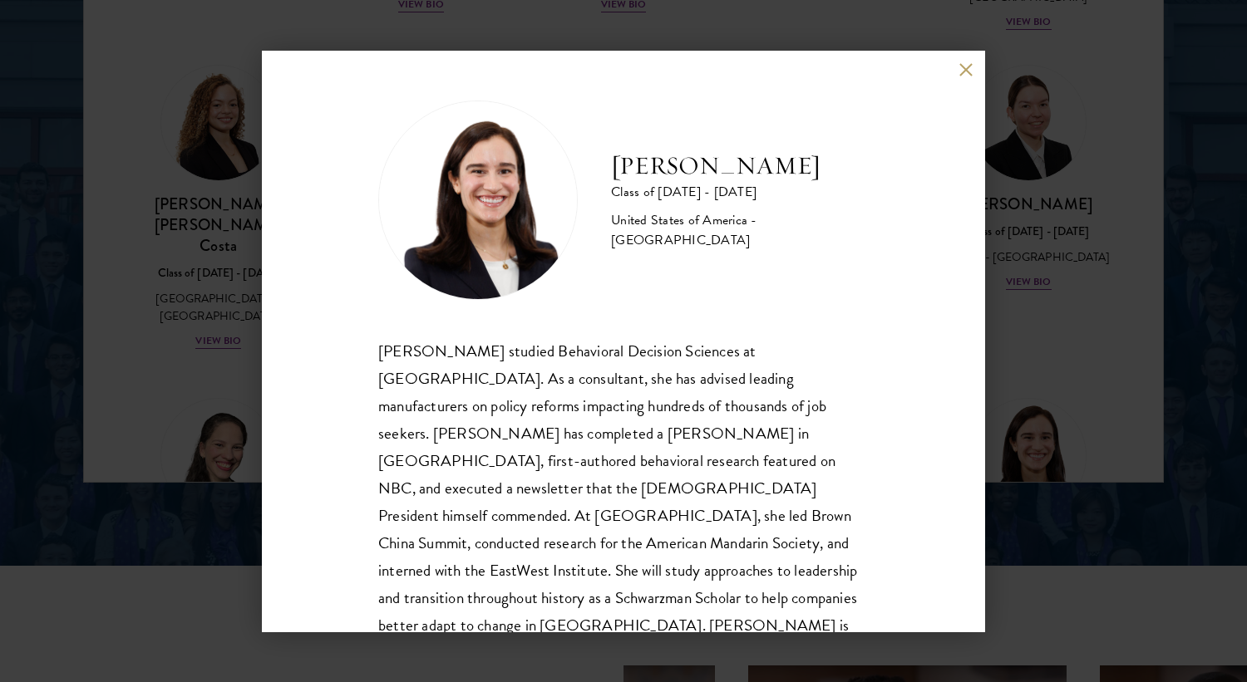
scroll to position [2224, 0]
click at [1079, 361] on div "[PERSON_NAME] Class of [DATE] - [DATE] [GEOGRAPHIC_DATA] - [GEOGRAPHIC_DATA] [P…" at bounding box center [623, 341] width 1247 height 682
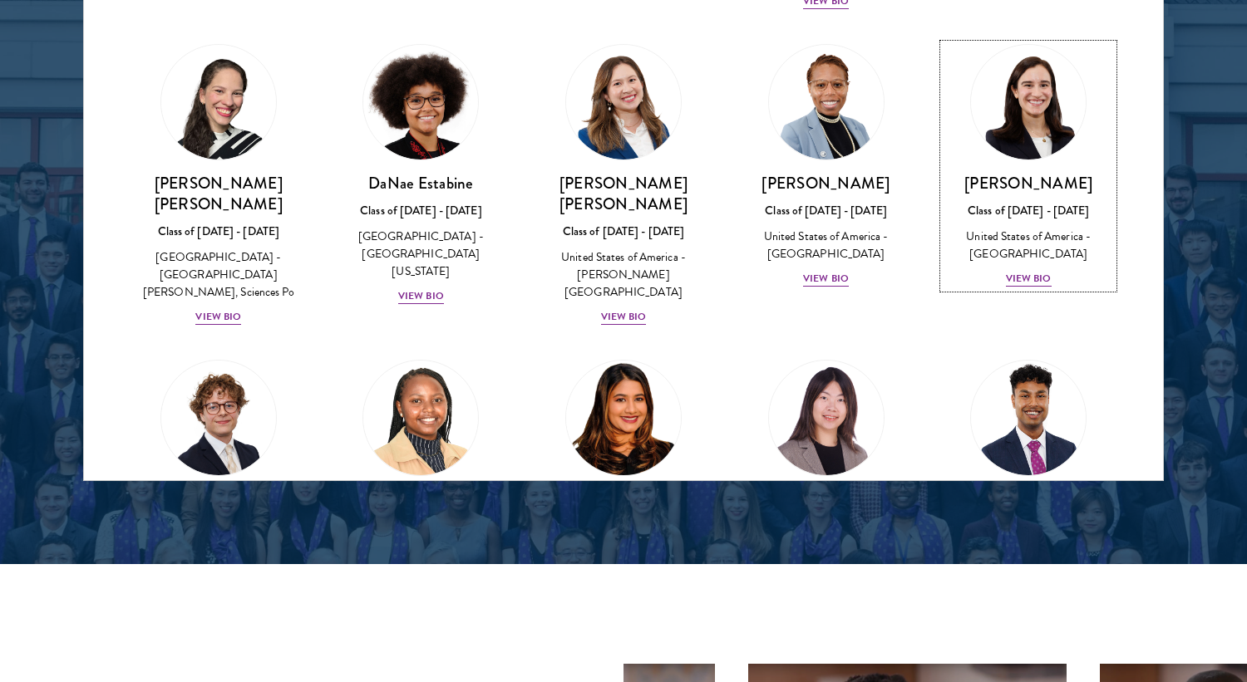
scroll to position [2302, 0]
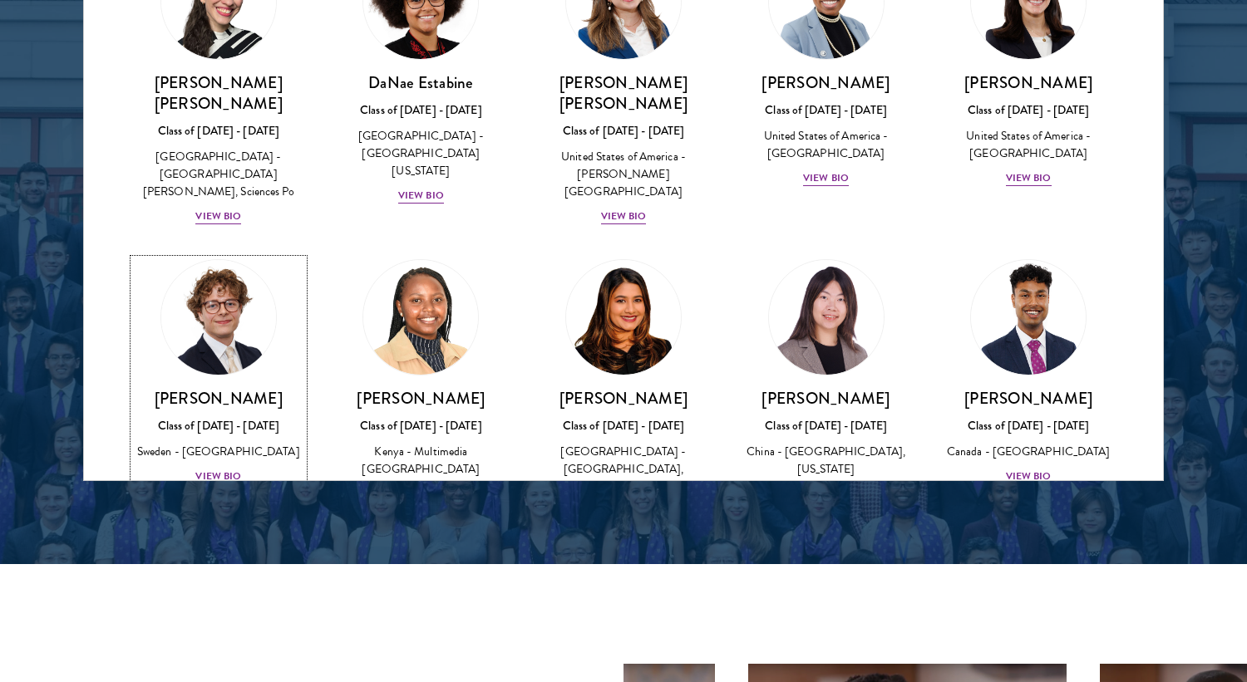
click at [164, 388] on div "[PERSON_NAME] Class of [DATE] - [DATE] [GEOGRAPHIC_DATA] - [GEOGRAPHIC_DATA] Vi…" at bounding box center [219, 437] width 170 height 98
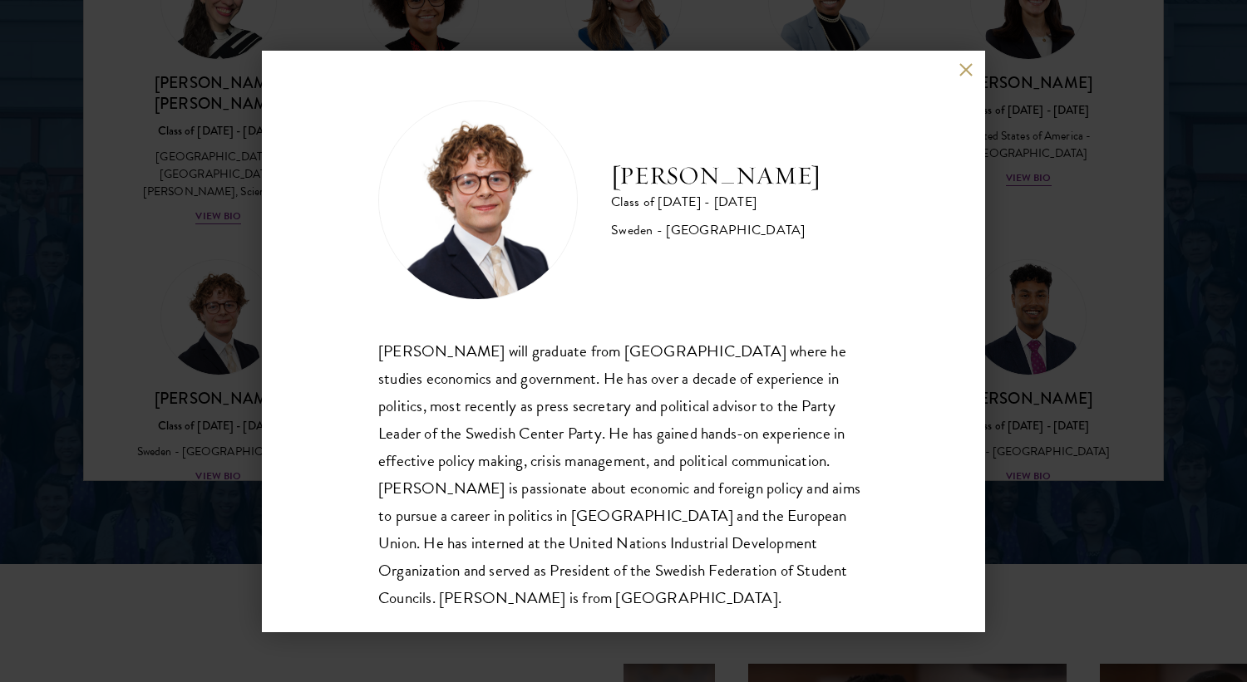
click at [96, 292] on div "[PERSON_NAME] Class of [DATE] - [DATE] [GEOGRAPHIC_DATA] - [GEOGRAPHIC_DATA] [P…" at bounding box center [623, 341] width 1247 height 682
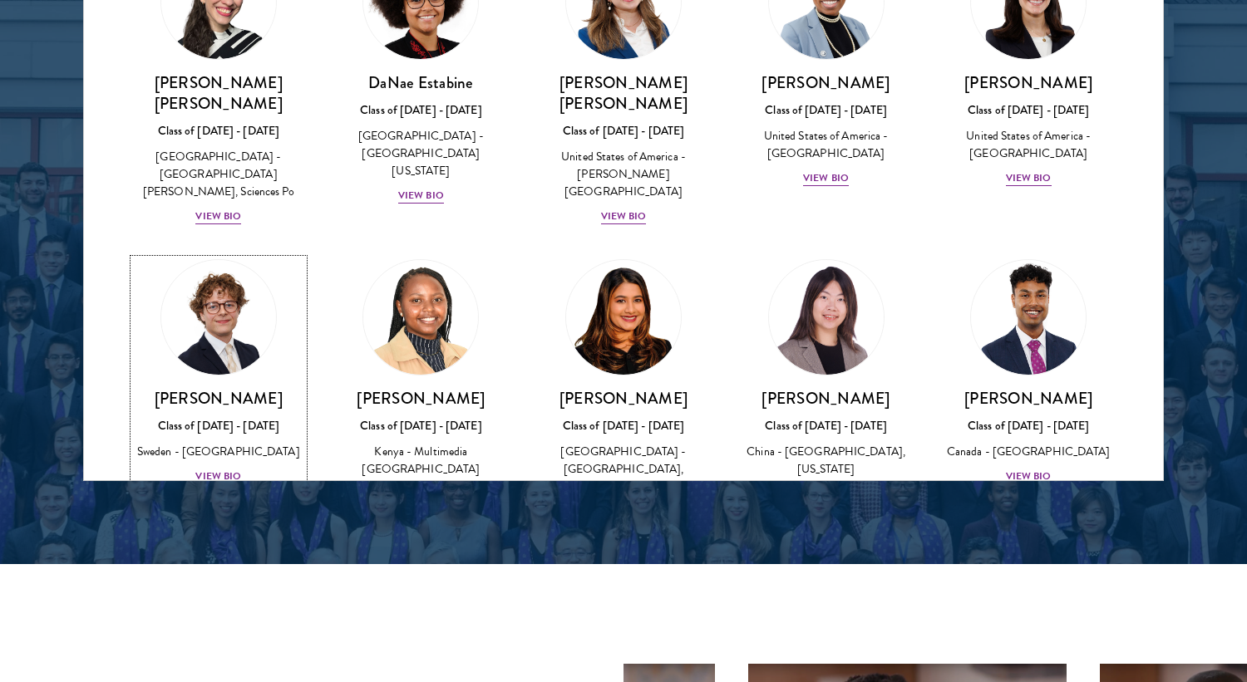
scroll to position [2243, 0]
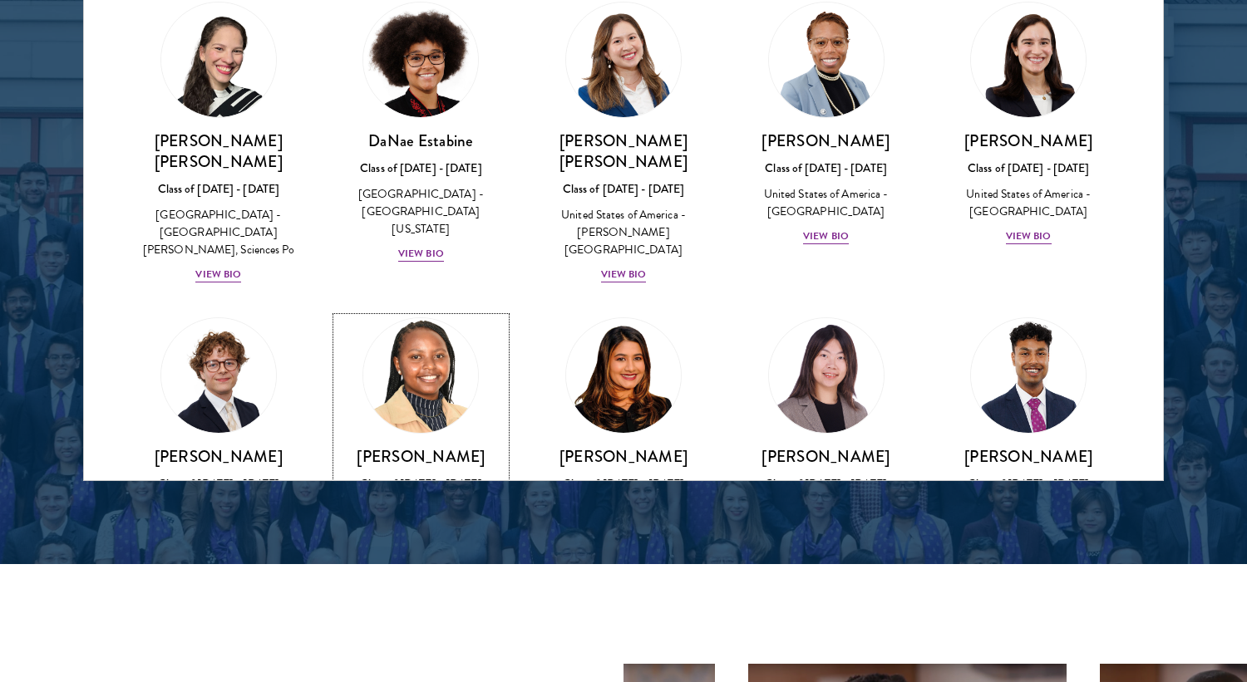
click at [440, 475] on div "Class of [DATE] - [DATE]" at bounding box center [422, 483] width 170 height 17
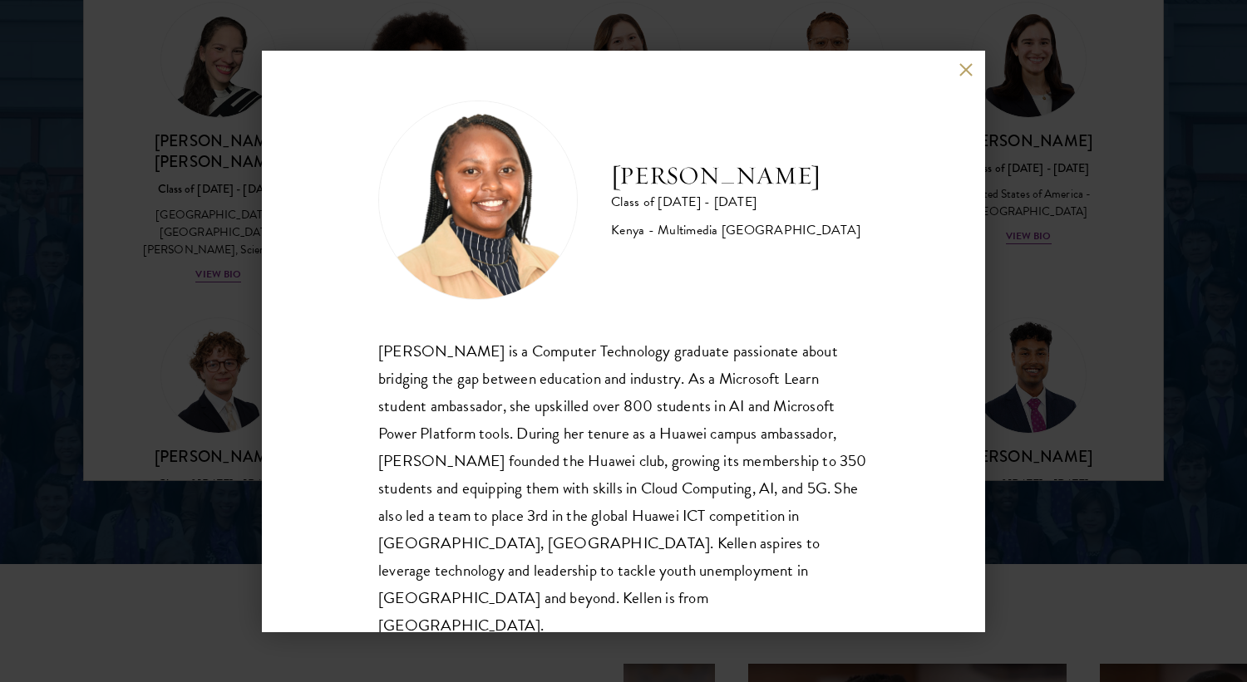
click at [223, 270] on div "[PERSON_NAME] Class of [DATE] - [DATE] [GEOGRAPHIC_DATA] - Multimedia [GEOGRAPH…" at bounding box center [623, 341] width 1247 height 682
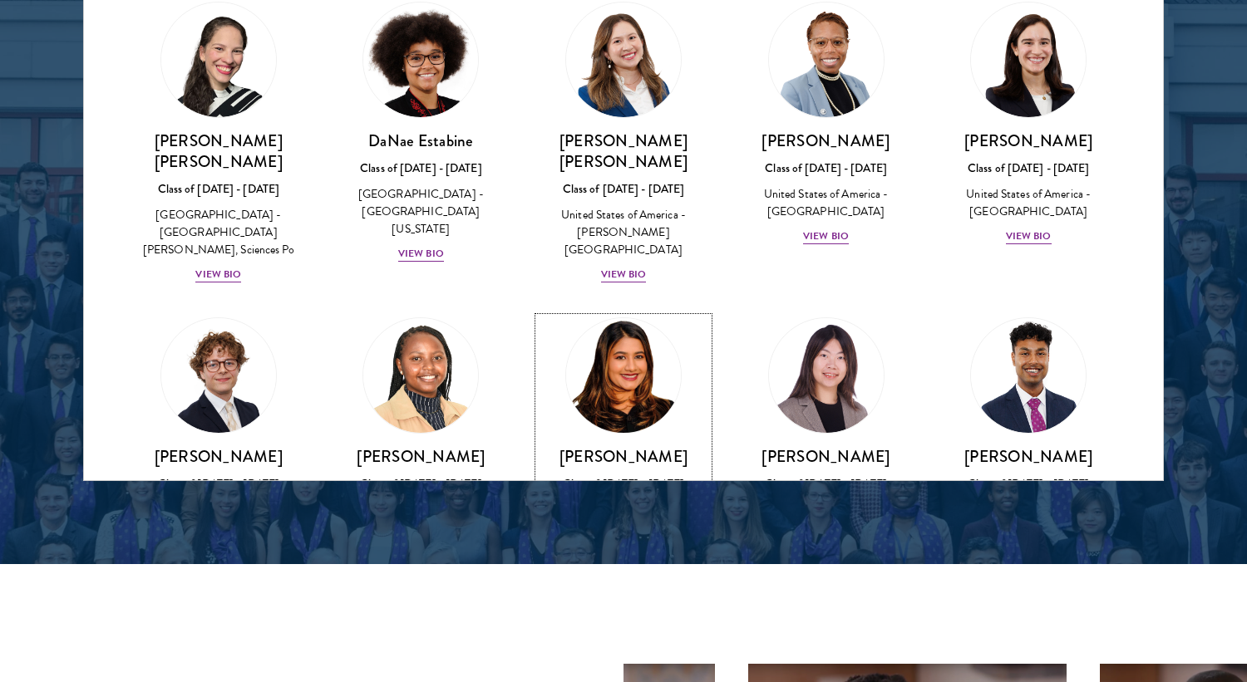
click at [653, 475] on div "Class of [DATE] - [DATE]" at bounding box center [624, 483] width 170 height 17
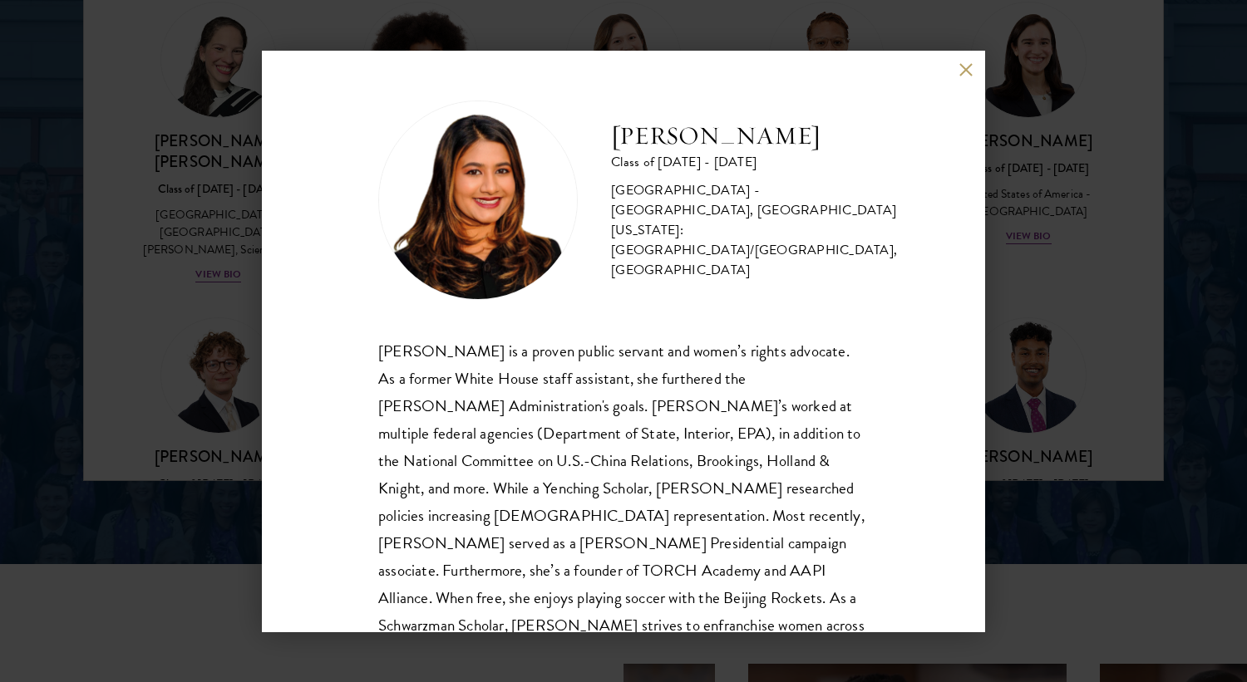
click at [192, 315] on div "[PERSON_NAME] Class of [DATE] - [DATE] [GEOGRAPHIC_DATA] - [GEOGRAPHIC_DATA], […" at bounding box center [623, 341] width 1247 height 682
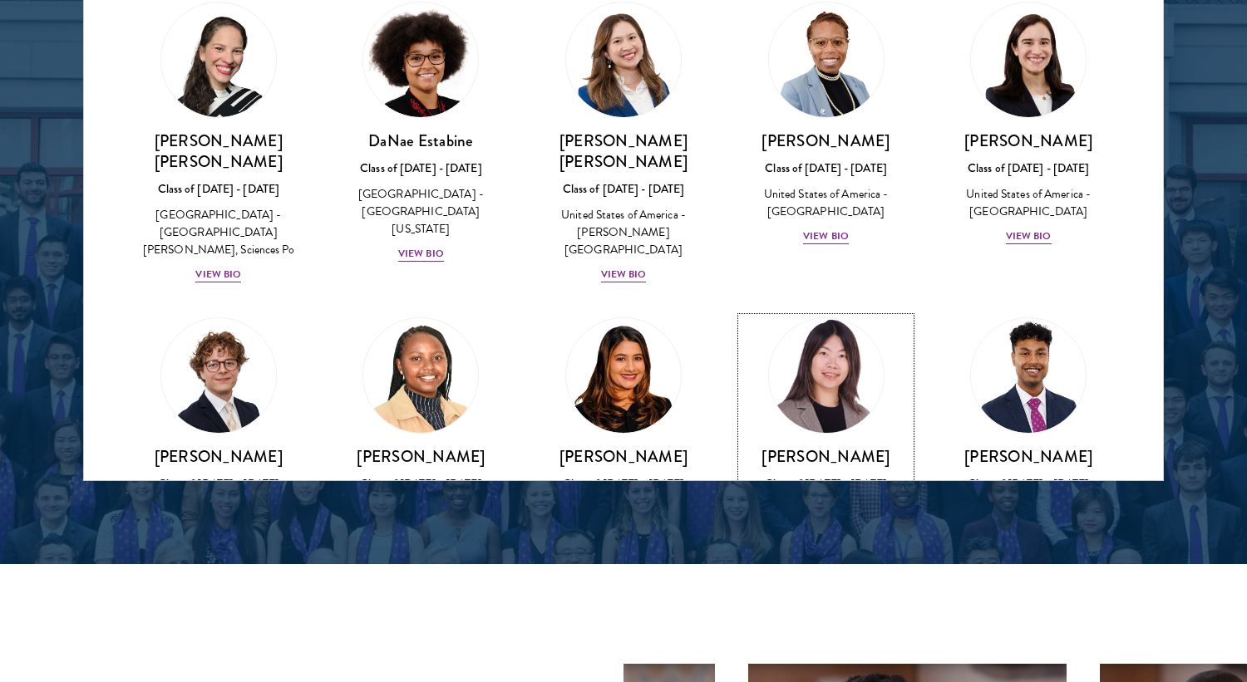
click at [839, 475] on div "Class of [DATE] - [DATE]" at bounding box center [826, 483] width 170 height 17
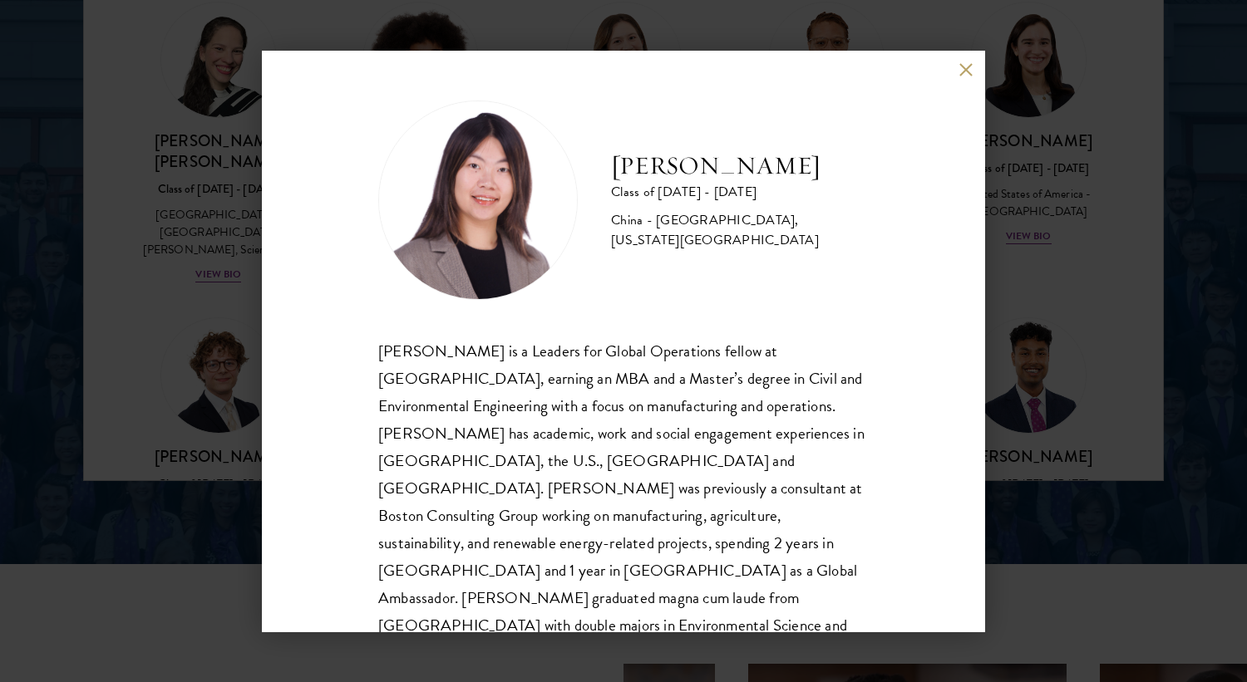
click at [1103, 319] on div "[PERSON_NAME] Class of [DATE] - [DATE] [GEOGRAPHIC_DATA] - [GEOGRAPHIC_DATA], […" at bounding box center [623, 341] width 1247 height 682
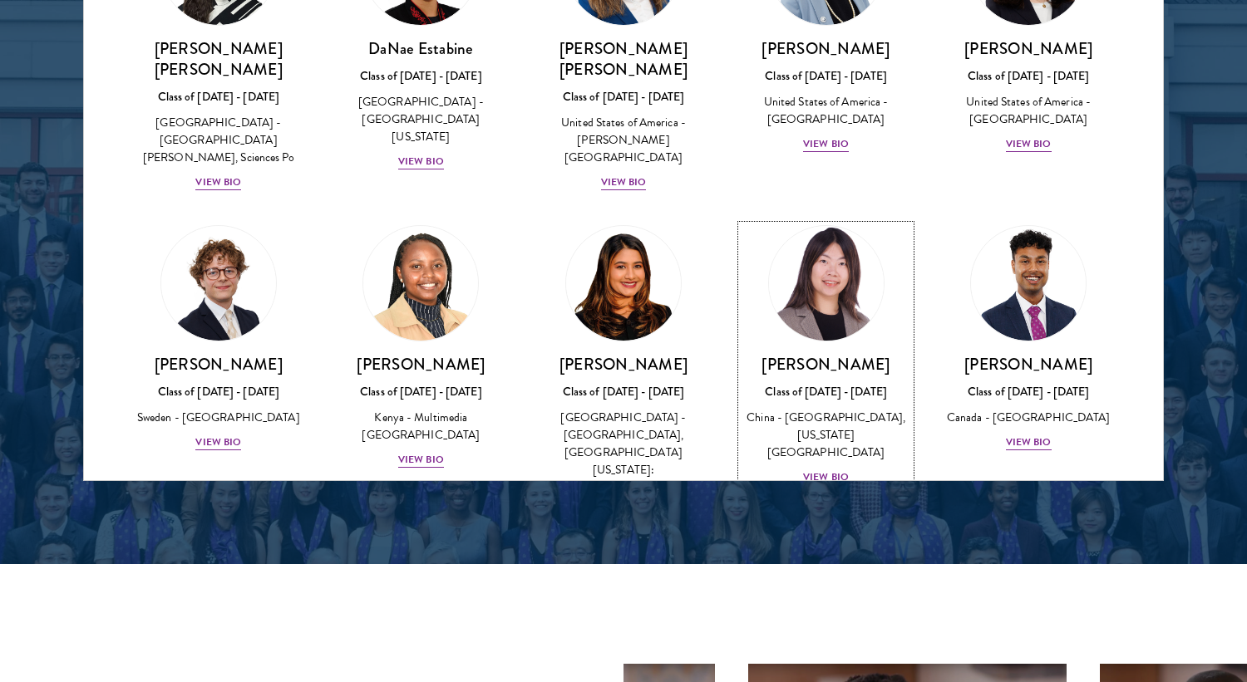
scroll to position [2376, 0]
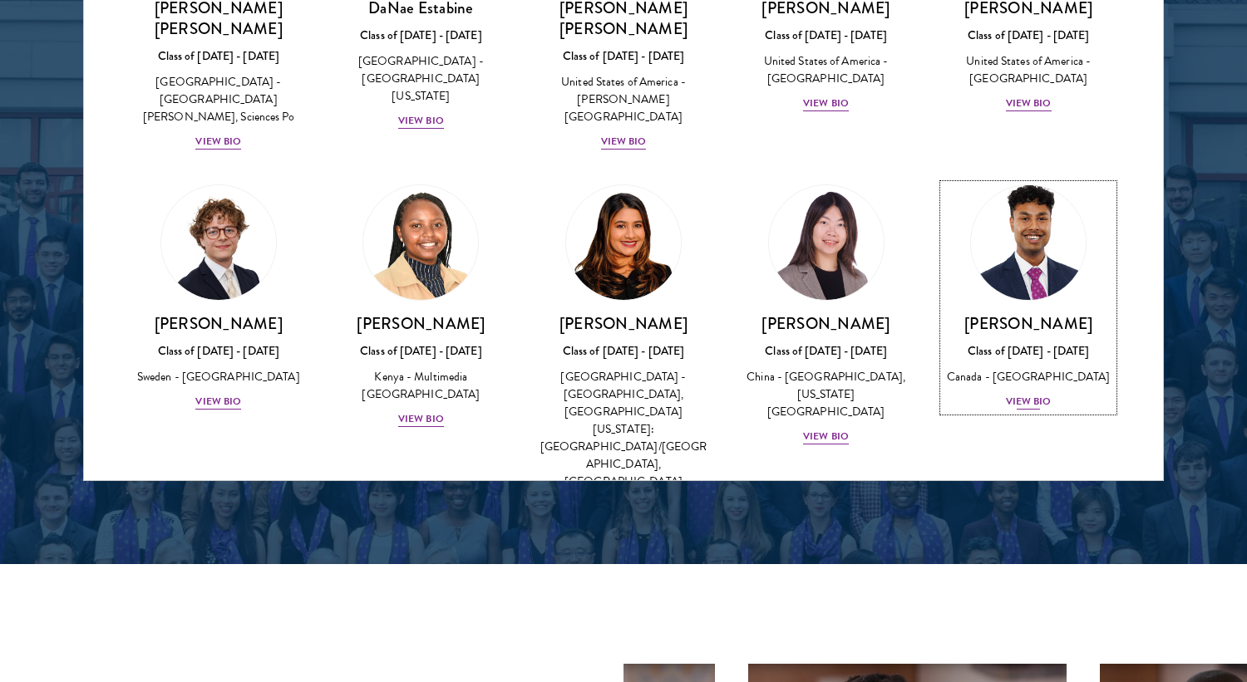
click at [1032, 313] on div "[PERSON_NAME] Class of [DATE] - [DATE] [GEOGRAPHIC_DATA] - [GEOGRAPHIC_DATA] Vi…" at bounding box center [1028, 362] width 170 height 98
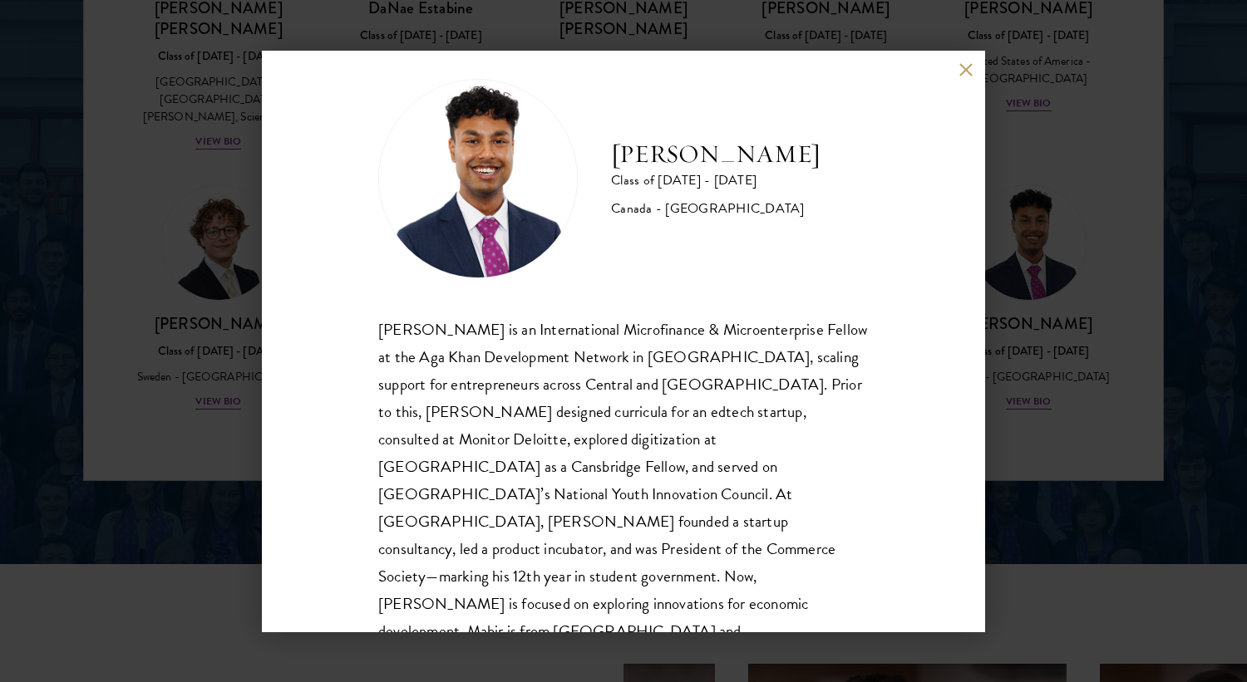
scroll to position [27, 0]
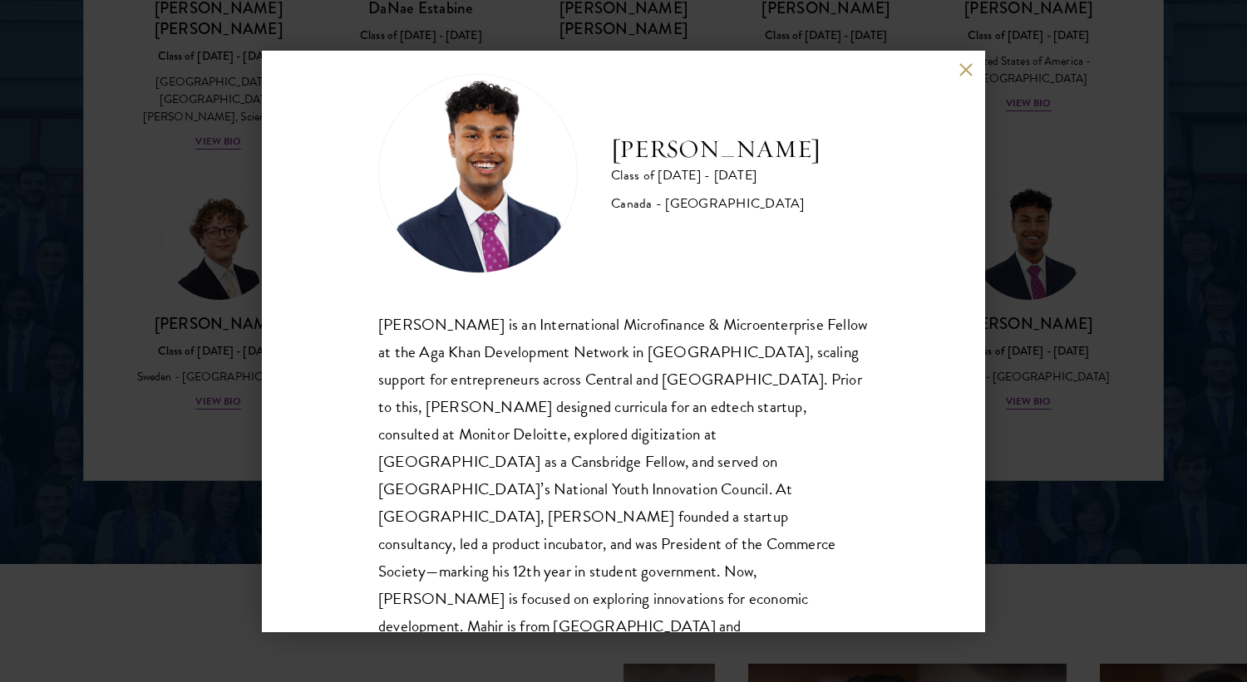
click at [965, 76] on button at bounding box center [965, 70] width 14 height 14
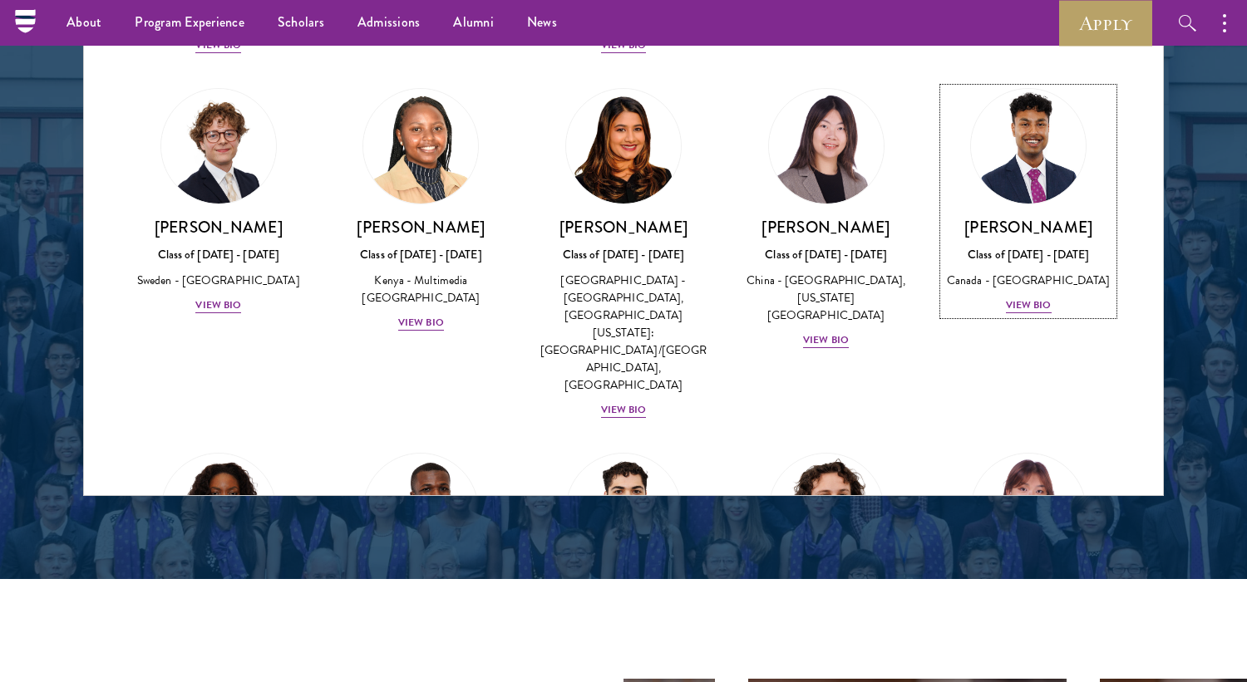
scroll to position [2491, 0]
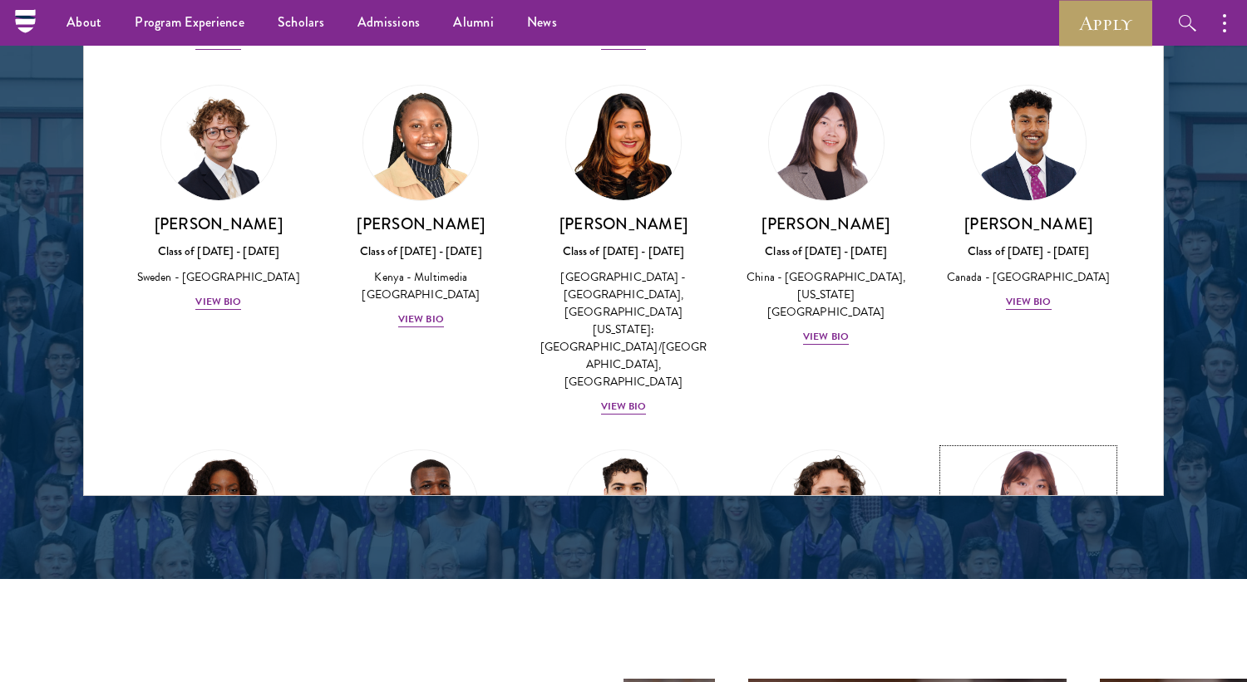
click at [985, 578] on div "[PERSON_NAME] Class of [DATE] - [DATE] [GEOGRAPHIC_DATA] - [GEOGRAPHIC_DATA] Vi…" at bounding box center [1028, 627] width 170 height 98
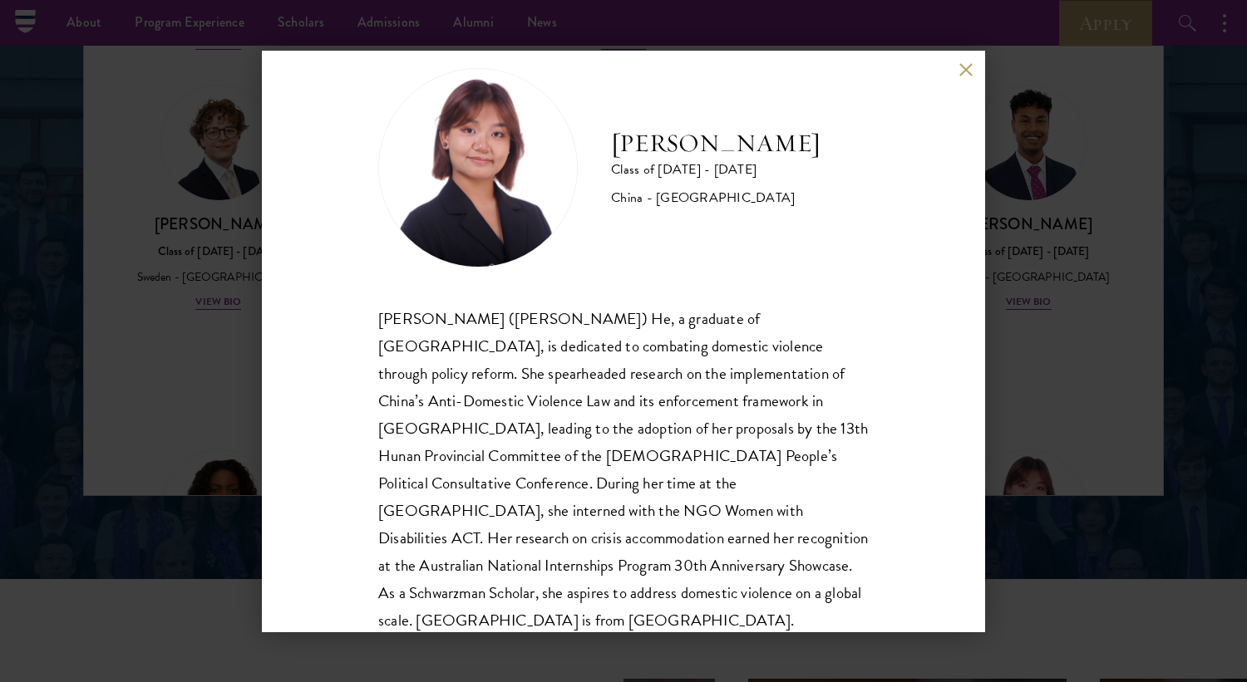
scroll to position [57, 0]
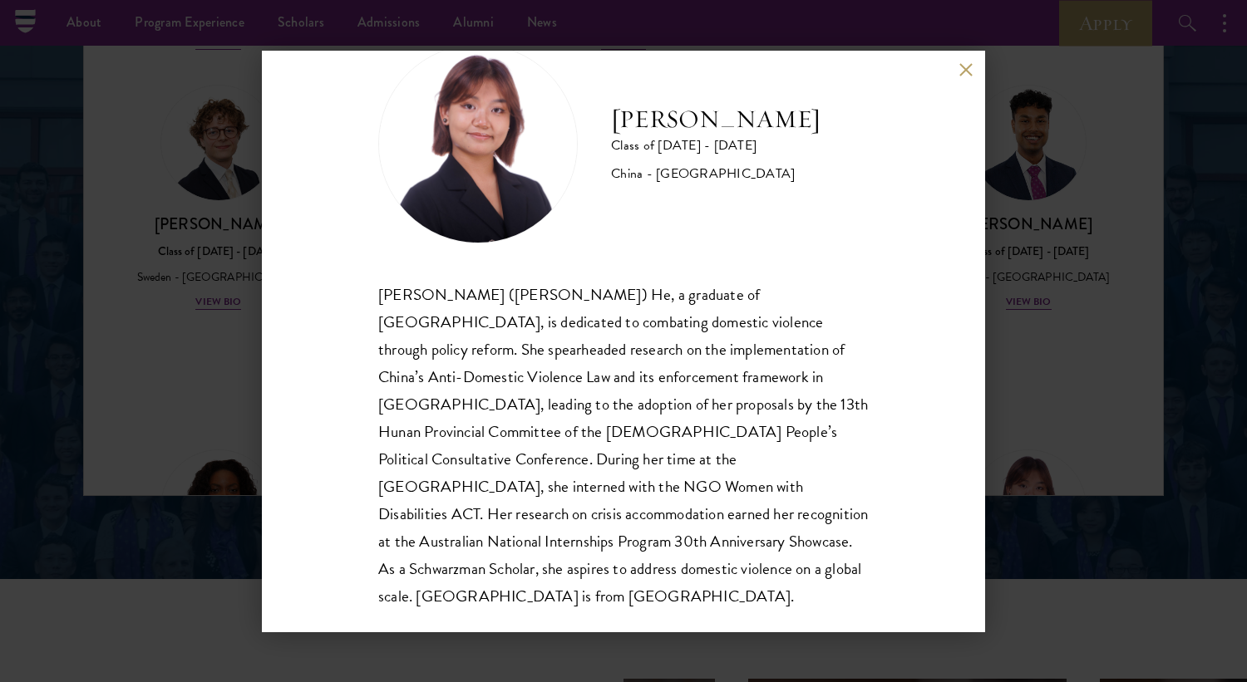
click at [1058, 425] on div "[PERSON_NAME] Class of [DATE] - [DATE] [GEOGRAPHIC_DATA] - [GEOGRAPHIC_DATA] [P…" at bounding box center [623, 341] width 1247 height 682
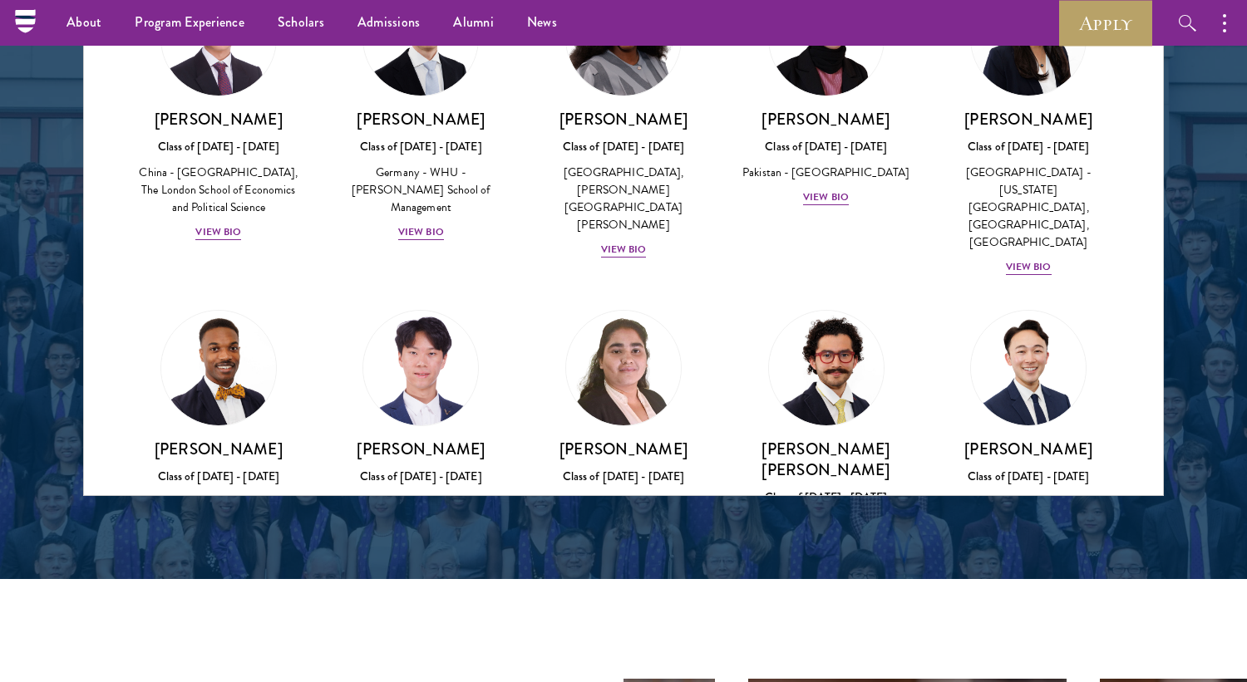
scroll to position [3259, 0]
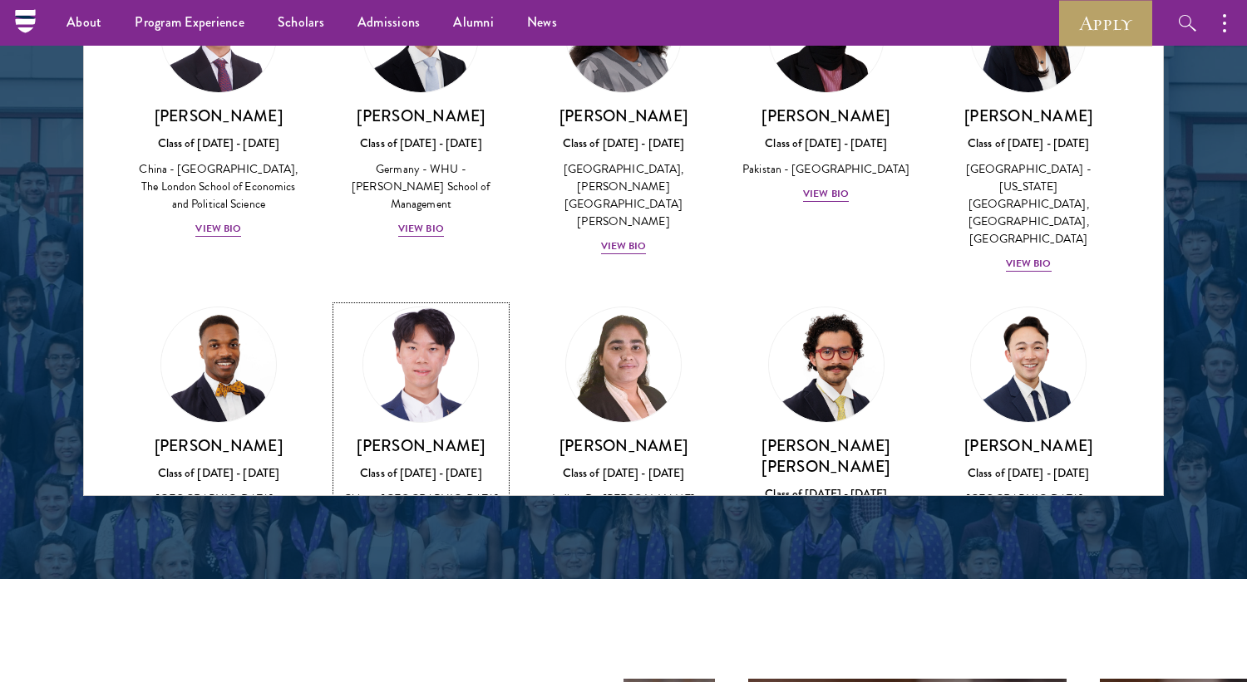
click at [418, 436] on div "[PERSON_NAME] Class of [DATE] - [DATE] [GEOGRAPHIC_DATA] - [GEOGRAPHIC_DATA] Vi…" at bounding box center [422, 485] width 170 height 98
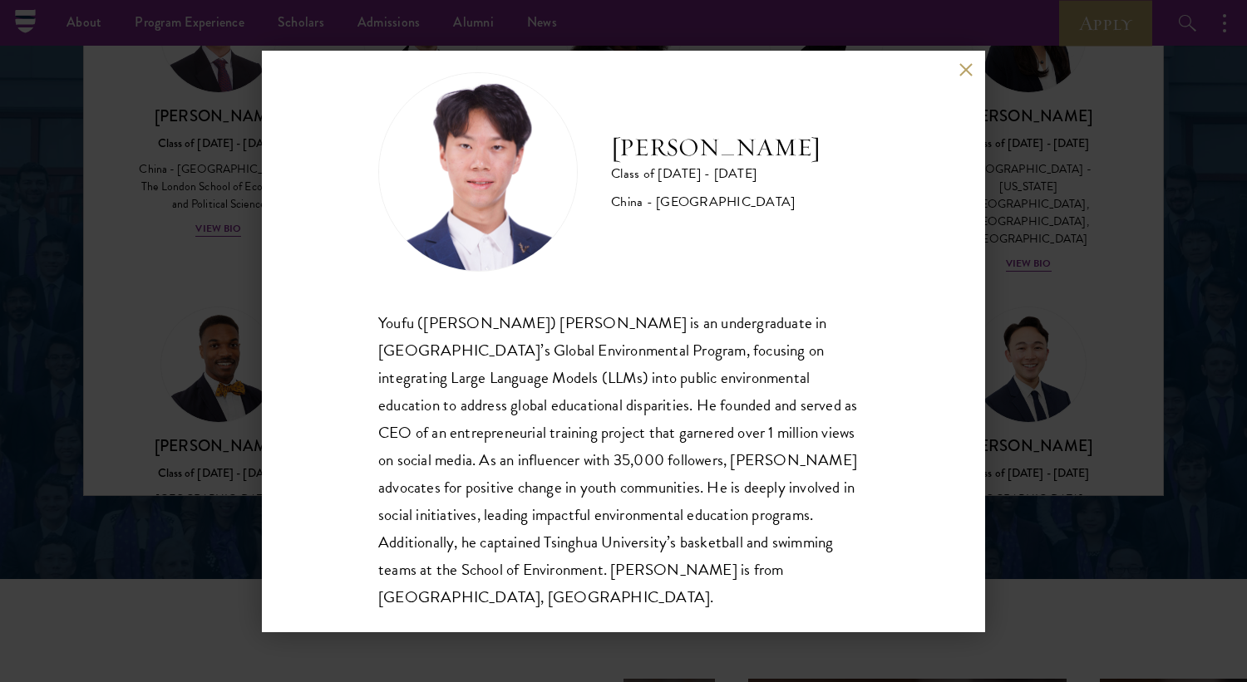
scroll to position [29, 0]
click at [1064, 321] on div "[PERSON_NAME] Class of [DATE] - [DATE] [GEOGRAPHIC_DATA] - [GEOGRAPHIC_DATA] [P…" at bounding box center [623, 341] width 1247 height 682
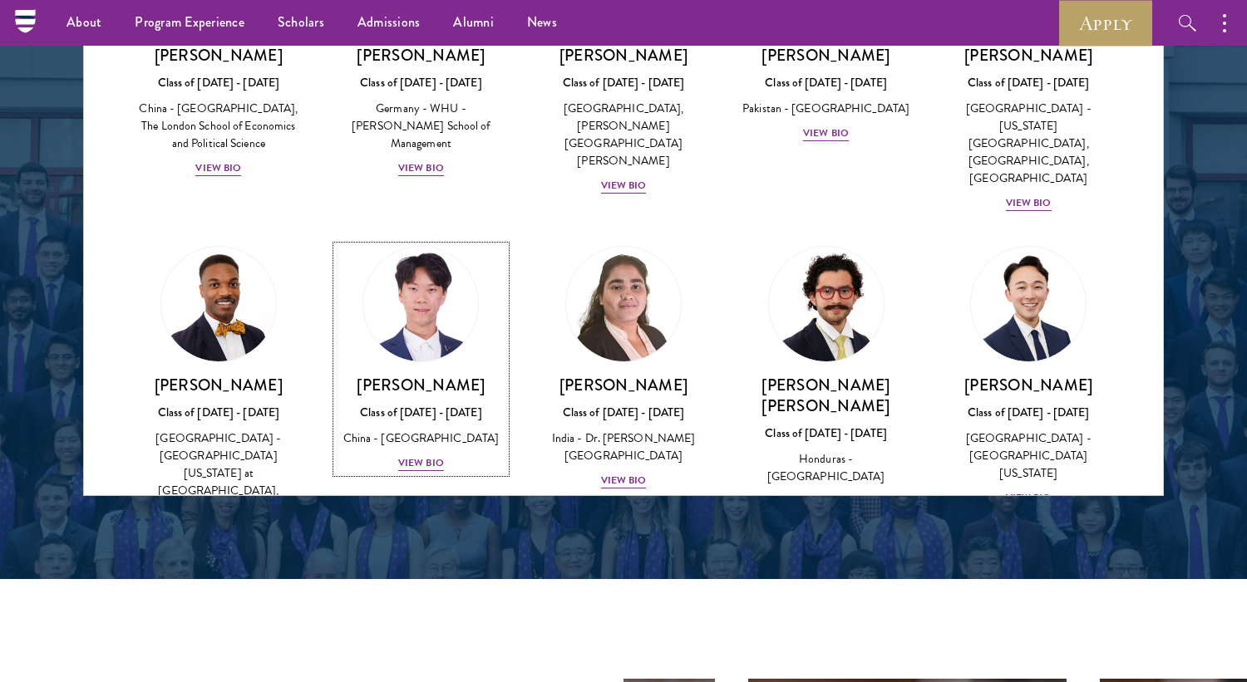
scroll to position [3327, 0]
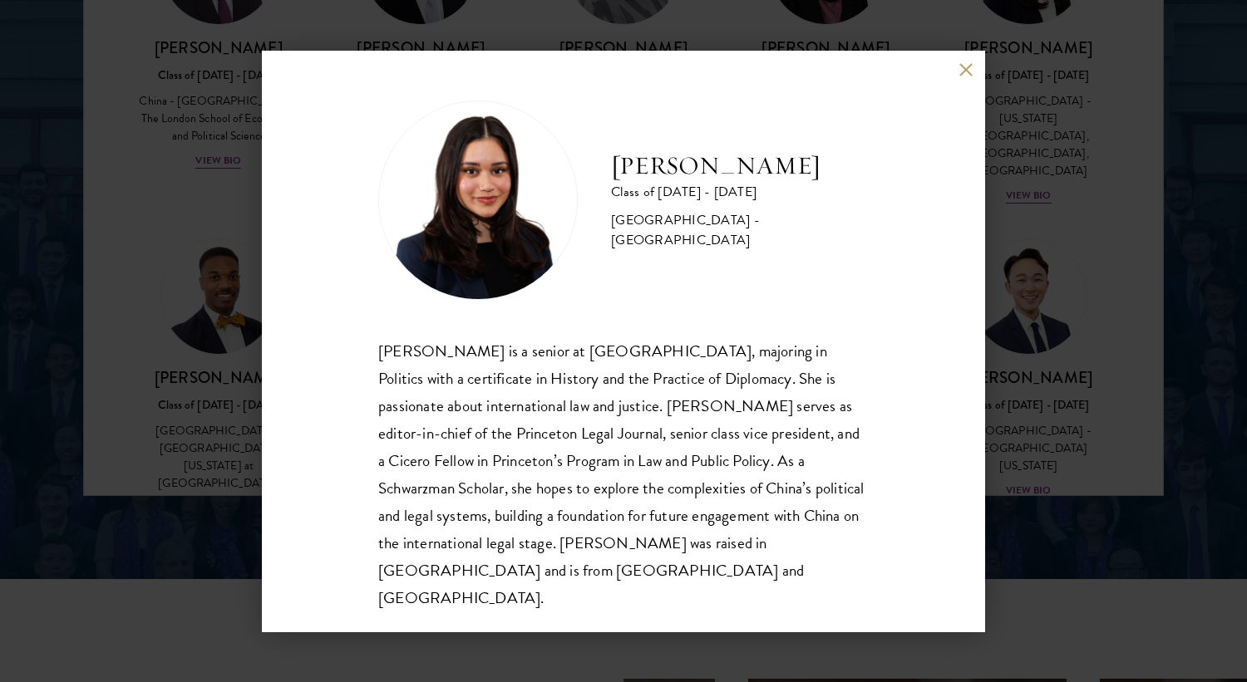
scroll to position [2235, 0]
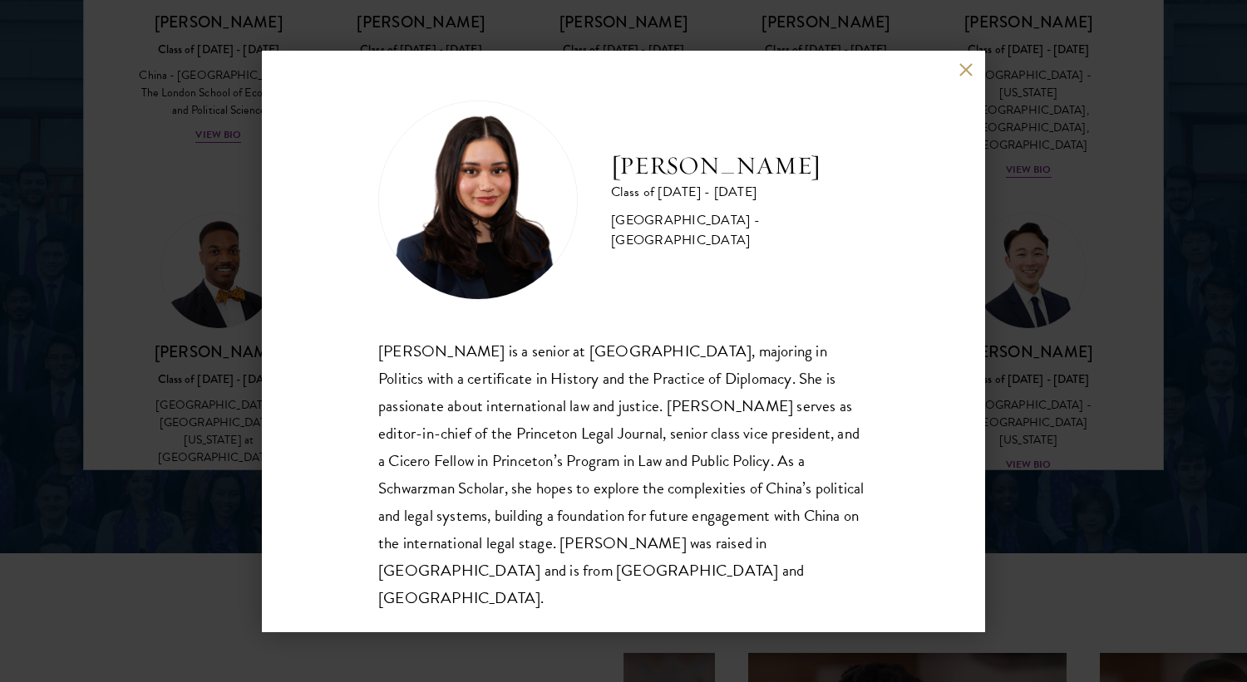
click at [1048, 439] on div "[PERSON_NAME] Class of [DATE] - [DATE] [GEOGRAPHIC_DATA] - [GEOGRAPHIC_DATA] [P…" at bounding box center [623, 341] width 1247 height 682
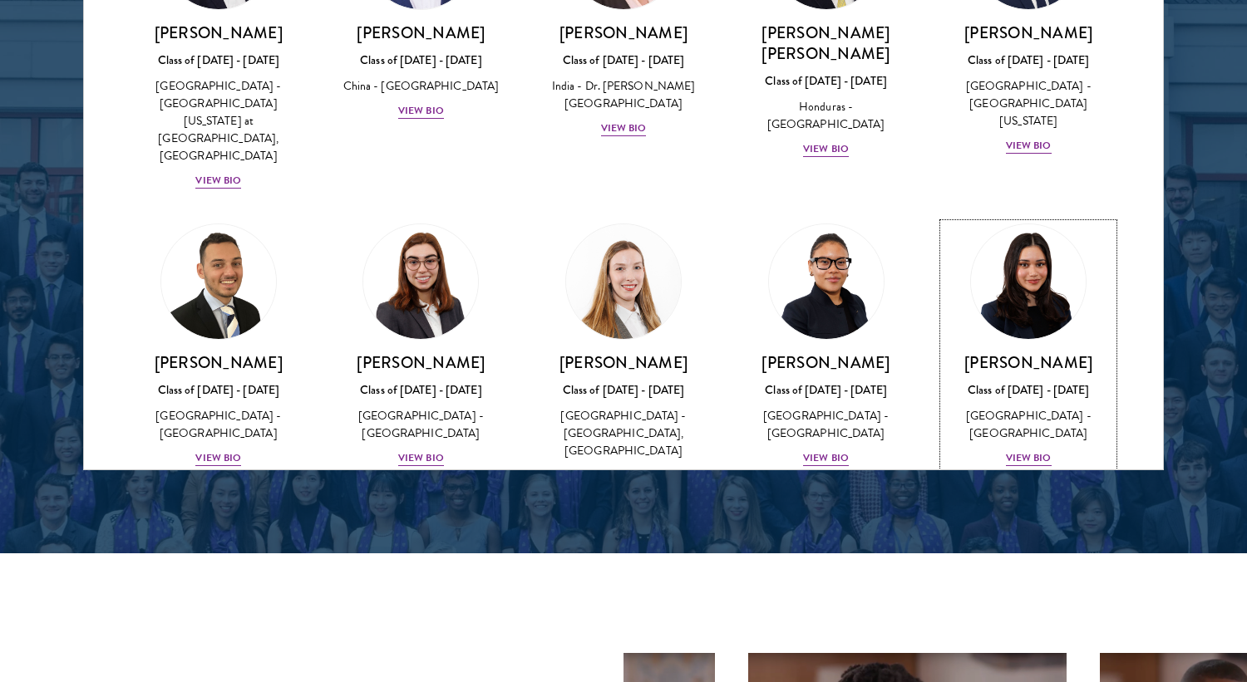
scroll to position [3647, 0]
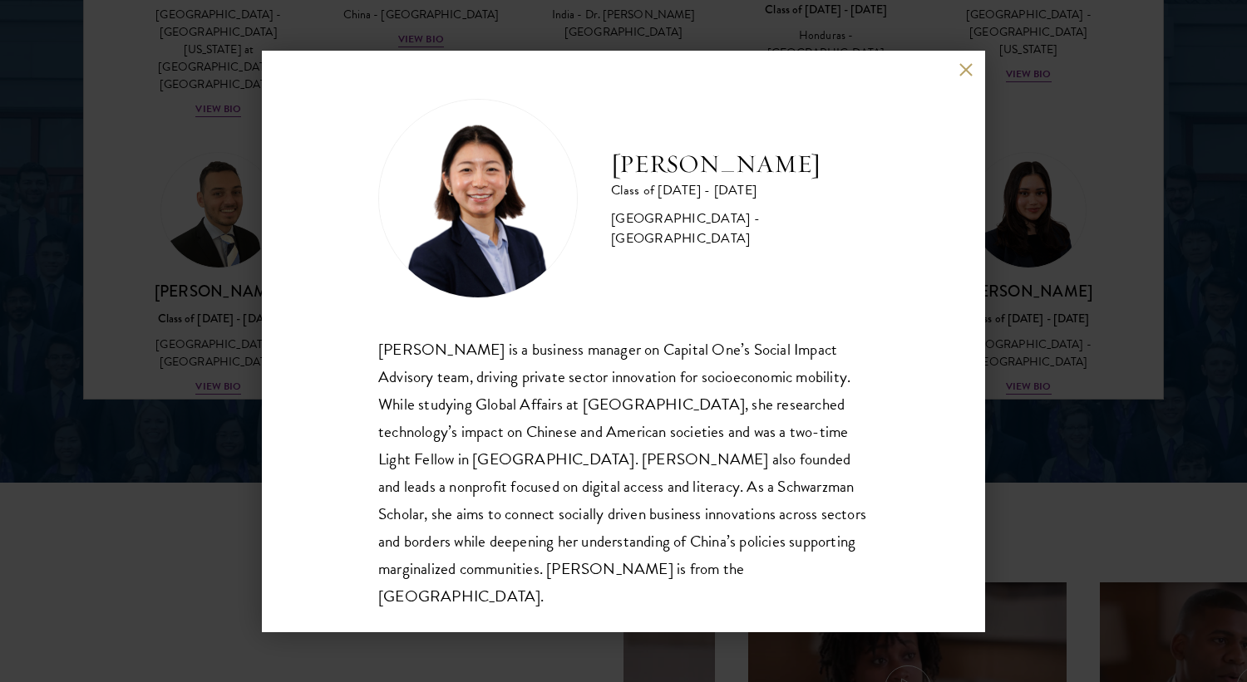
scroll to position [2321, 0]
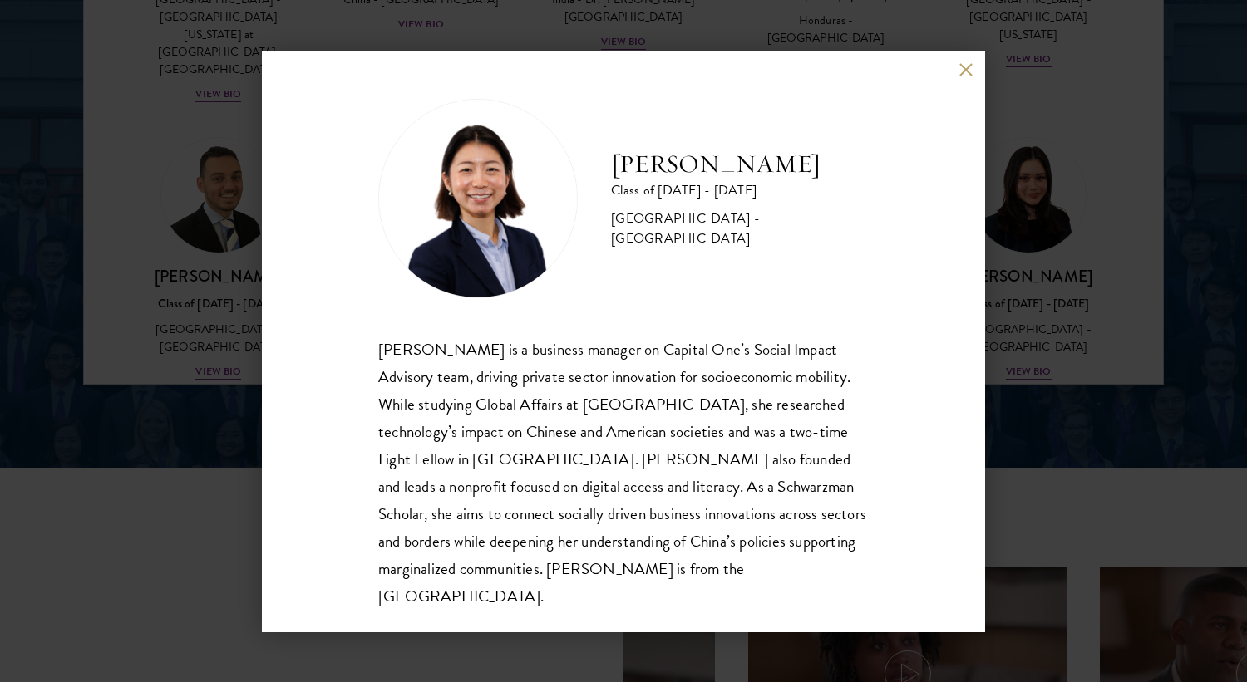
click at [1086, 386] on div "[PERSON_NAME] Class of [DATE] - [DATE] [GEOGRAPHIC_DATA] - [GEOGRAPHIC_DATA] [P…" at bounding box center [623, 341] width 1247 height 682
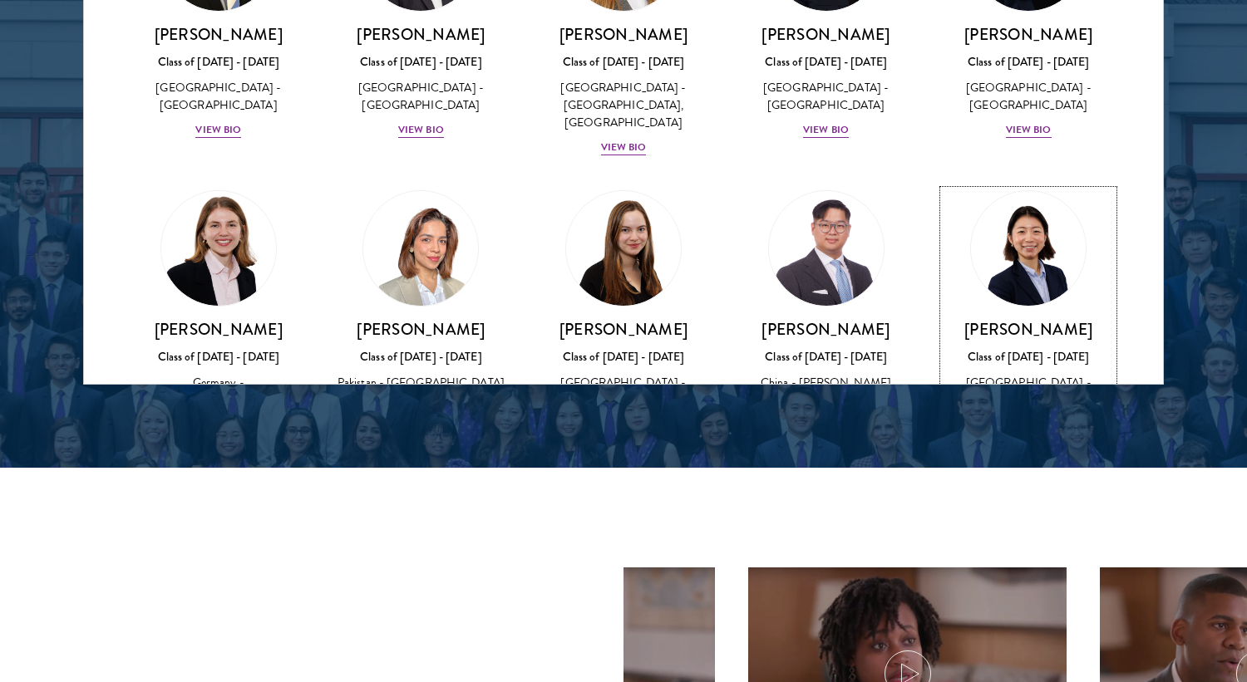
scroll to position [3892, 0]
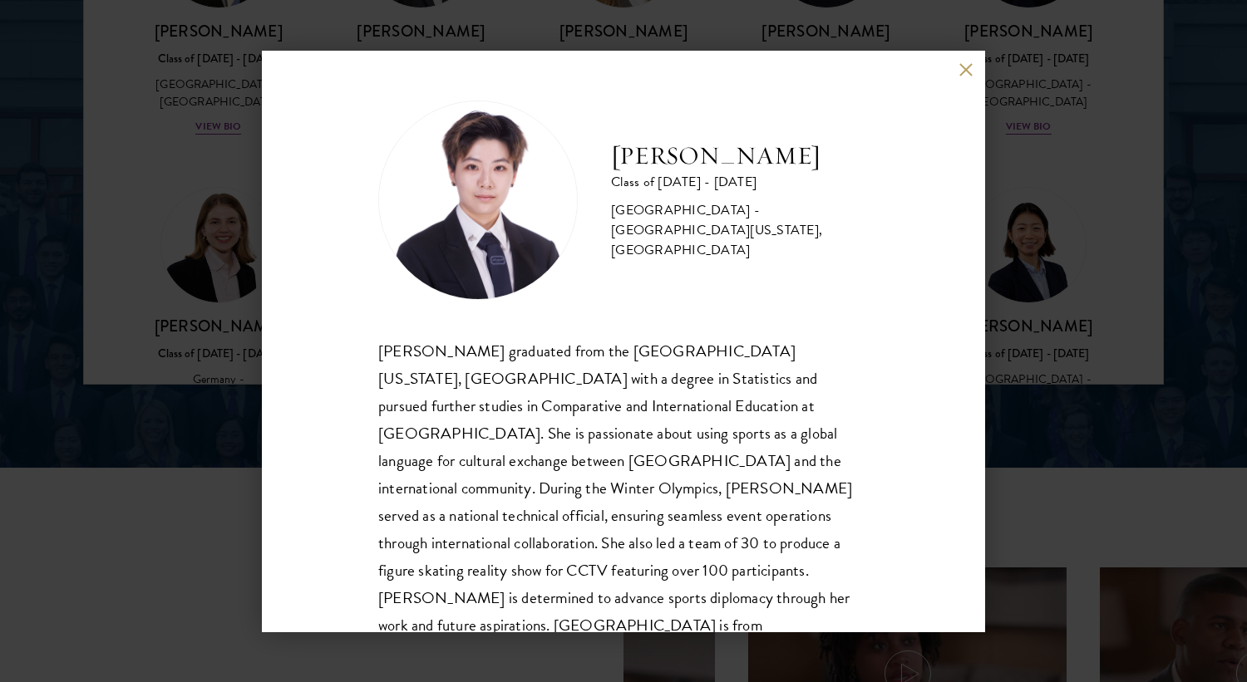
click at [1082, 342] on div "[PERSON_NAME] Class of [DATE] - [DATE] [GEOGRAPHIC_DATA] - [GEOGRAPHIC_DATA][US…" at bounding box center [623, 341] width 1247 height 682
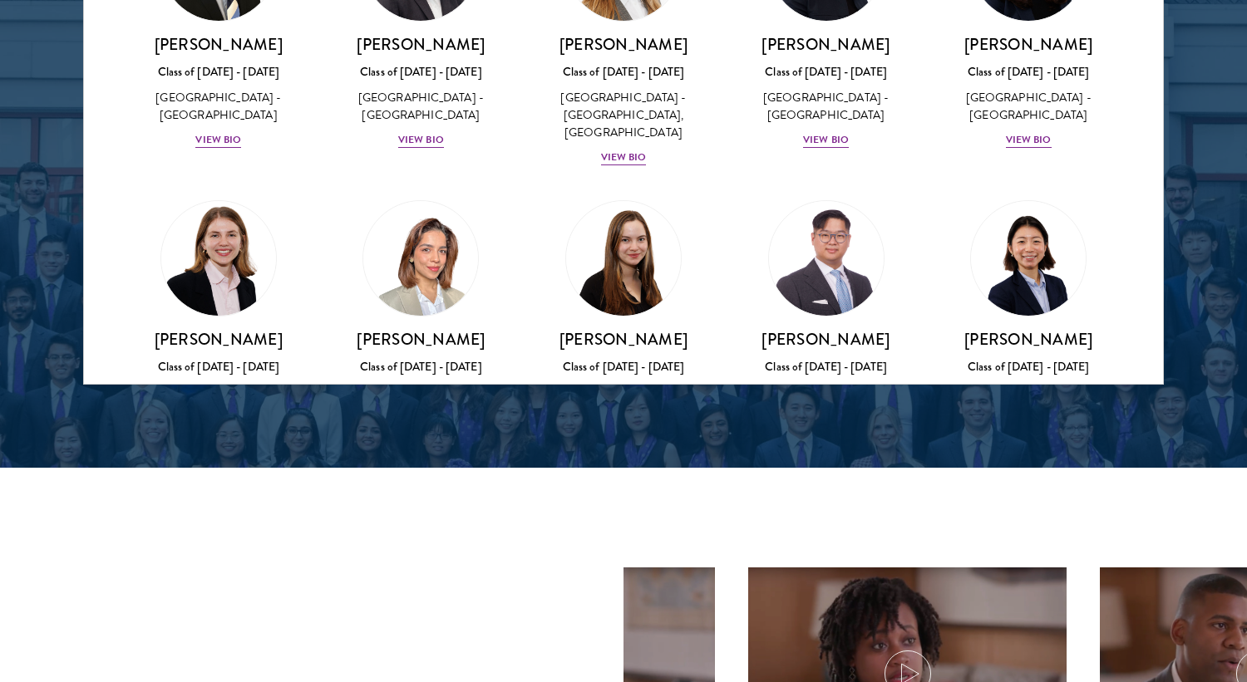
scroll to position [3923, 0]
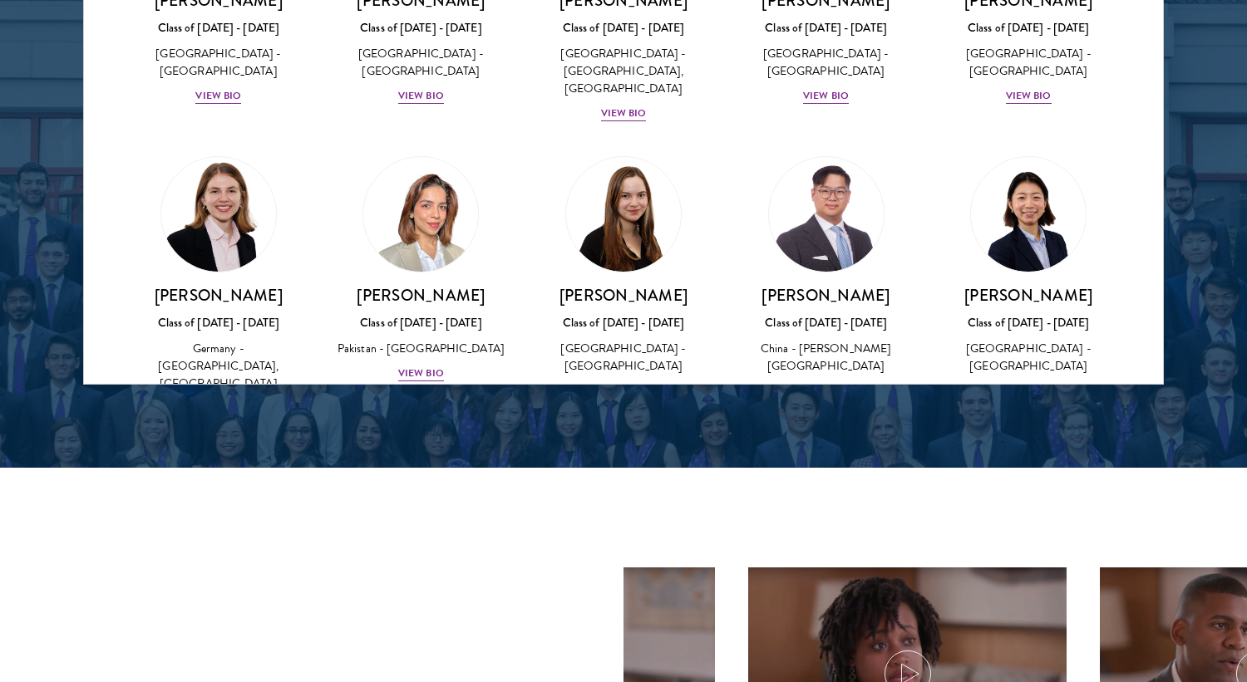
click at [459, 580] on div "[PERSON_NAME] Class of [DATE] - [DATE] [GEOGRAPHIC_DATA] - [US_STATE][GEOGRAPHI…" at bounding box center [422, 646] width 170 height 133
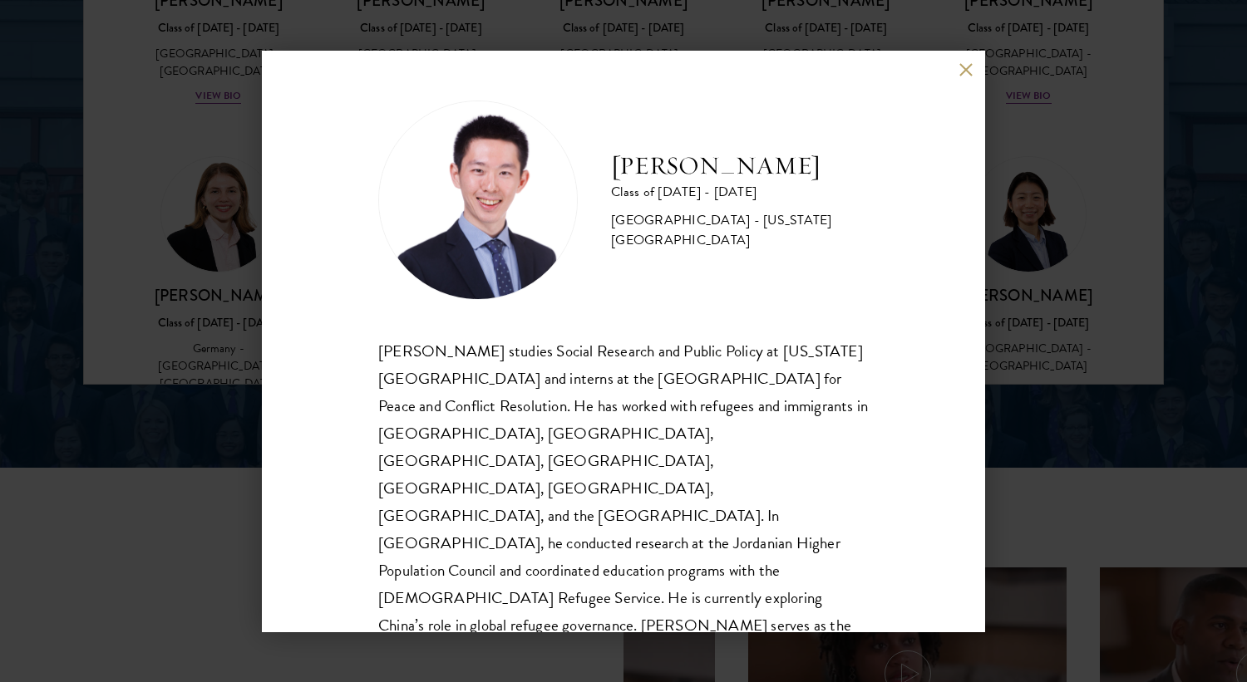
click at [1027, 326] on div "[PERSON_NAME] Class of [DATE] - [DATE] [GEOGRAPHIC_DATA] - [US_STATE][GEOGRAPHI…" at bounding box center [623, 341] width 1247 height 682
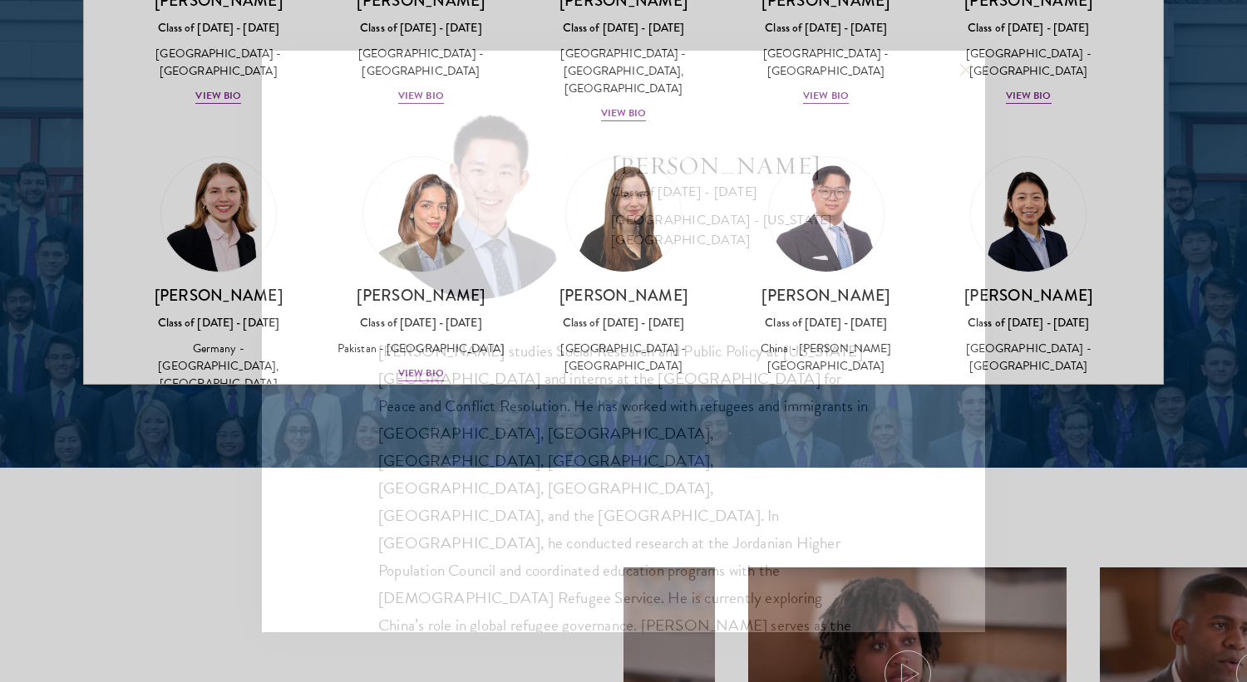
scroll to position [3879, 0]
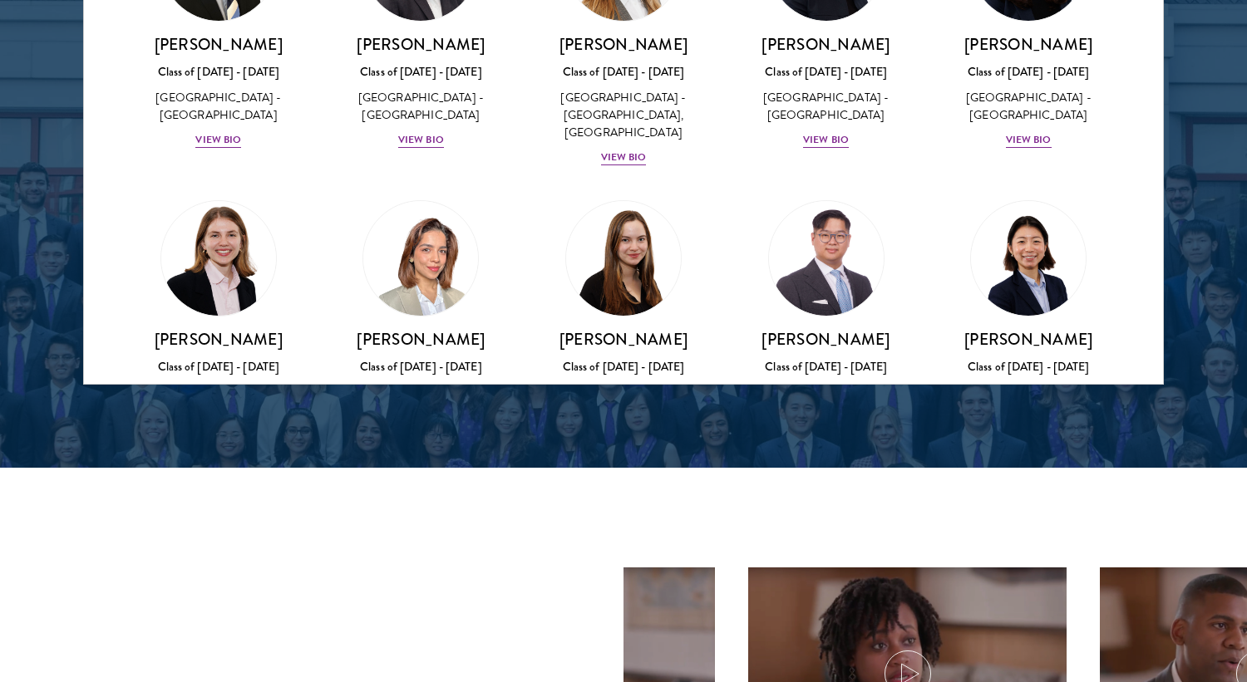
click at [634, 624] on h3 "[PERSON_NAME]" at bounding box center [624, 634] width 170 height 21
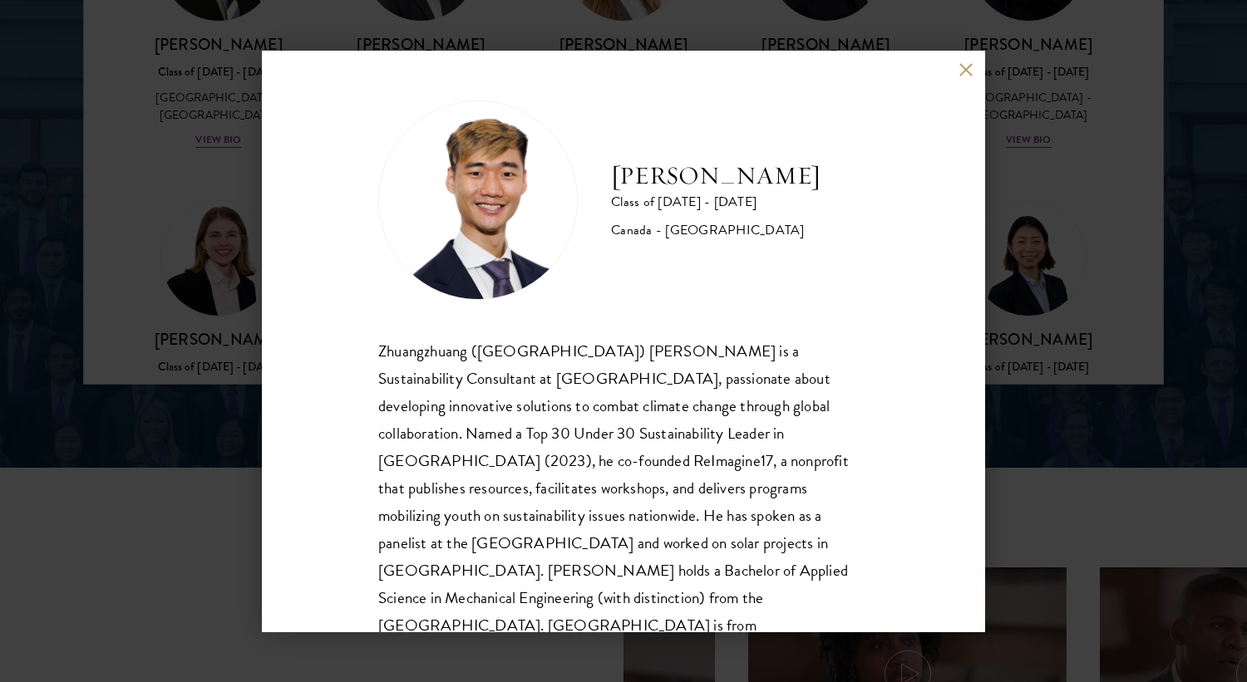
click at [1066, 270] on div "[PERSON_NAME] Class of [DATE] - [DATE] [GEOGRAPHIC_DATA] - [GEOGRAPHIC_DATA] Zh…" at bounding box center [623, 341] width 1247 height 682
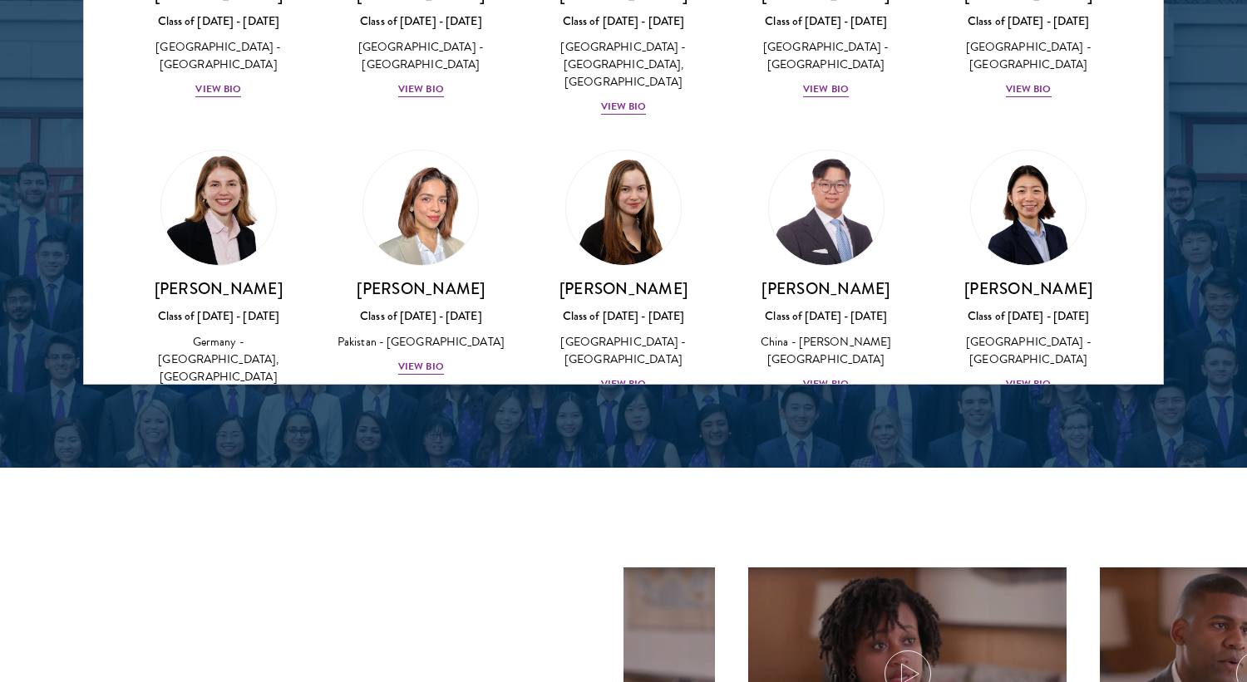
scroll to position [3931, 0]
click at [808, 602] on div "Class of [DATE] - [DATE]" at bounding box center [826, 610] width 170 height 17
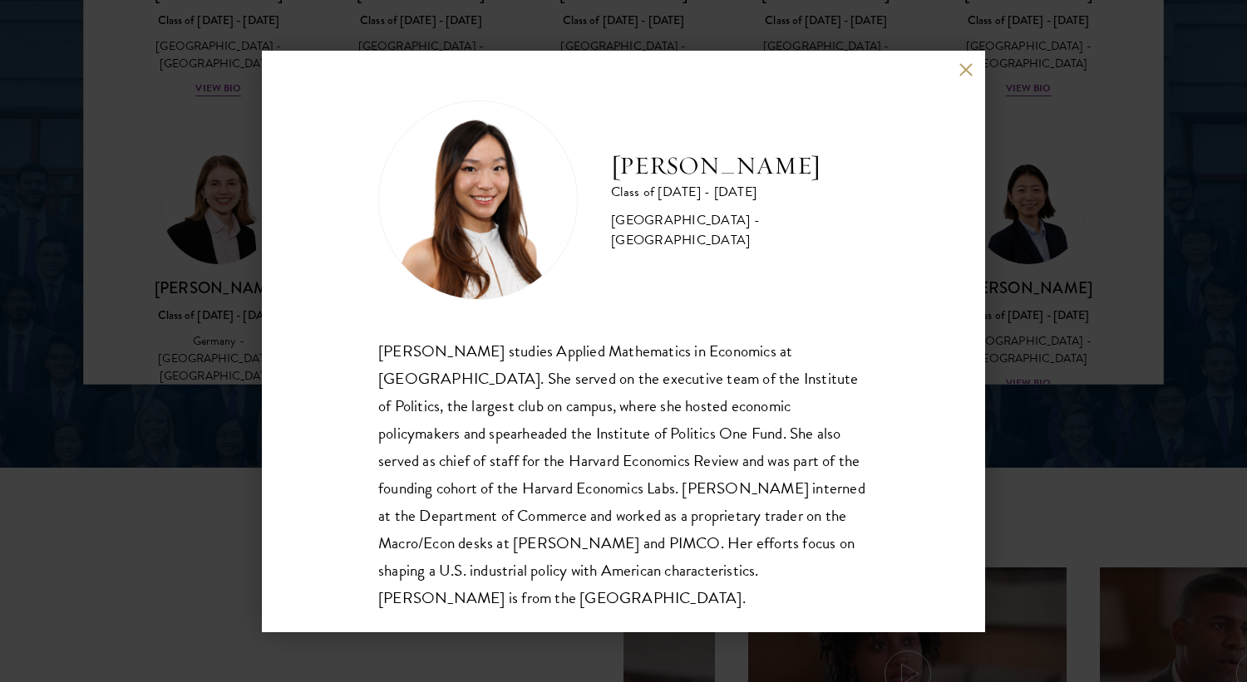
click at [1038, 423] on div "[PERSON_NAME] Class of [DATE] - [DATE] [GEOGRAPHIC_DATA] - [GEOGRAPHIC_DATA] [P…" at bounding box center [623, 341] width 1247 height 682
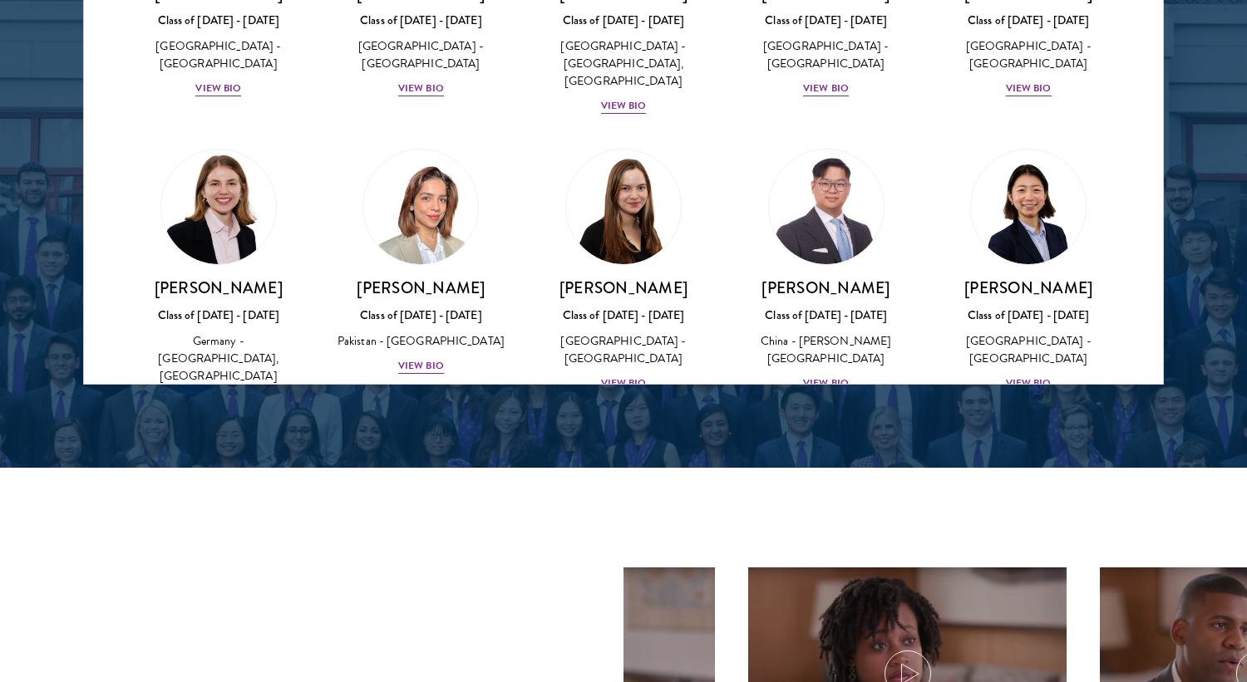
scroll to position [3879, 0]
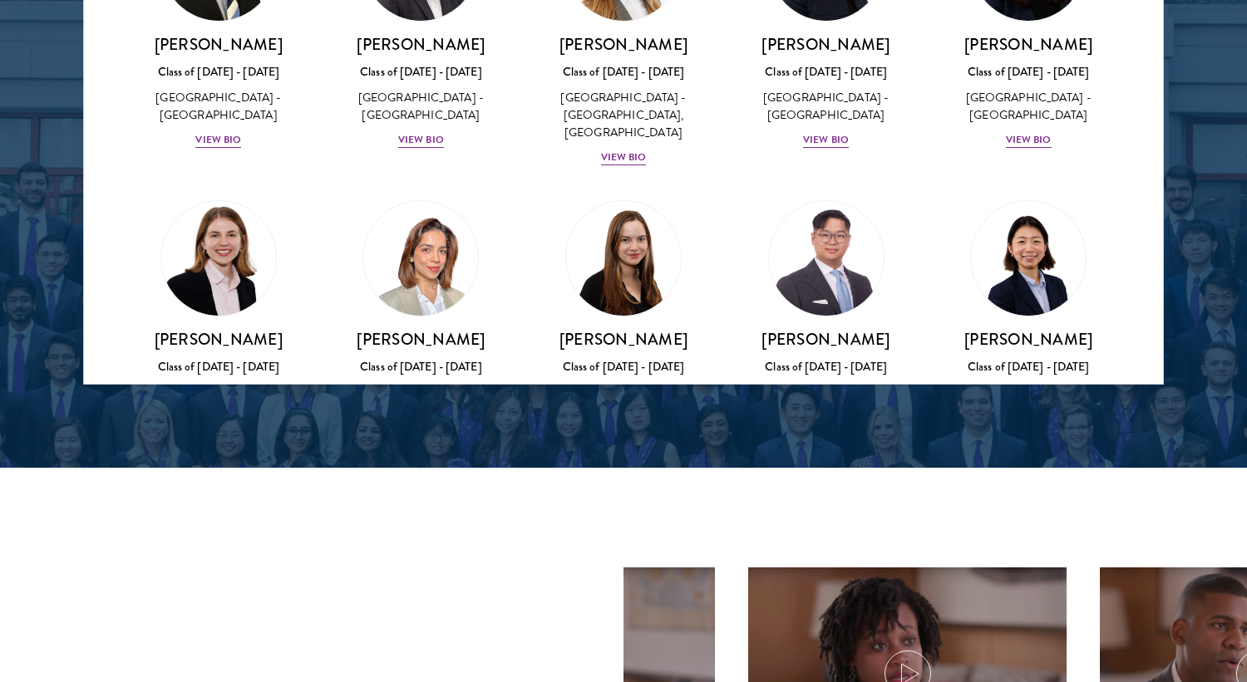
click at [1031, 624] on h3 "[PERSON_NAME]" at bounding box center [1028, 634] width 170 height 21
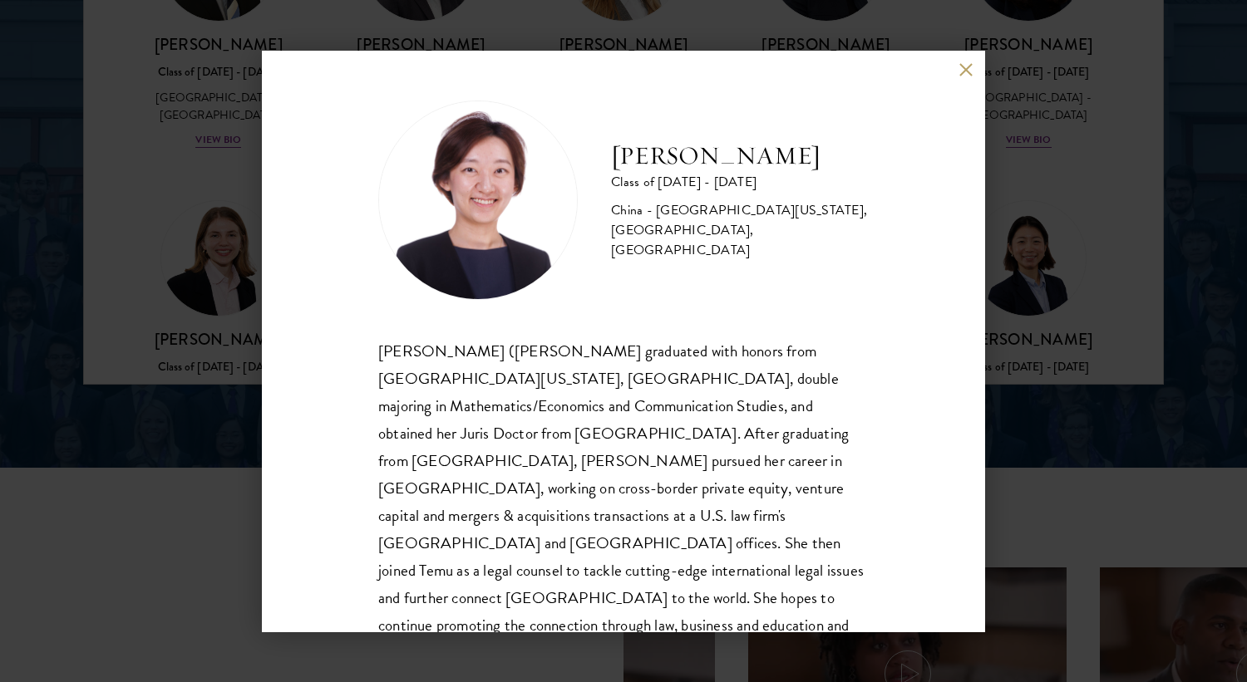
scroll to position [29, 0]
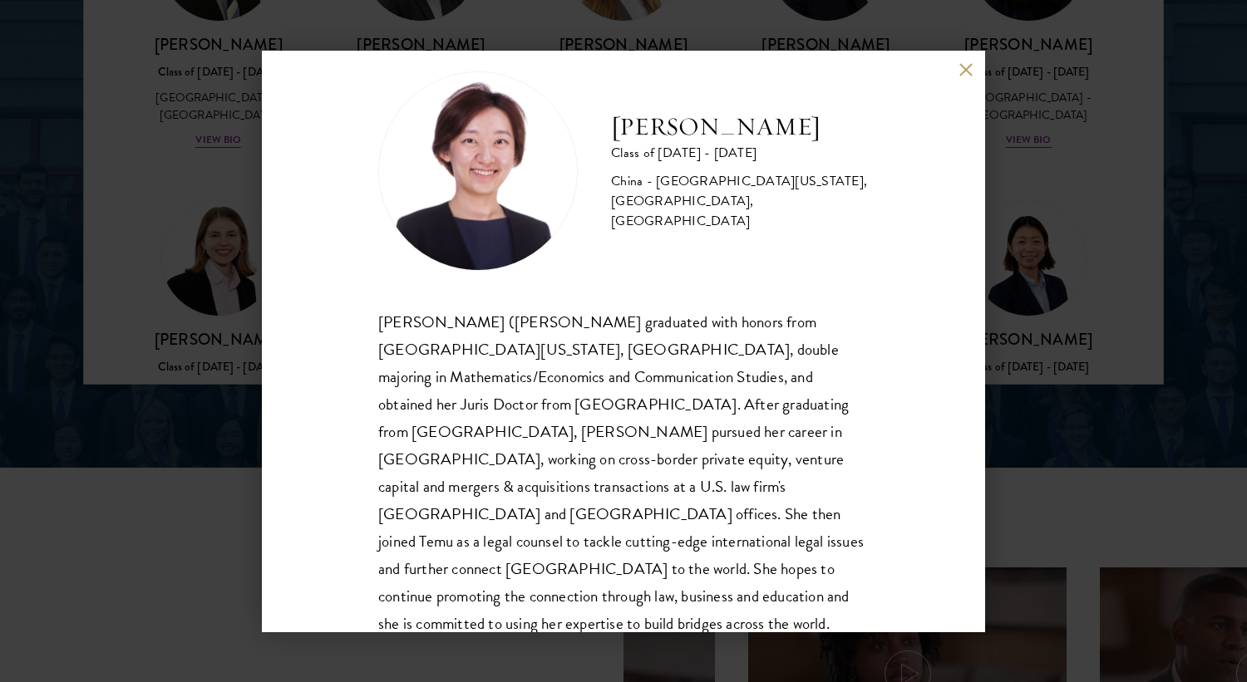
click at [1095, 333] on div "[PERSON_NAME] Class of [DATE] - [DATE] [GEOGRAPHIC_DATA] - [GEOGRAPHIC_DATA][US…" at bounding box center [623, 341] width 1247 height 682
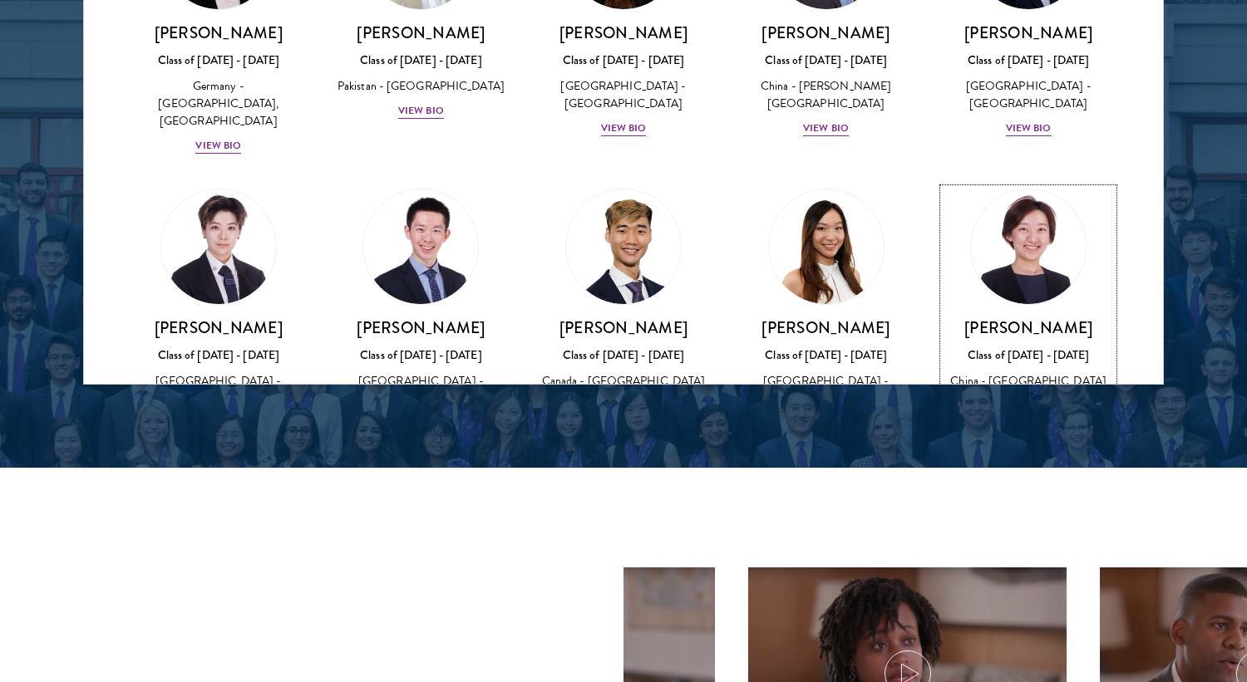
scroll to position [4195, 0]
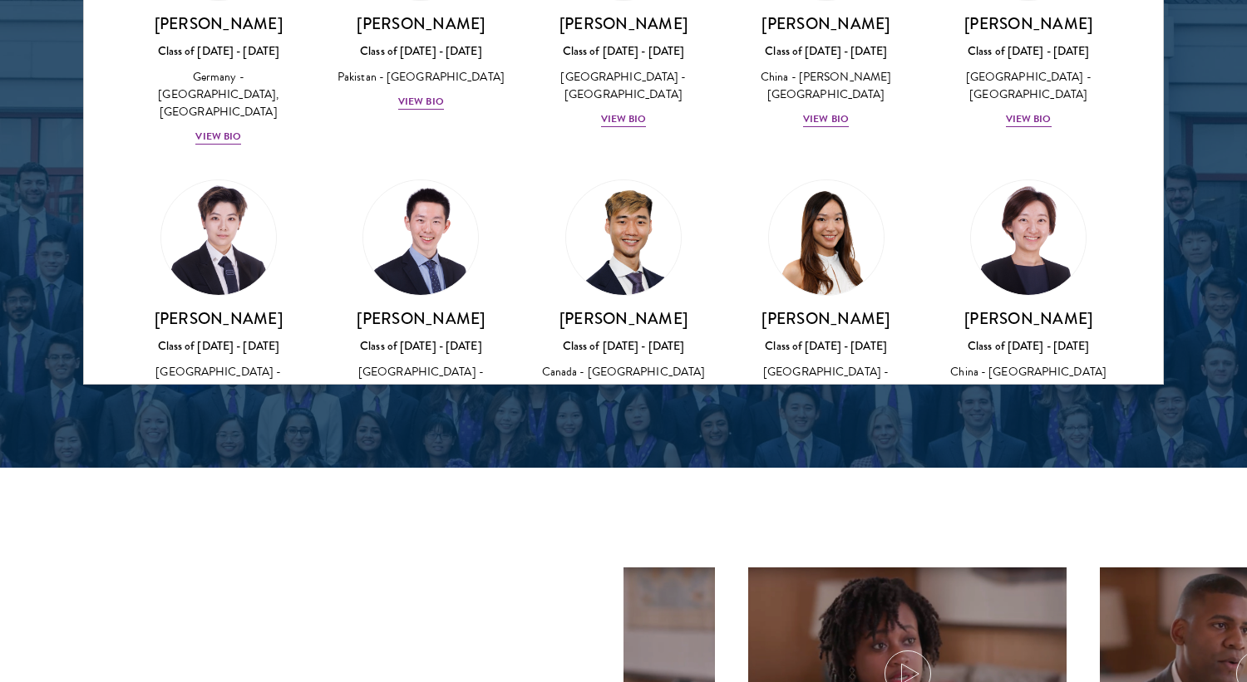
click at [209, 676] on div "China - [GEOGRAPHIC_DATA][US_STATE]" at bounding box center [219, 693] width 170 height 35
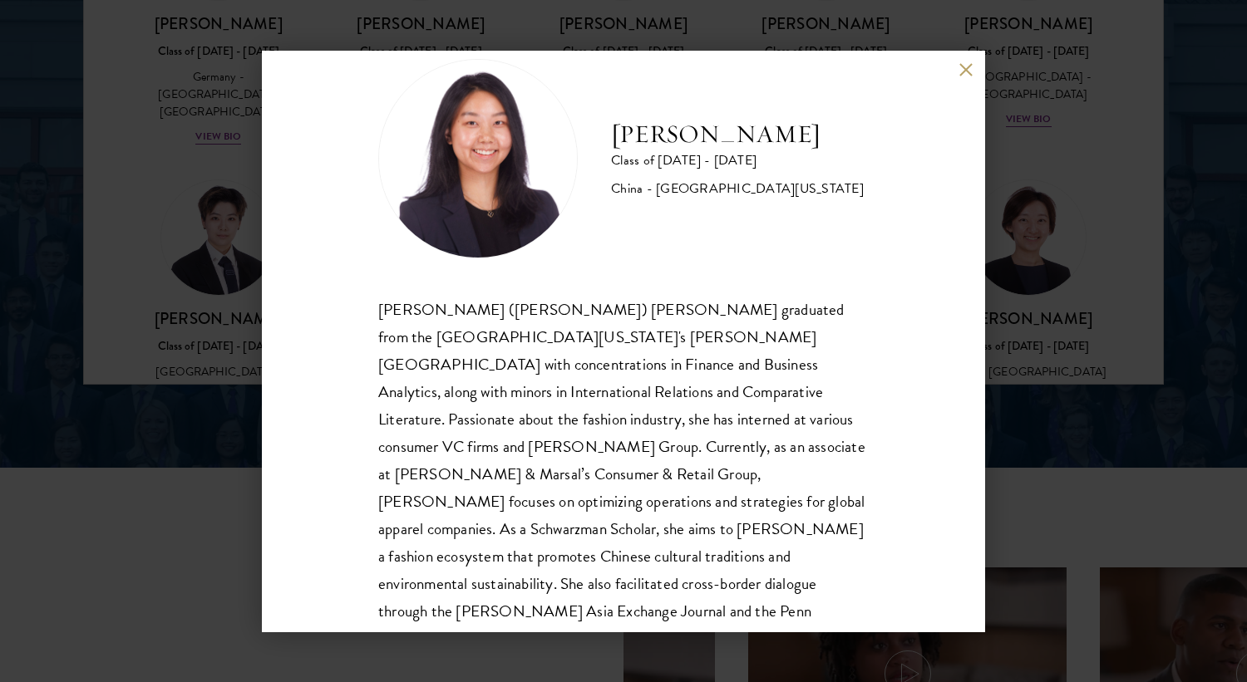
scroll to position [44, 0]
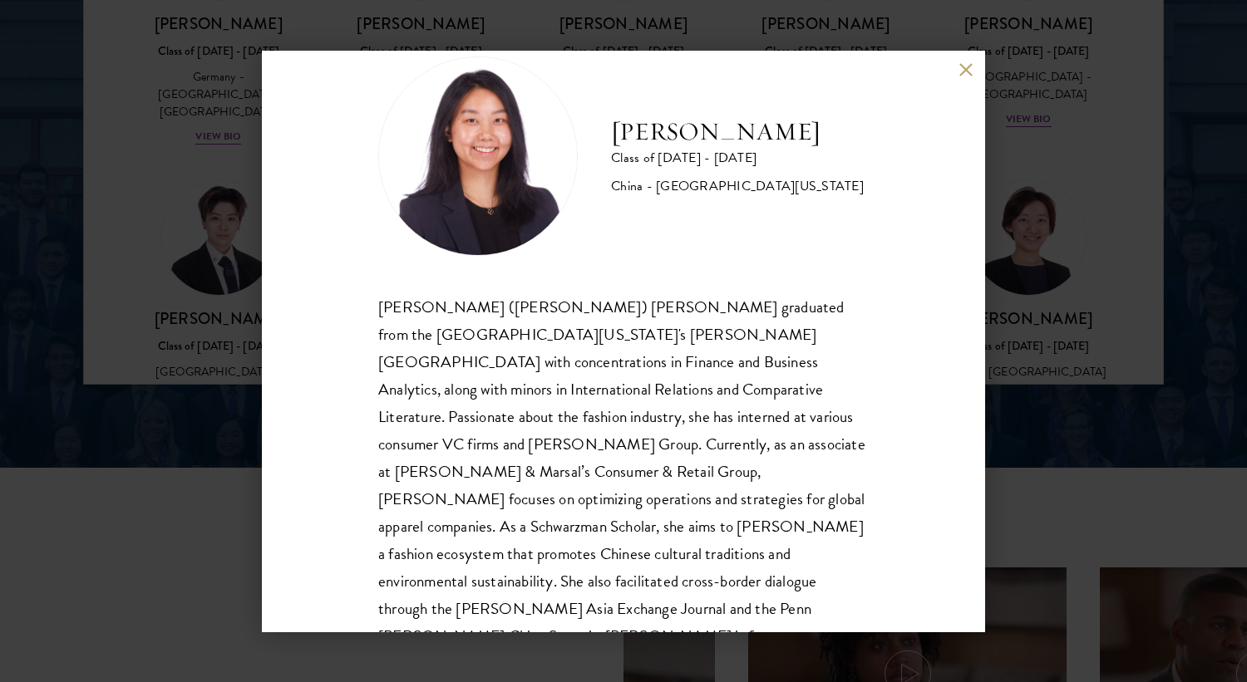
click at [1027, 313] on div "[PERSON_NAME] Class of [DATE] - [DATE] [GEOGRAPHIC_DATA] - [GEOGRAPHIC_DATA][US…" at bounding box center [623, 341] width 1247 height 682
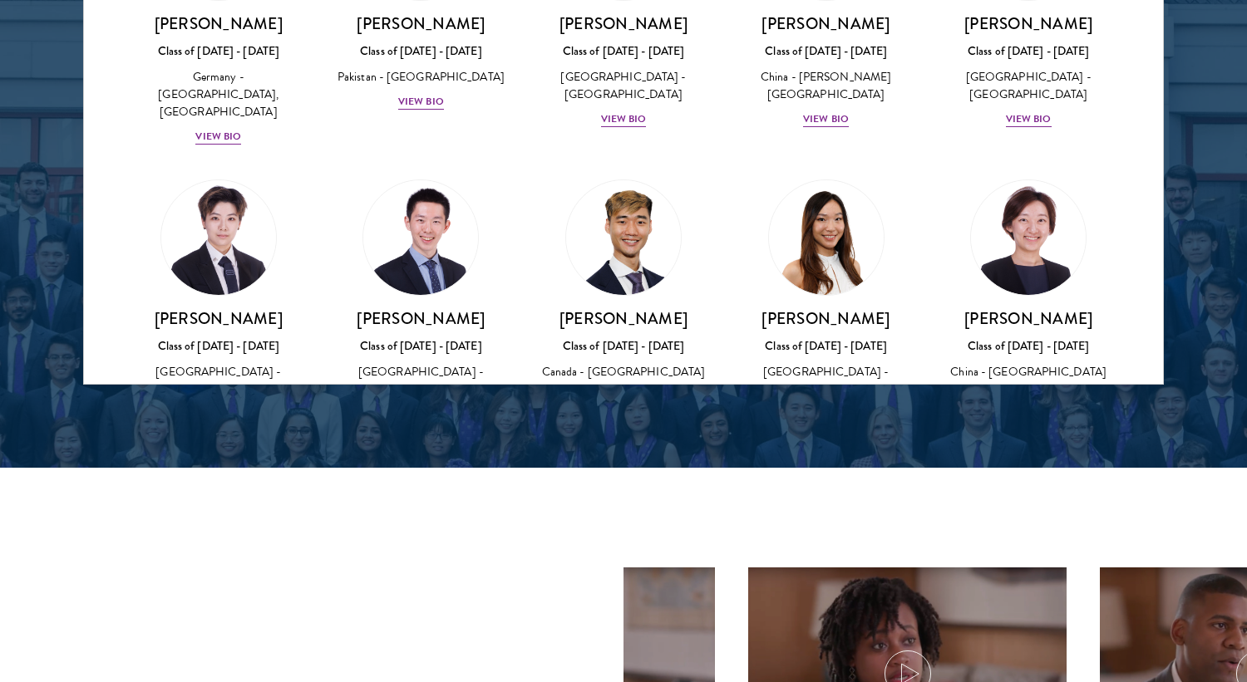
scroll to position [4274, 0]
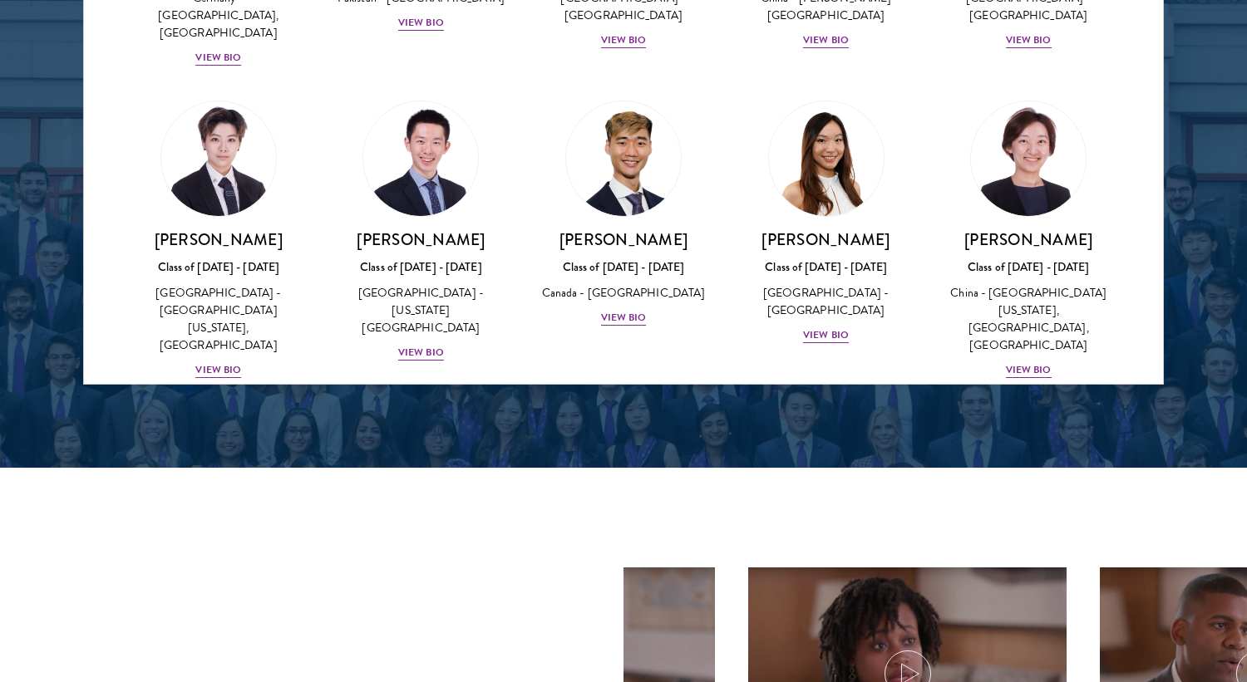
click at [1008, 396] on div "[PERSON_NAME] Class of [DATE] - [DATE] [GEOGRAPHIC_DATA] - [GEOGRAPHIC_DATA] Vi…" at bounding box center [1028, 526] width 203 height 260
click at [1023, 408] on img at bounding box center [1028, 471] width 126 height 126
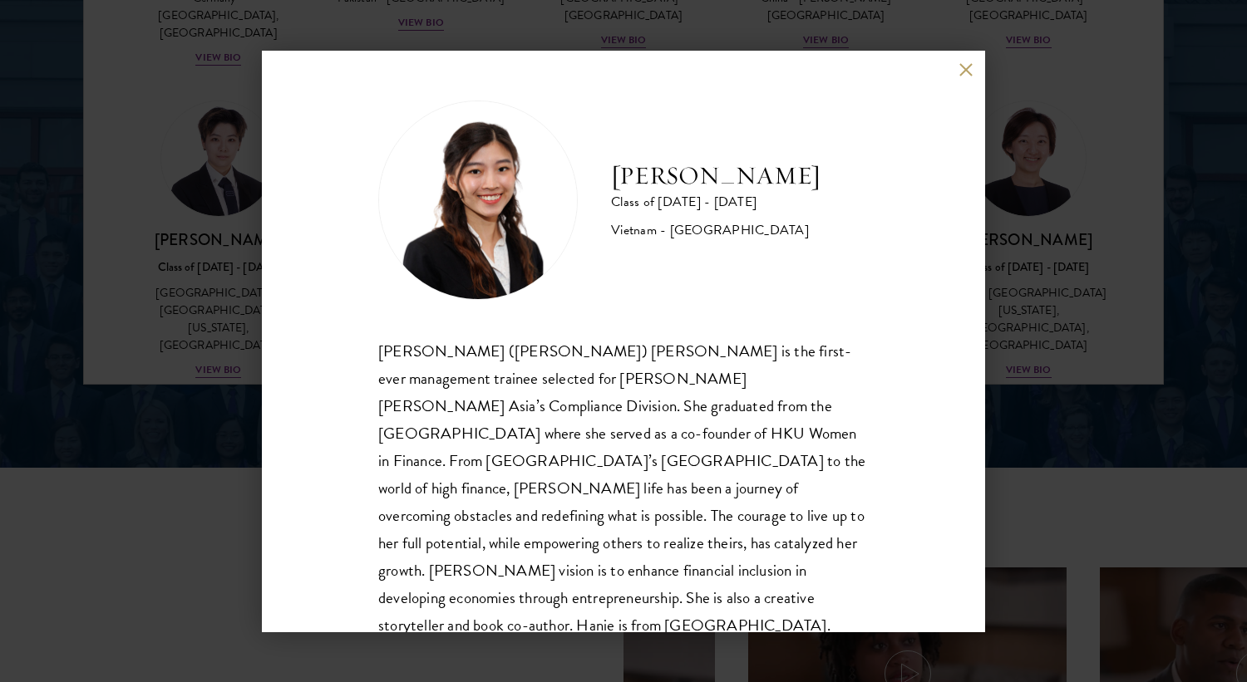
scroll to position [2, 0]
click at [1130, 273] on div "[PERSON_NAME] Class of [DATE] - [DATE] [GEOGRAPHIC_DATA] - [GEOGRAPHIC_DATA] [P…" at bounding box center [623, 341] width 1247 height 682
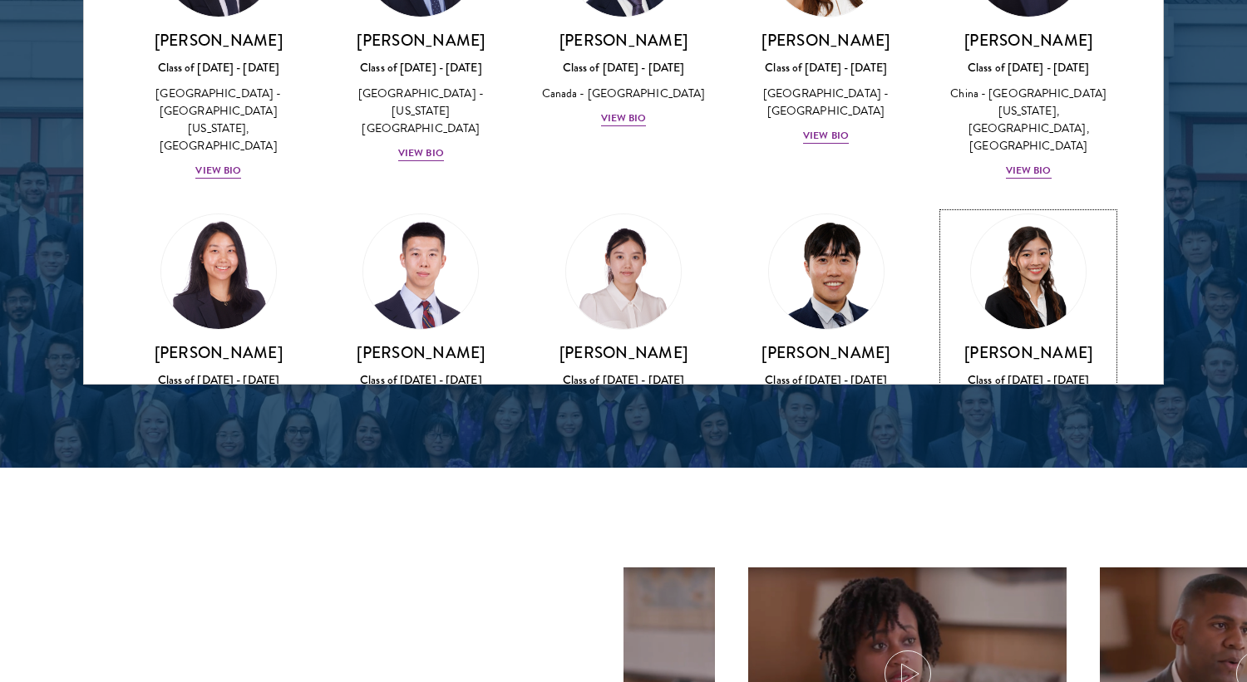
scroll to position [4476, 0]
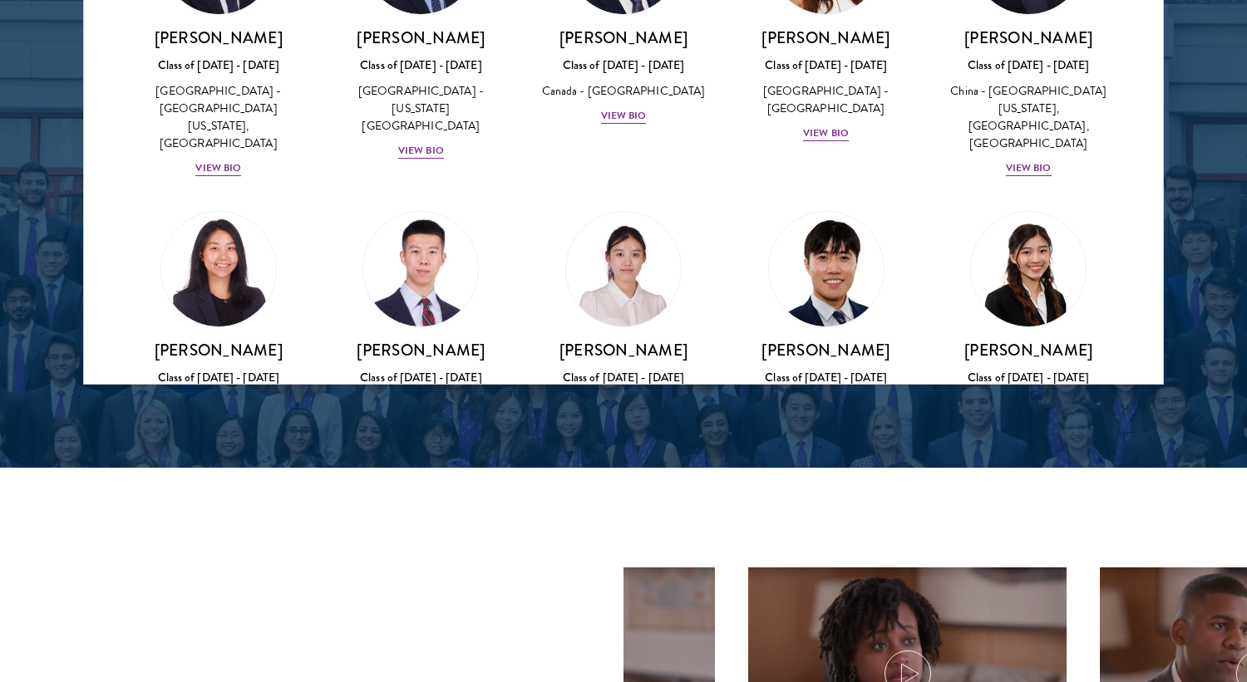
click at [638, 618] on h3 "[PERSON_NAME]" at bounding box center [624, 628] width 170 height 21
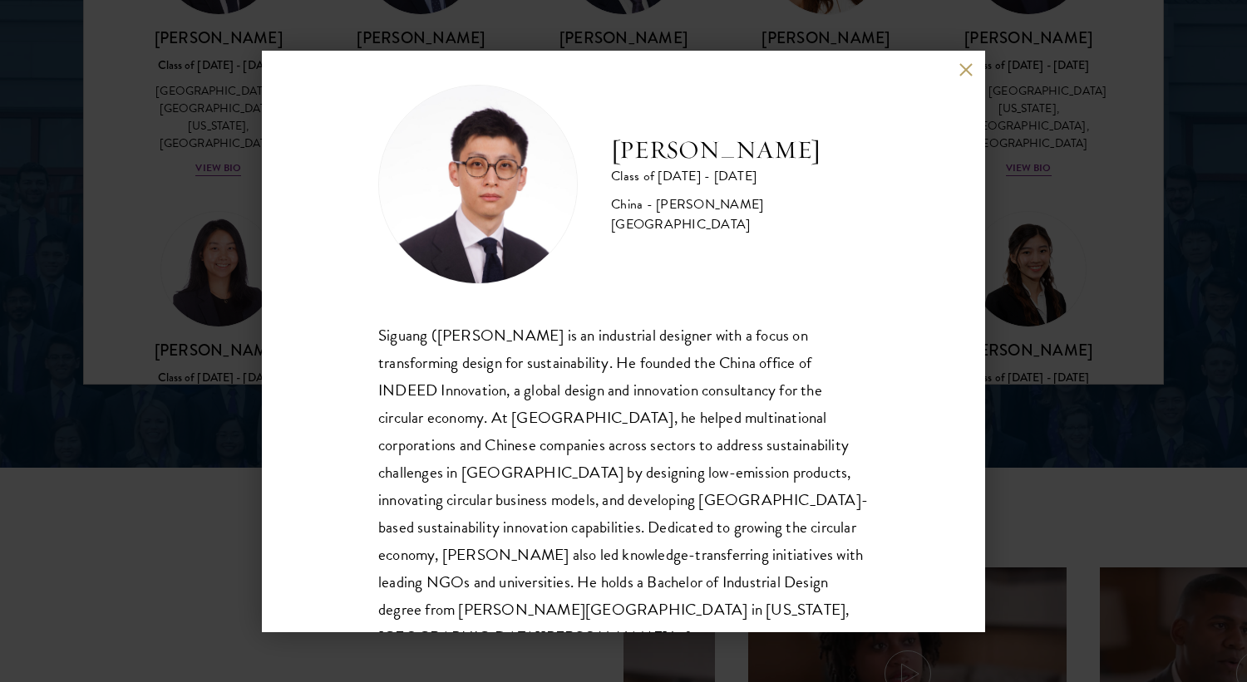
scroll to position [17, 0]
click at [1081, 336] on div "[PERSON_NAME] Class of [DATE] - [DATE] [GEOGRAPHIC_DATA] - [PERSON_NAME][GEOGRA…" at bounding box center [623, 341] width 1247 height 682
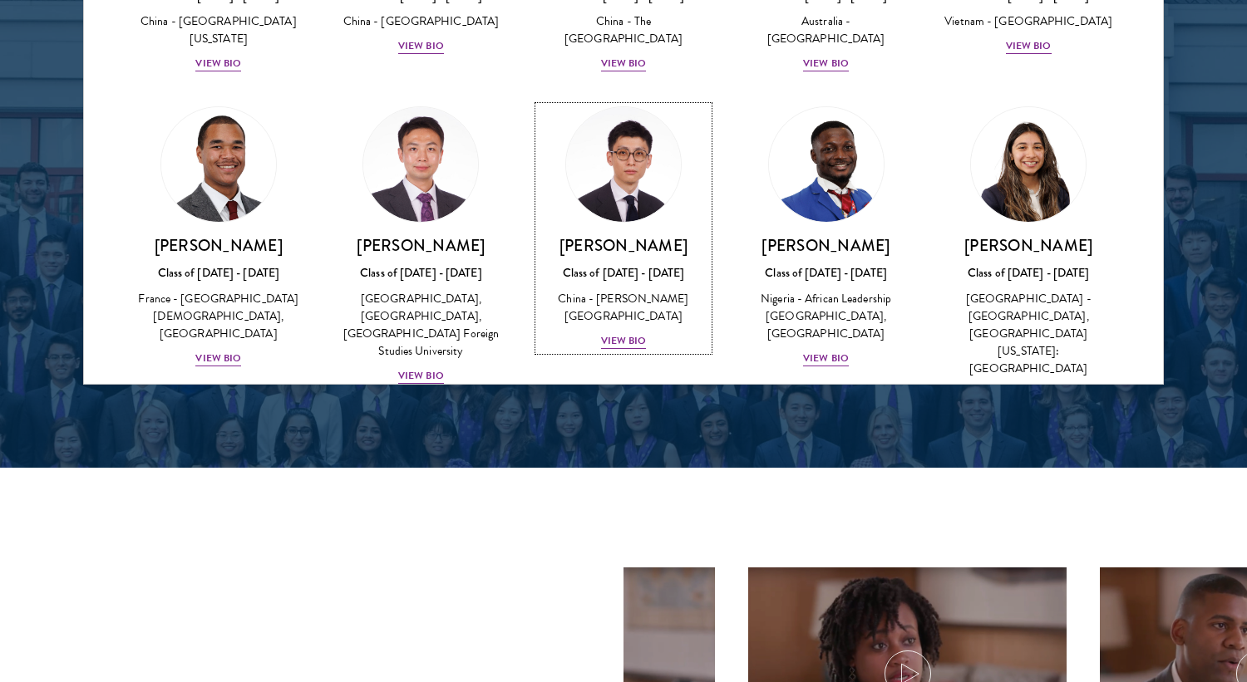
scroll to position [4857, 0]
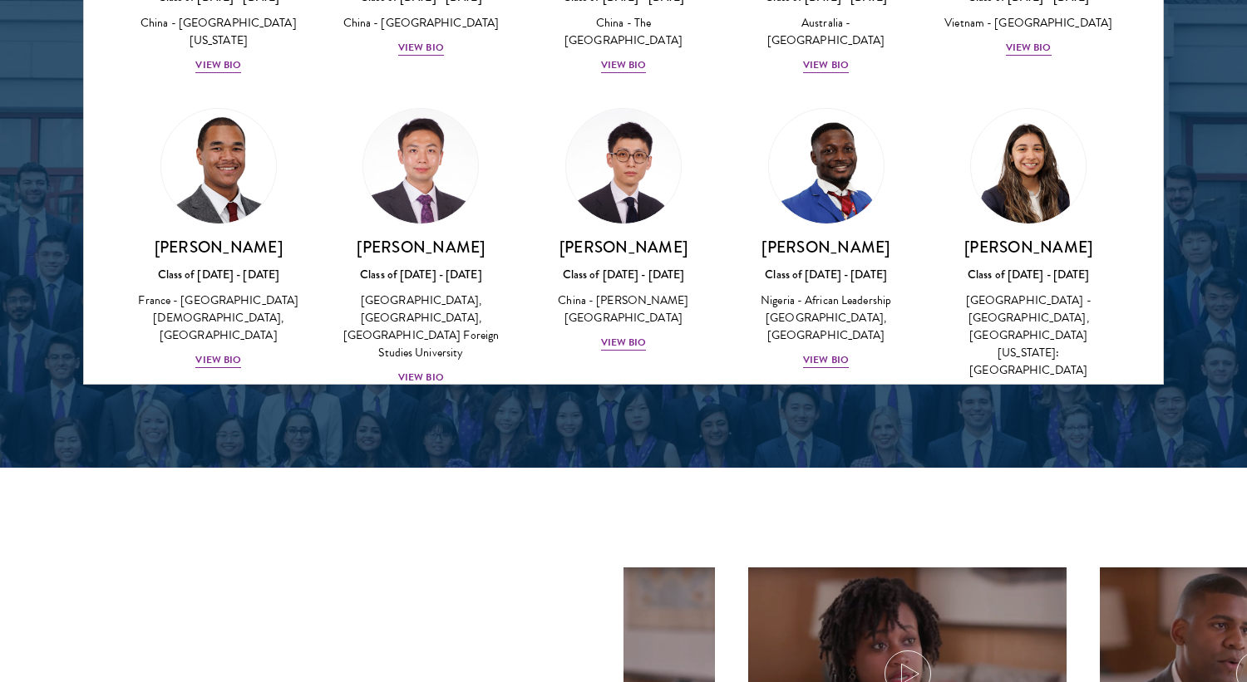
click at [797, 622] on div "[GEOGRAPHIC_DATA] - [GEOGRAPHIC_DATA]" at bounding box center [826, 639] width 170 height 35
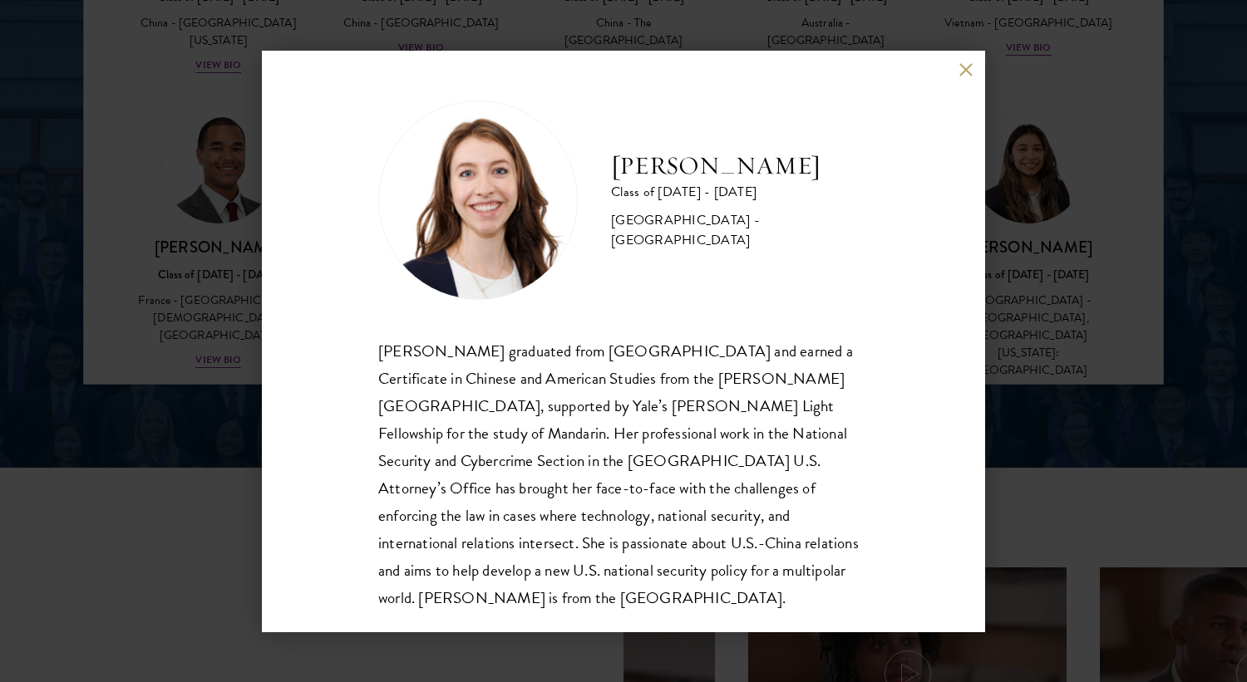
click at [1007, 296] on div "[PERSON_NAME] Class of [DATE] - [DATE] [GEOGRAPHIC_DATA] - [GEOGRAPHIC_DATA] [P…" at bounding box center [623, 341] width 1247 height 682
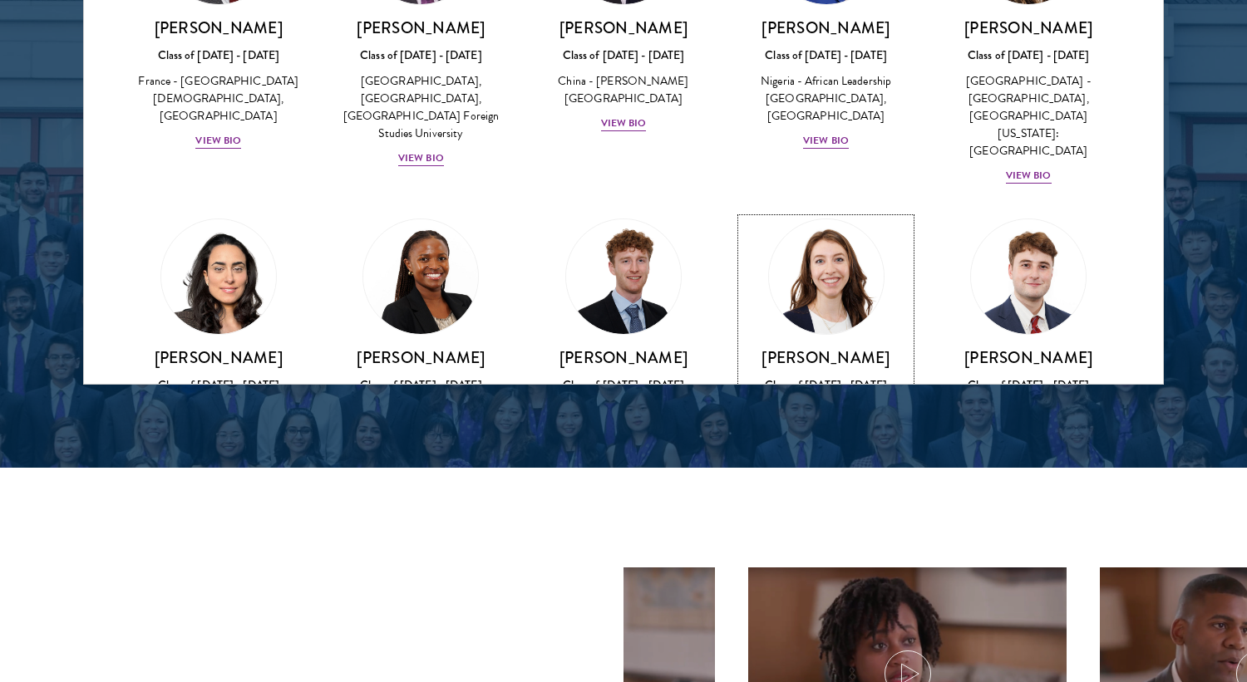
scroll to position [5113, 0]
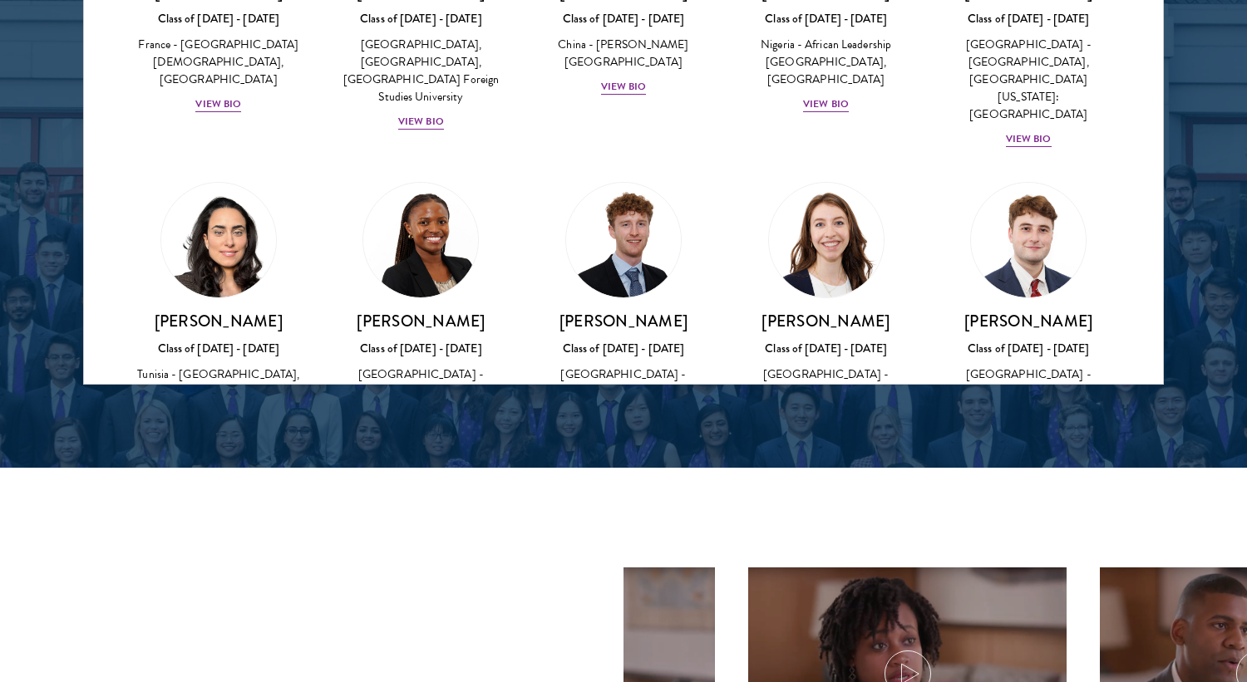
click at [441, 623] on div "[PERSON_NAME] Class of [DATE] - [DATE] [GEOGRAPHIC_DATA] - [GEOGRAPHIC_DATA][US…" at bounding box center [422, 689] width 170 height 133
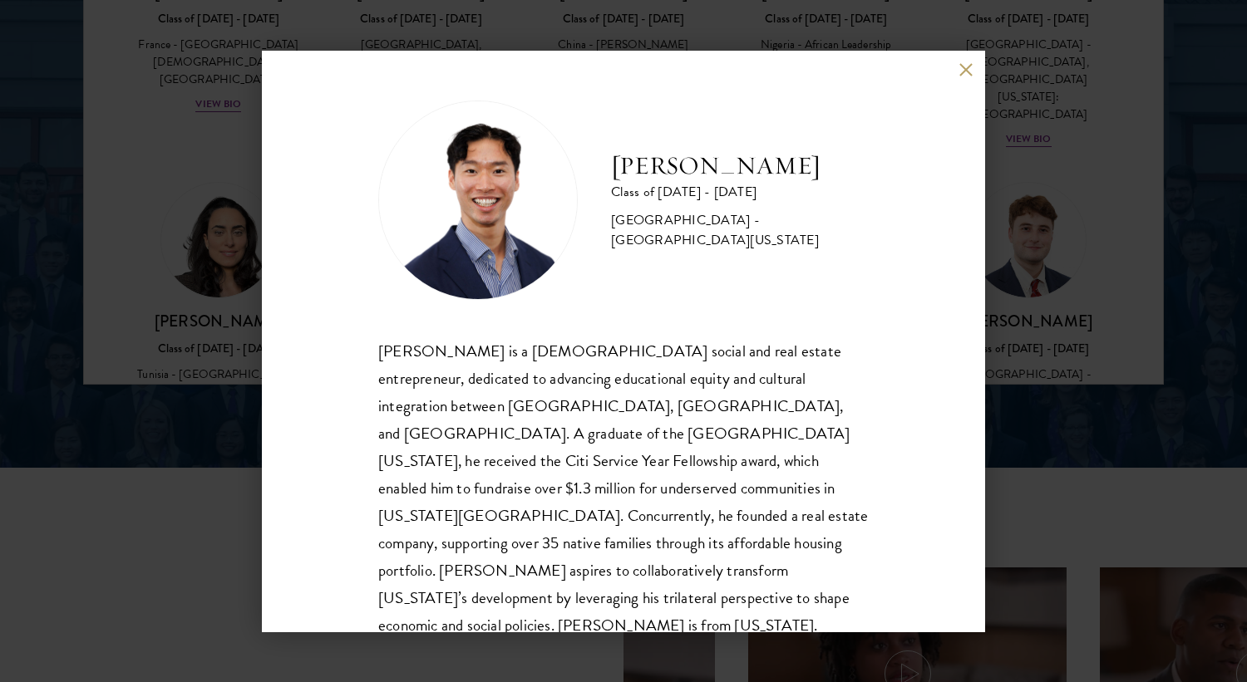
click at [1048, 279] on div "[PERSON_NAME] Class of [DATE] - [DATE] [GEOGRAPHIC_DATA] - [GEOGRAPHIC_DATA][US…" at bounding box center [623, 341] width 1247 height 682
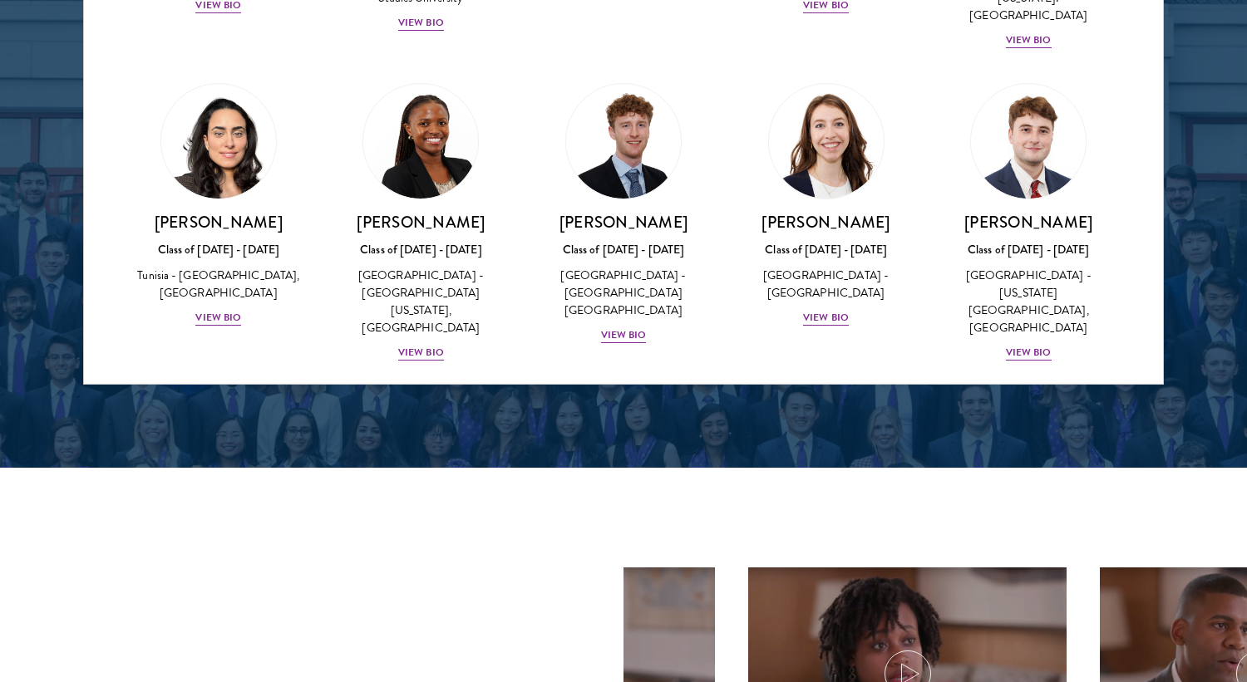
scroll to position [5196, 0]
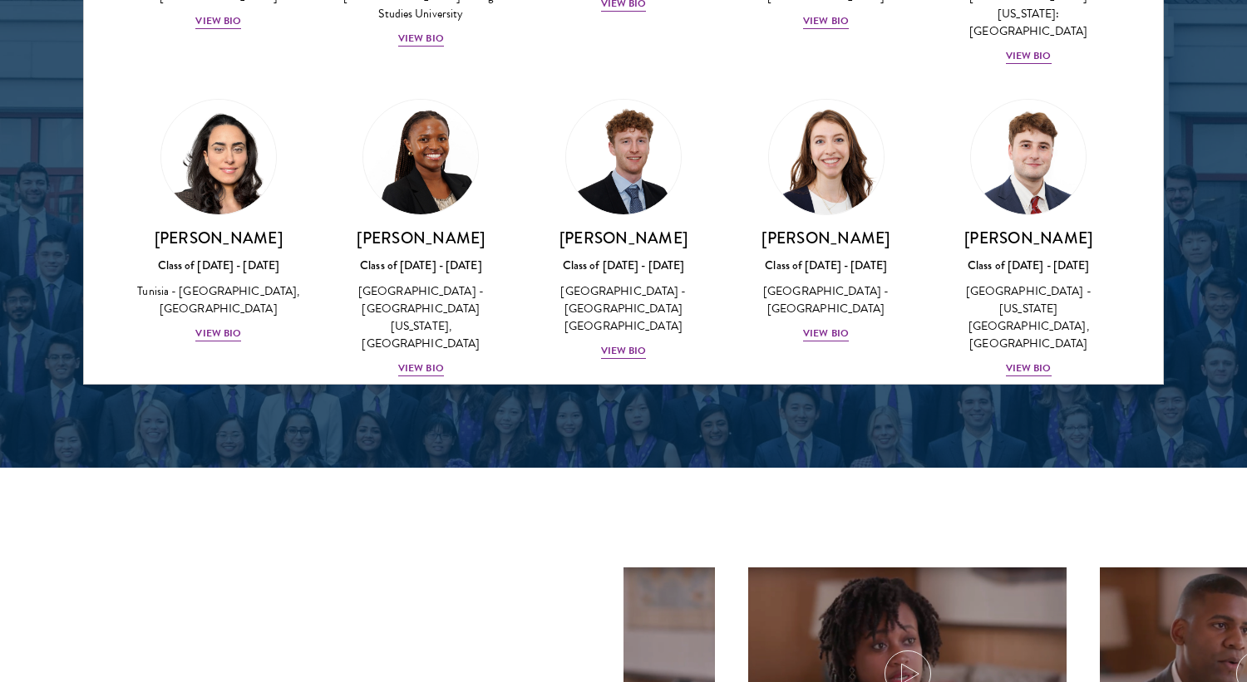
click at [619, 540] on div "[PERSON_NAME] Class of [DATE] - [DATE] [GEOGRAPHIC_DATA] - [GEOGRAPHIC_DATA] Vi…" at bounding box center [624, 598] width 170 height 116
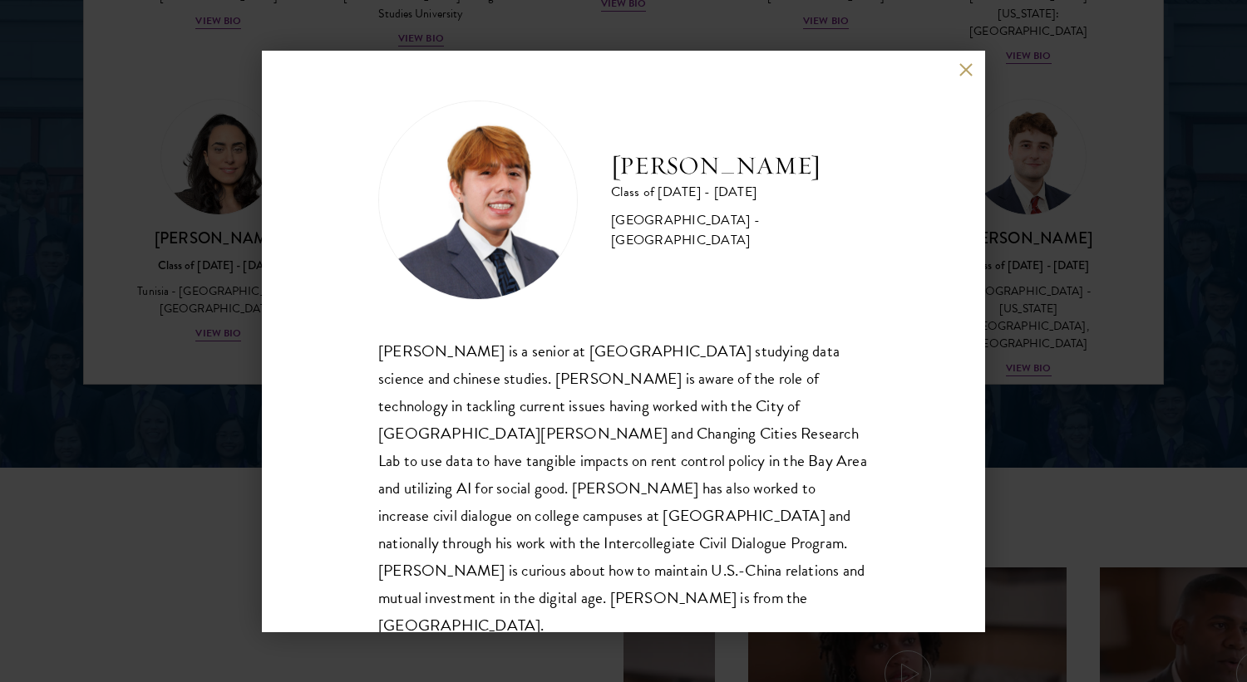
click at [1097, 224] on div "[PERSON_NAME] Class of [DATE] - [DATE] [GEOGRAPHIC_DATA] - [GEOGRAPHIC_DATA] [P…" at bounding box center [623, 341] width 1247 height 682
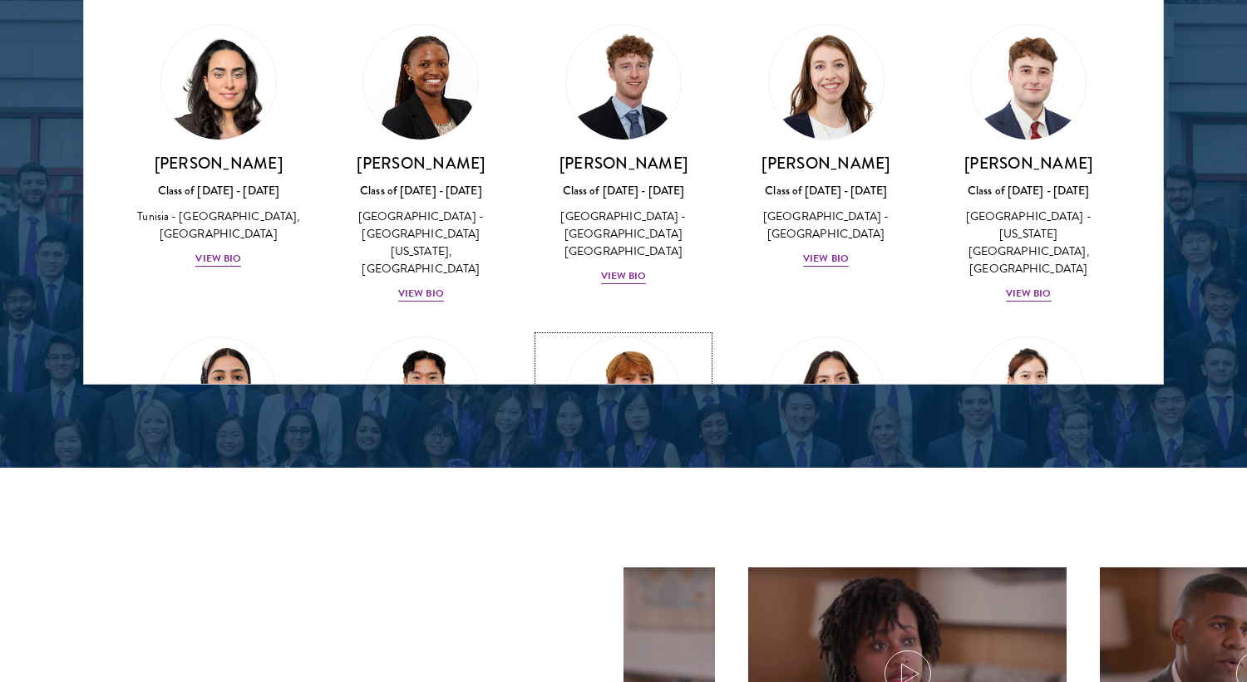
scroll to position [5274, 0]
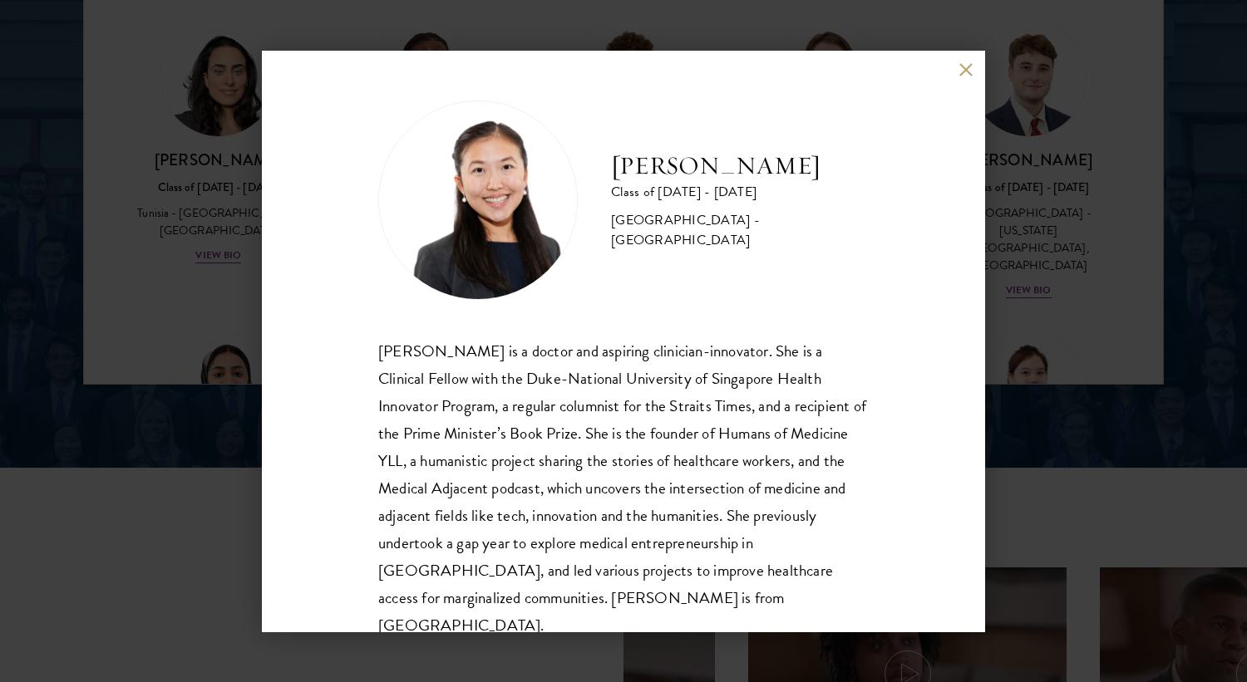
click at [1076, 265] on div "[PERSON_NAME] Class of [DATE] - [DATE] [GEOGRAPHIC_DATA] - [GEOGRAPHIC_DATA] [P…" at bounding box center [623, 341] width 1247 height 682
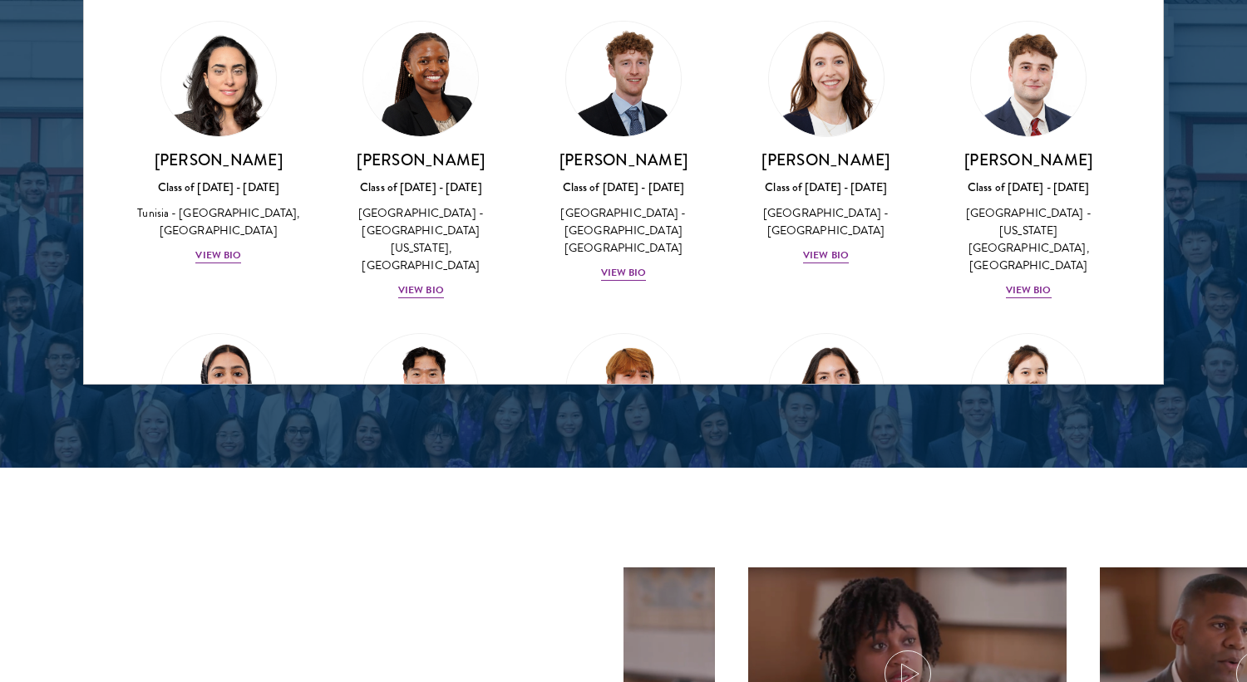
scroll to position [5411, 0]
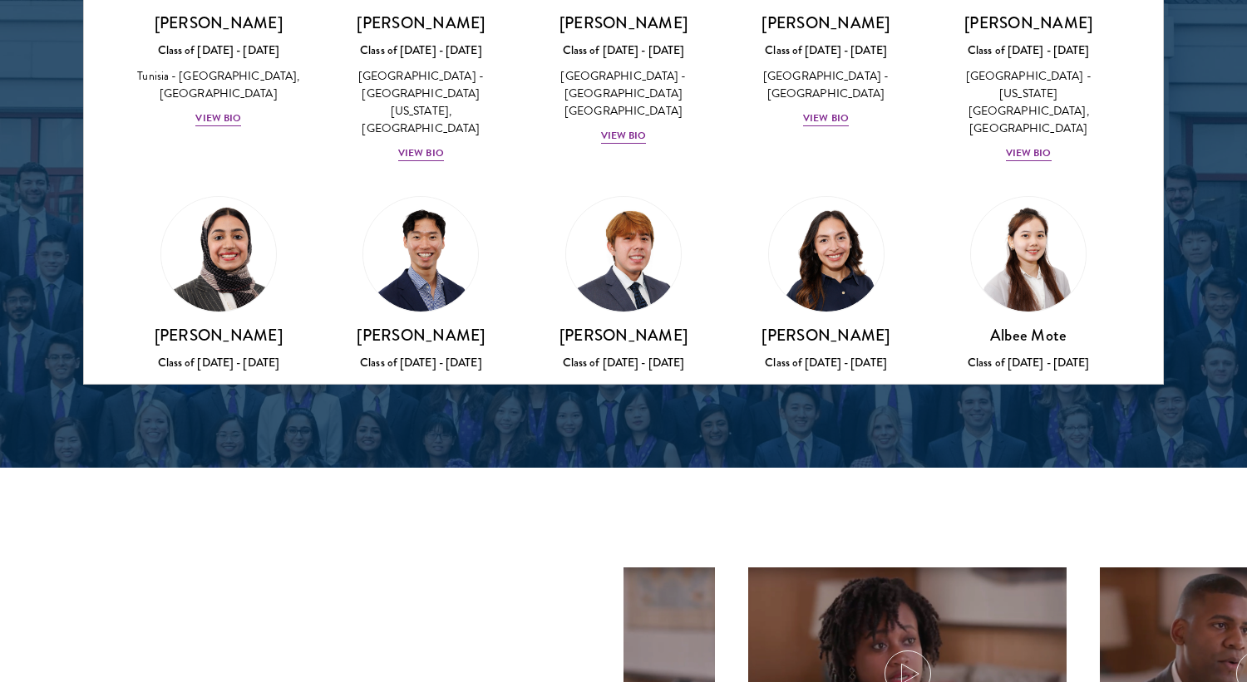
click at [771, 491] on link "[PERSON_NAME] Class of [DATE] - [DATE] [GEOGRAPHIC_DATA] - [GEOGRAPHIC_DATA] Vi…" at bounding box center [826, 613] width 170 height 244
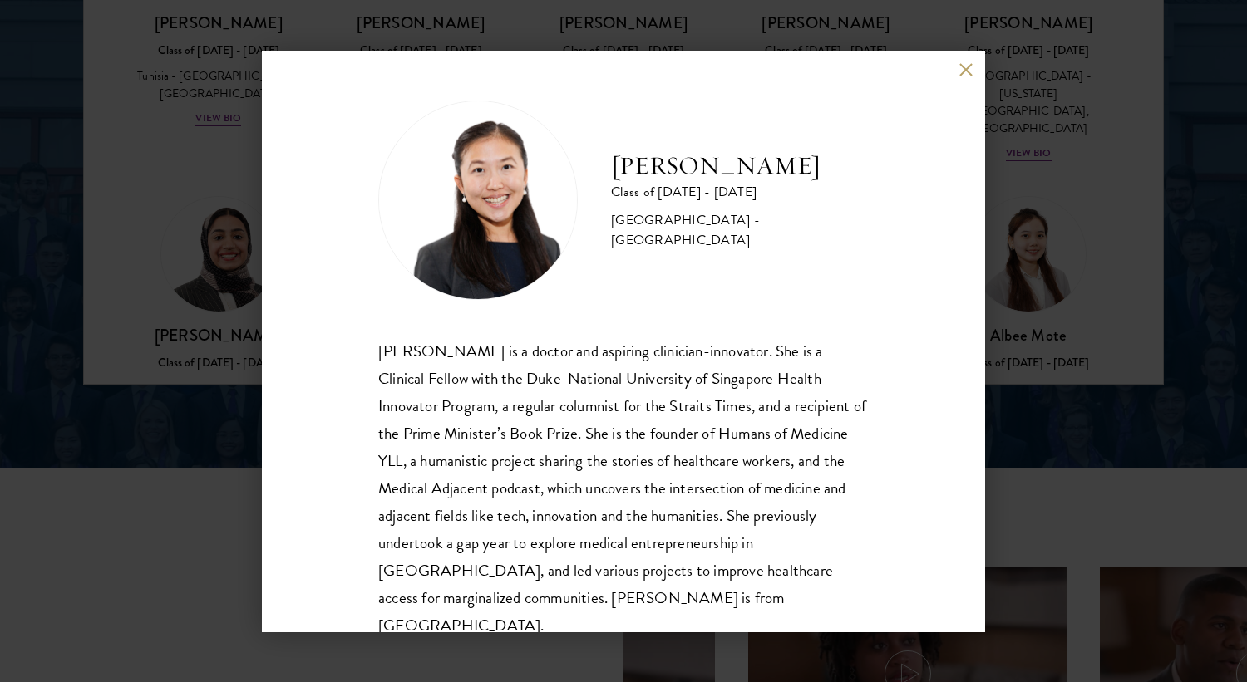
click at [1114, 217] on div "[PERSON_NAME] Class of [DATE] - [DATE] [GEOGRAPHIC_DATA] - [GEOGRAPHIC_DATA] [P…" at bounding box center [623, 341] width 1247 height 682
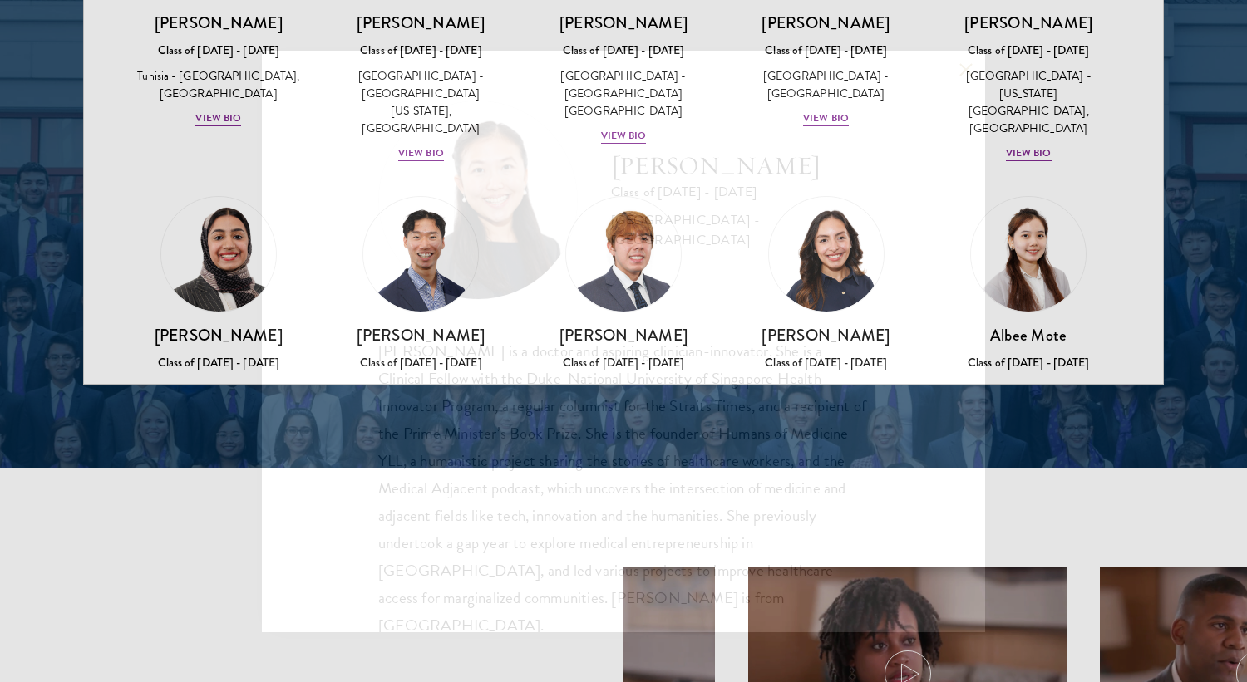
scroll to position [5411, 0]
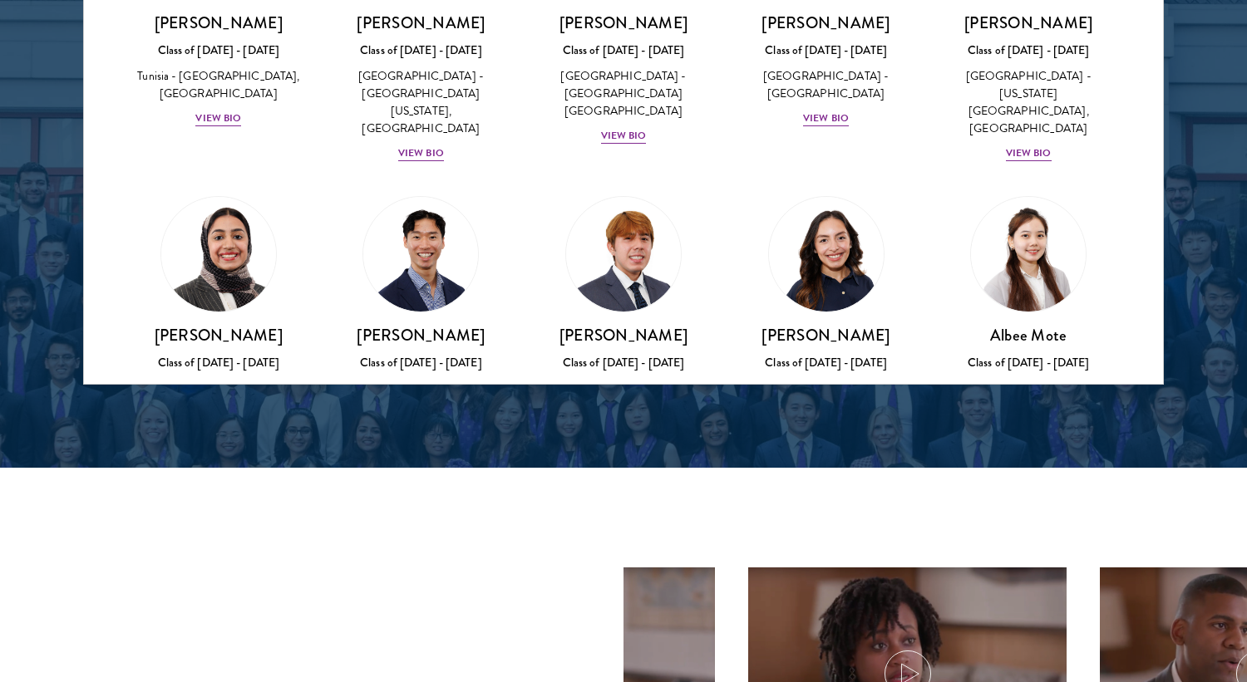
click at [1015, 649] on div "Class of [DATE] - [DATE]" at bounding box center [1028, 657] width 170 height 17
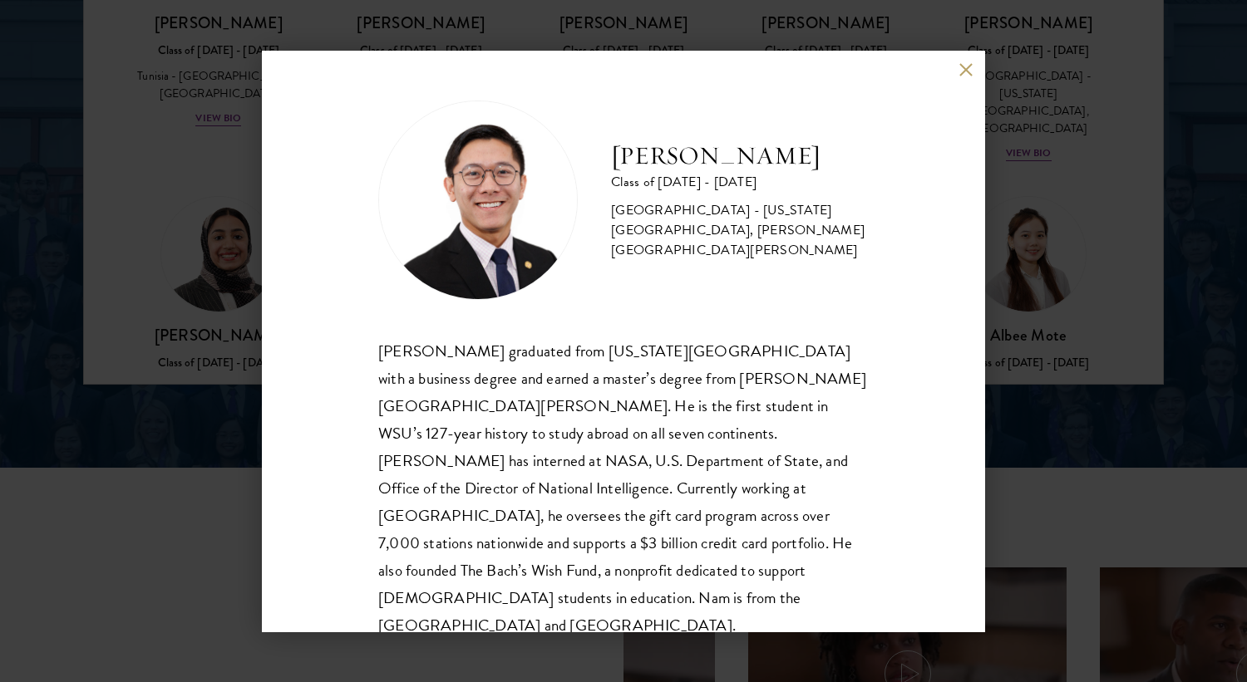
click at [1063, 194] on div "[PERSON_NAME] Class of [DATE] - [DATE] [GEOGRAPHIC_DATA] - [US_STATE][GEOGRAPHI…" at bounding box center [623, 341] width 1247 height 682
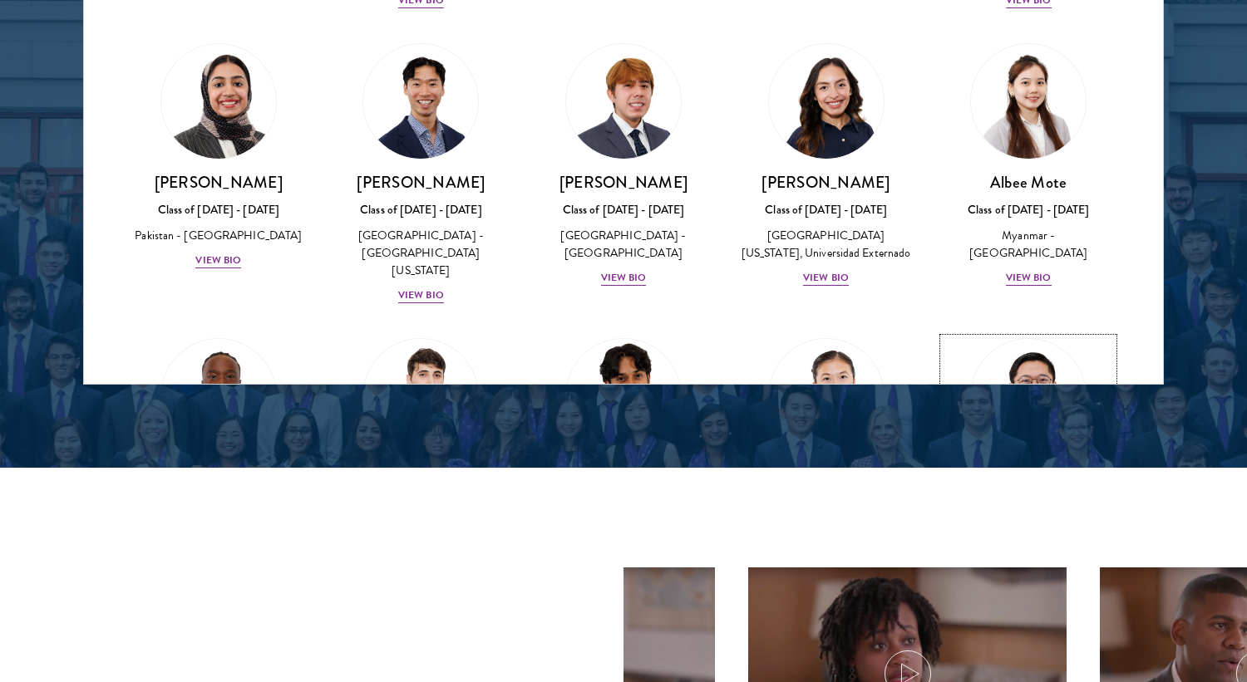
scroll to position [5571, 0]
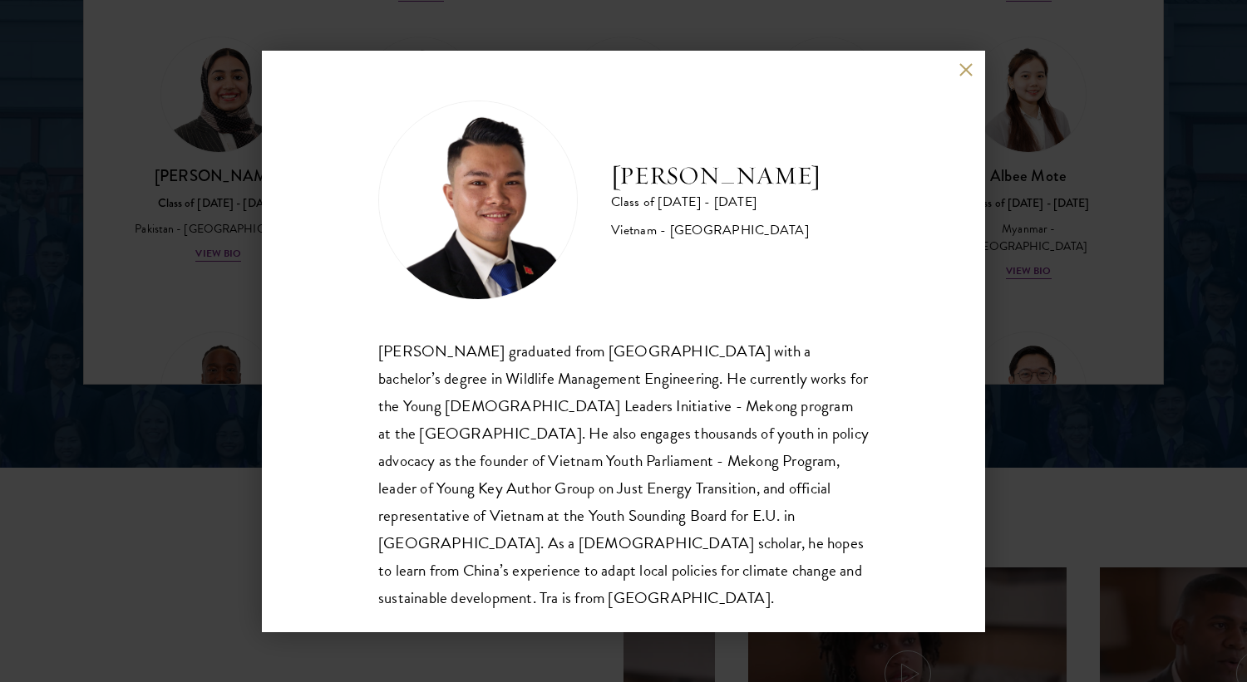
click at [1083, 217] on div "[PERSON_NAME] Class of [DATE] - [DATE] [GEOGRAPHIC_DATA] - [GEOGRAPHIC_DATA] [P…" at bounding box center [623, 341] width 1247 height 682
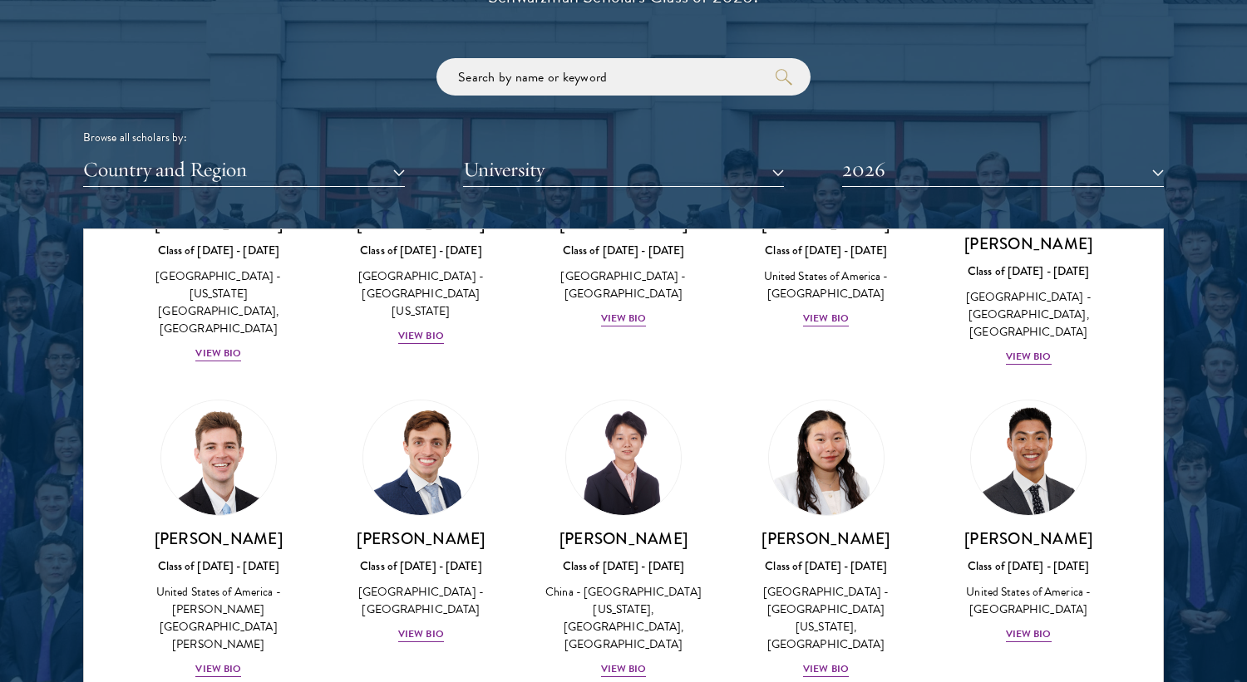
scroll to position [7743, 0]
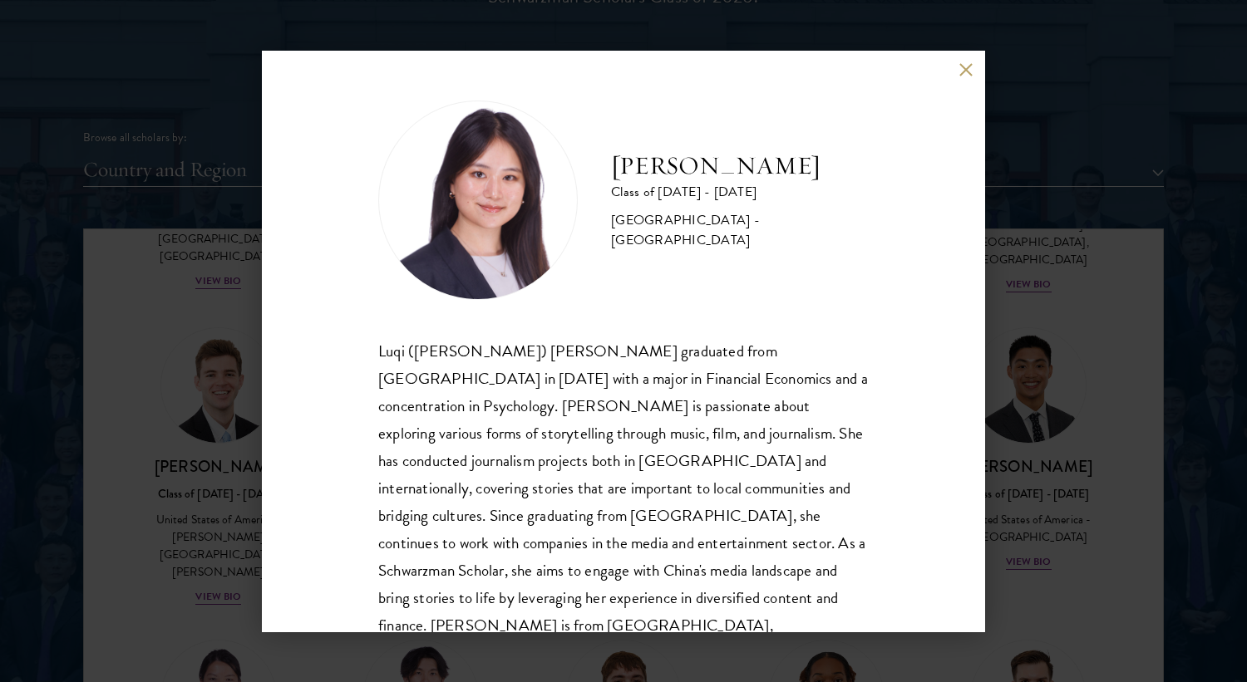
click at [1034, 529] on div "[PERSON_NAME] Class of [DATE] - [DATE] [GEOGRAPHIC_DATA] - [GEOGRAPHIC_DATA] Lu…" at bounding box center [623, 341] width 1247 height 682
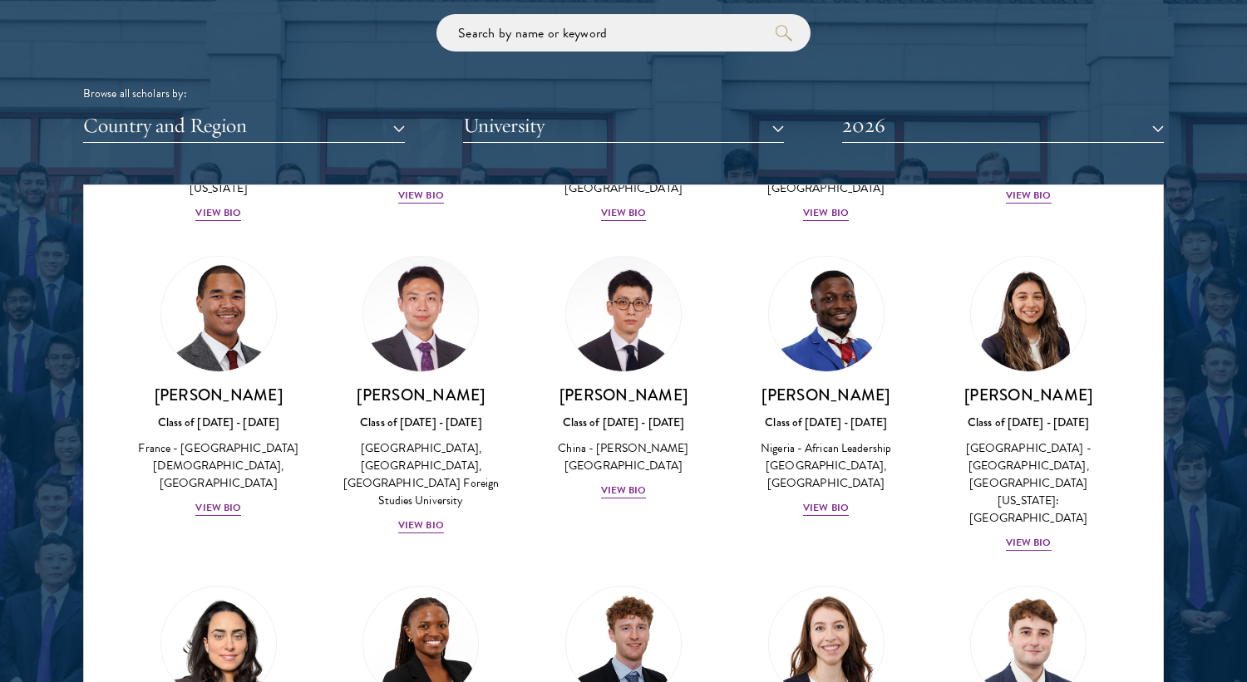
scroll to position [7783, 0]
